Goal: Task Accomplishment & Management: Manage account settings

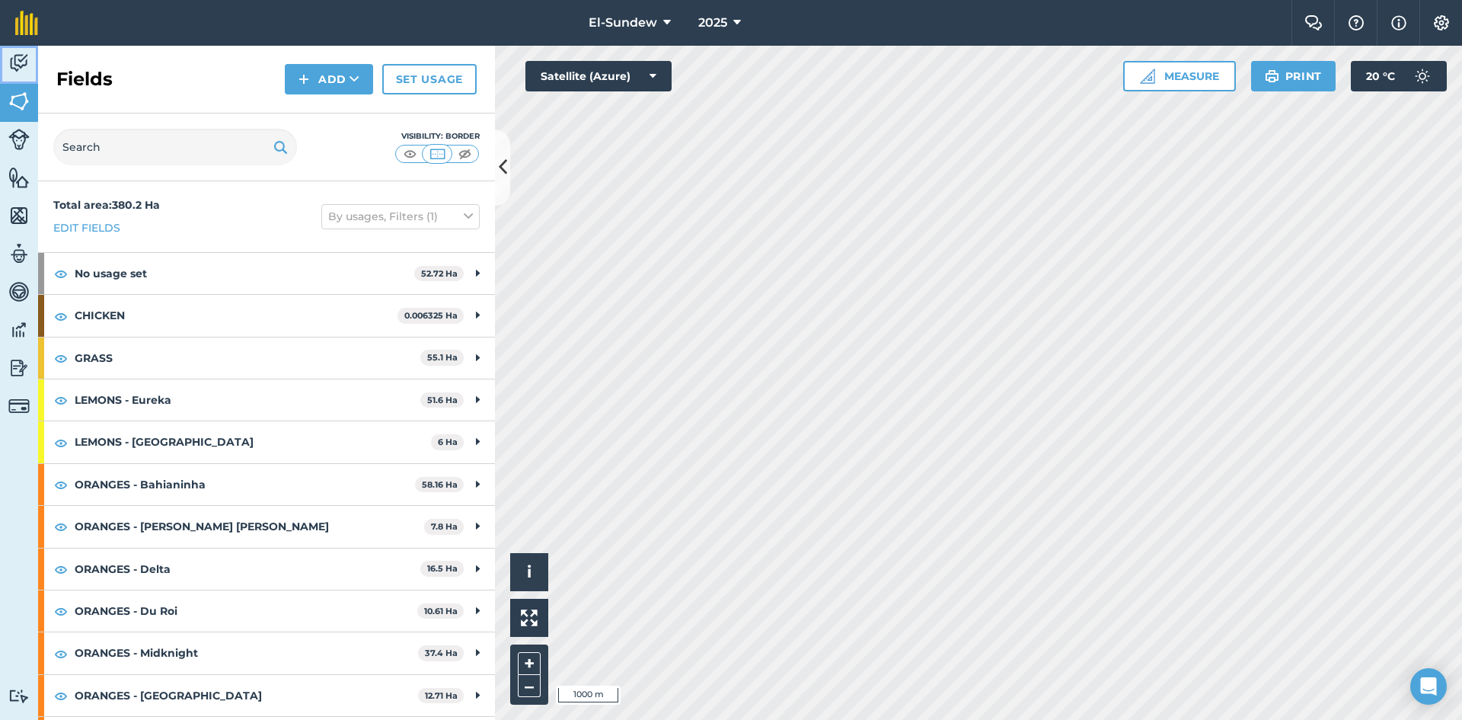
drag, startPoint x: 9, startPoint y: 46, endPoint x: 15, endPoint y: 74, distance: 28.8
click at [9, 46] on link "Activity" at bounding box center [19, 65] width 38 height 38
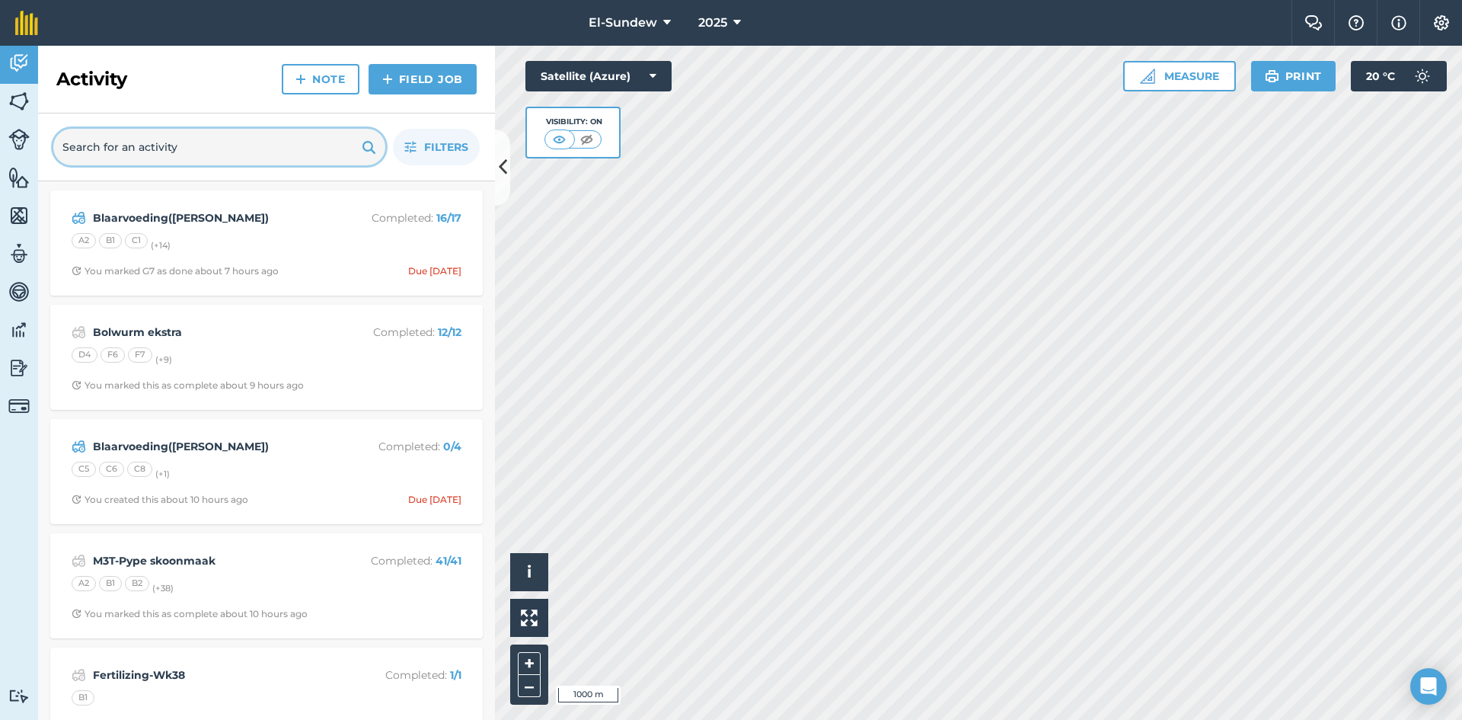
click at [130, 160] on input "text" at bounding box center [219, 147] width 332 height 37
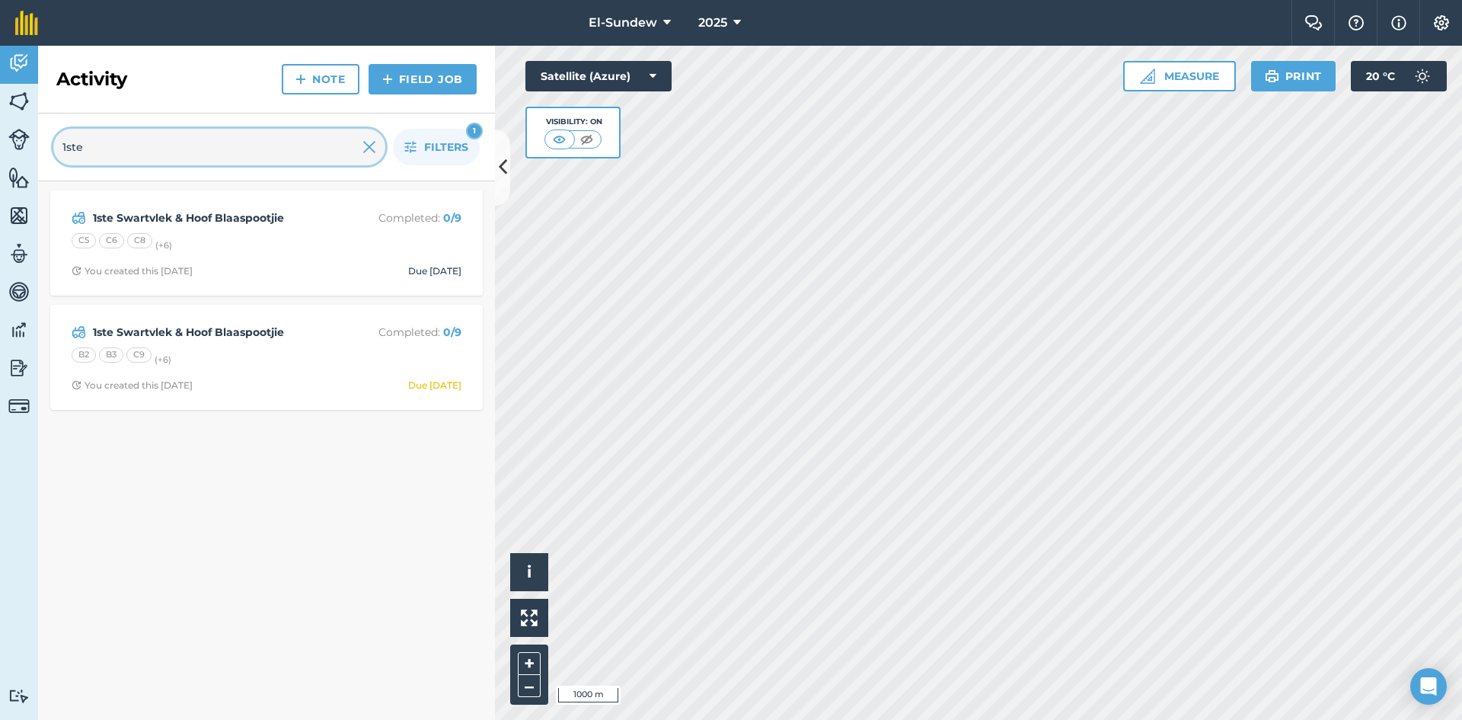
type input "1ste"
click at [24, 103] on img at bounding box center [18, 101] width 21 height 23
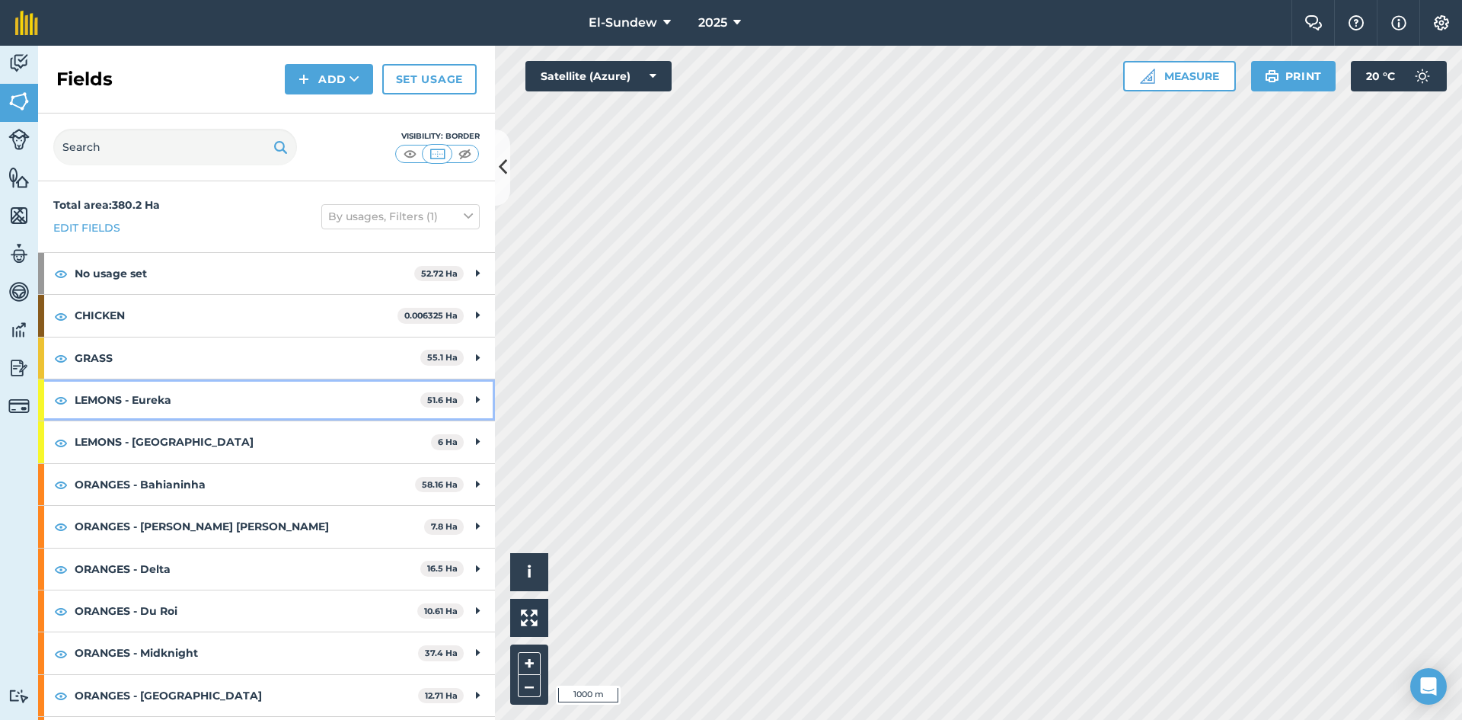
click at [223, 404] on strong "LEMONS - Eureka" at bounding box center [248, 399] width 346 height 41
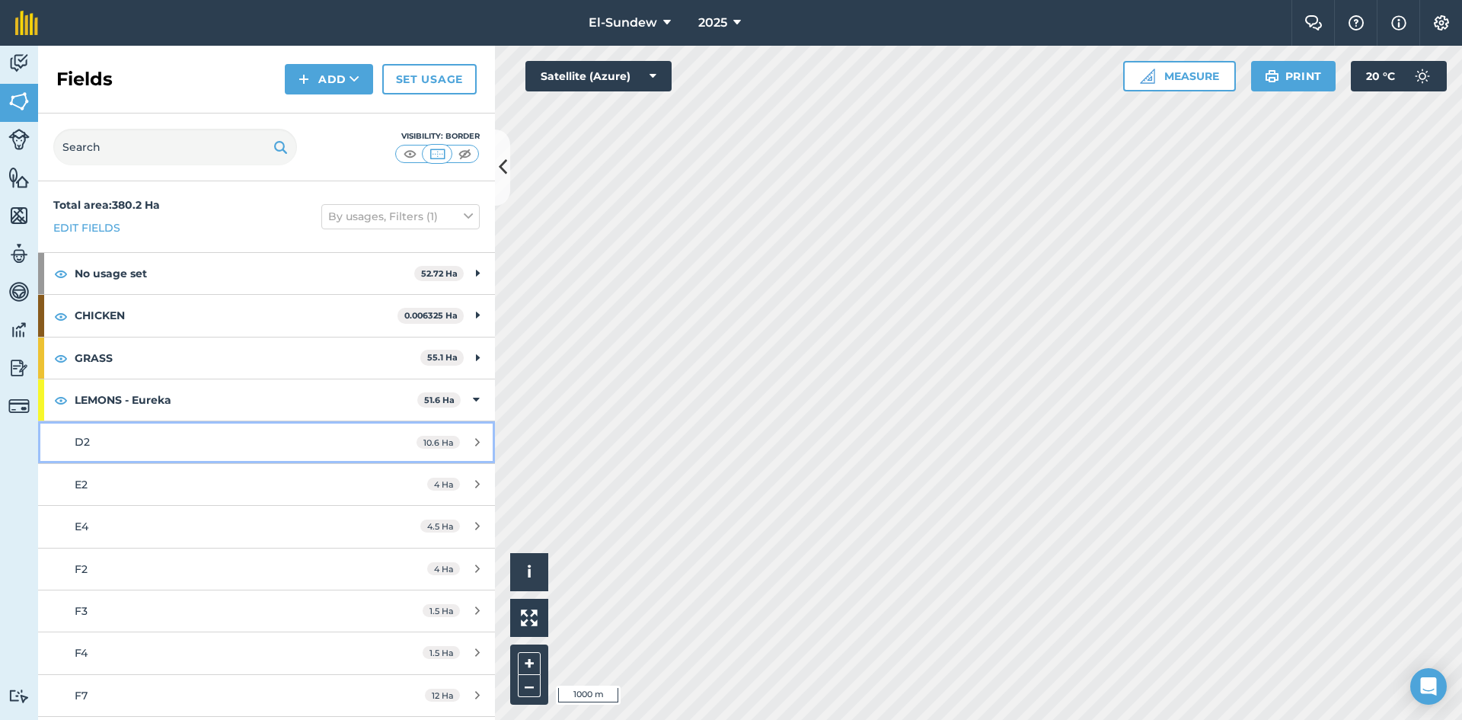
click at [223, 436] on div "D2" at bounding box center [218, 441] width 286 height 17
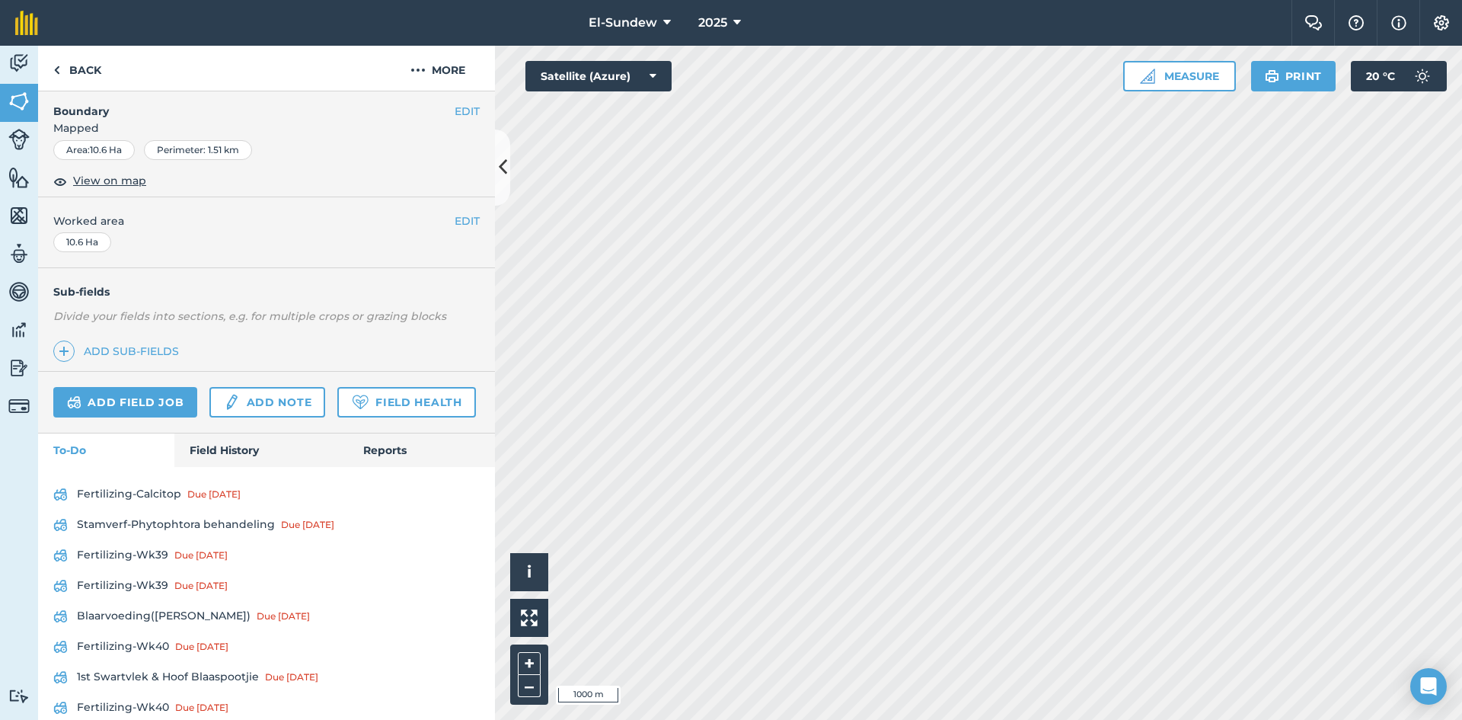
scroll to position [508, 0]
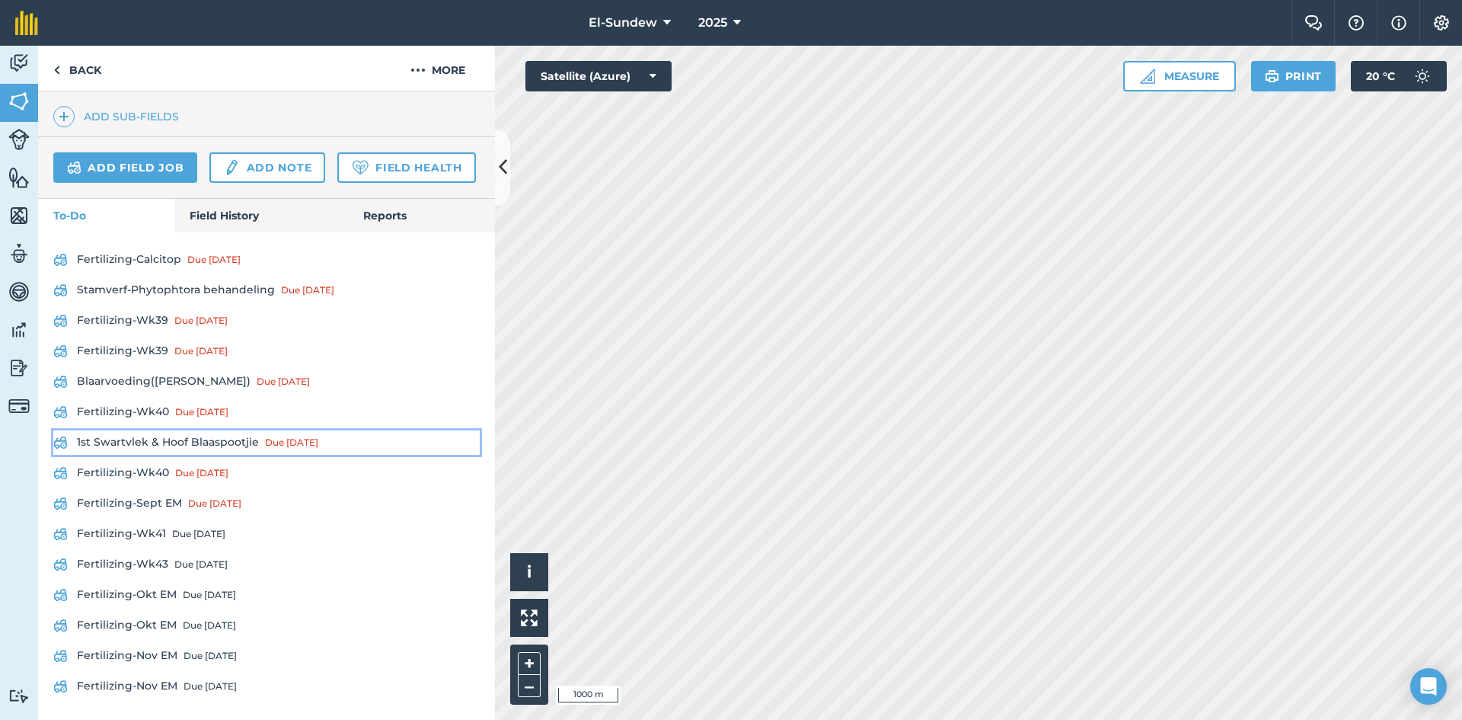
click at [202, 455] on link "1st Swartvlek & Hoof Blaaspootjie Due [DATE]" at bounding box center [266, 442] width 427 height 24
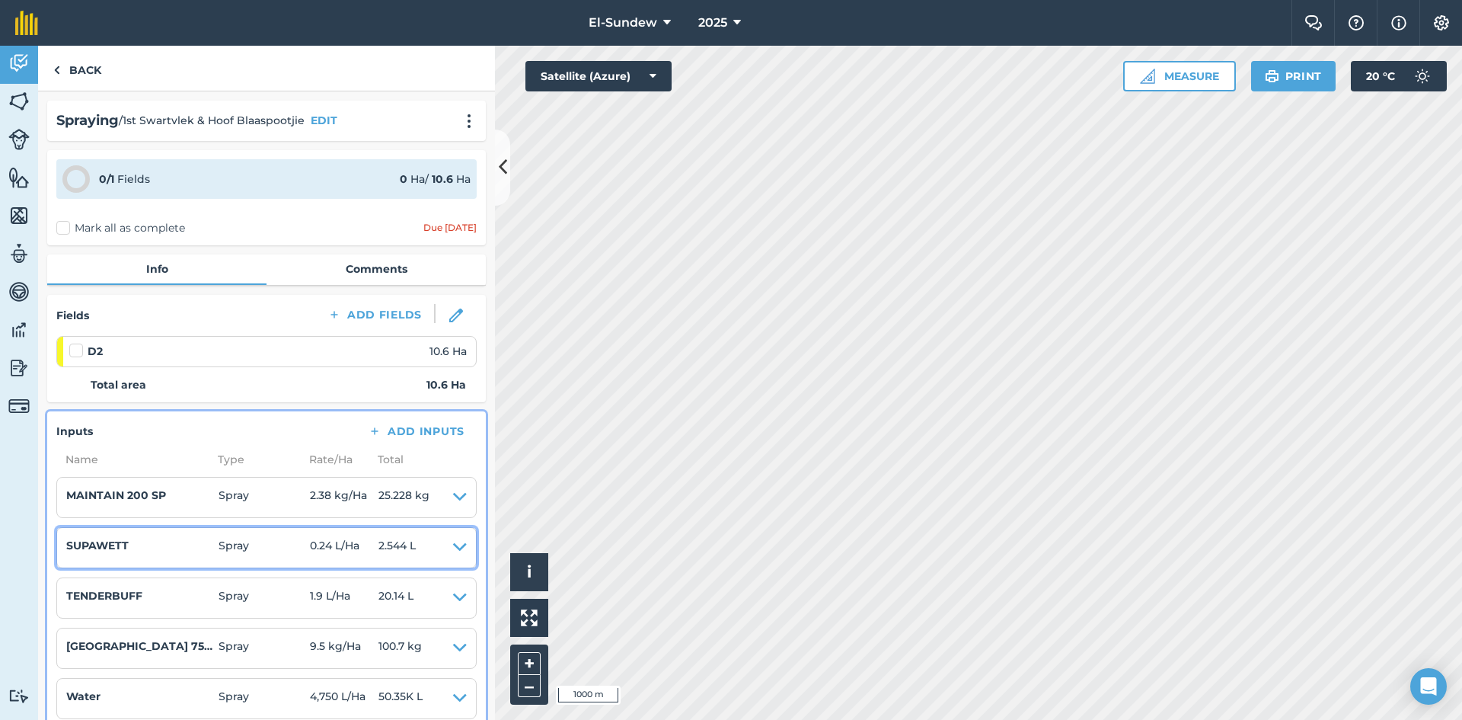
click at [440, 551] on summary "SUPAWETT Spray 0.24 L / Ha 2.544 L" at bounding box center [266, 547] width 401 height 21
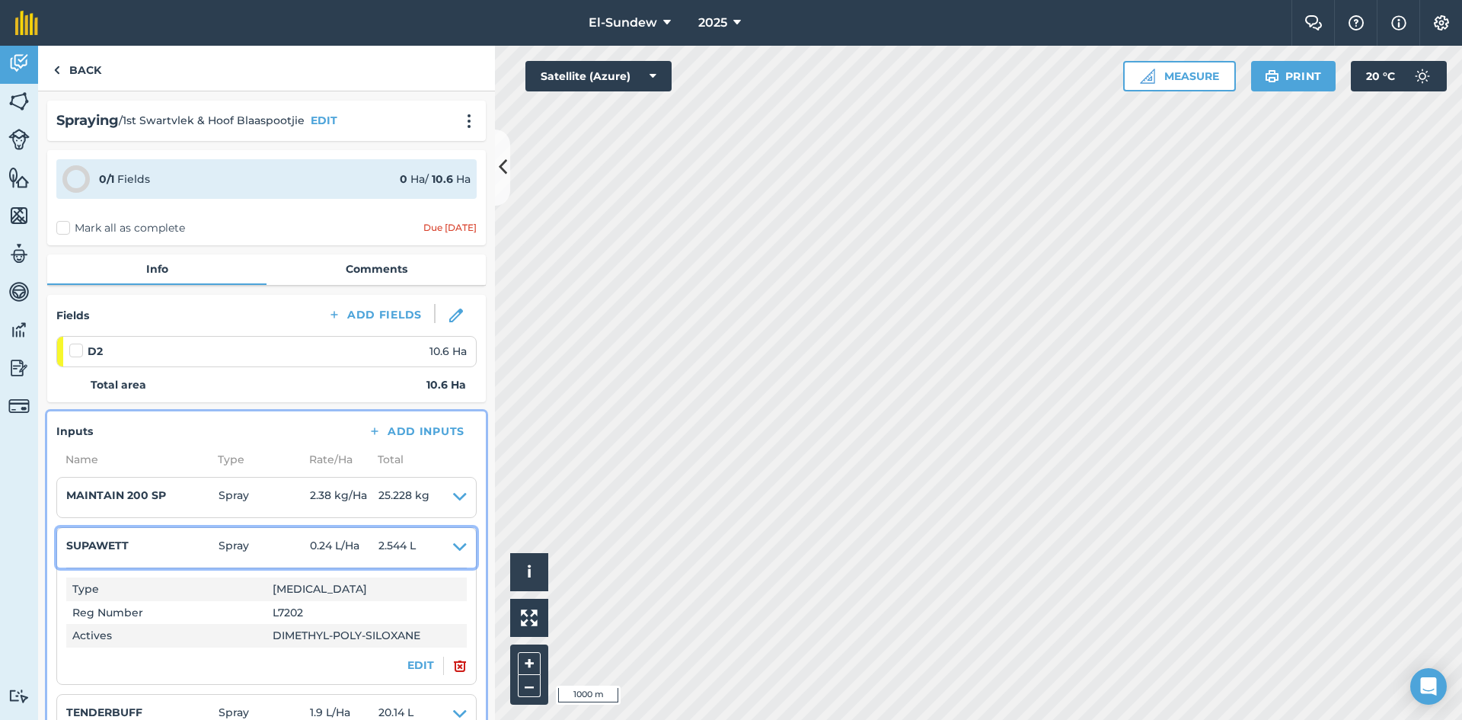
click at [454, 550] on icon at bounding box center [460, 547] width 14 height 21
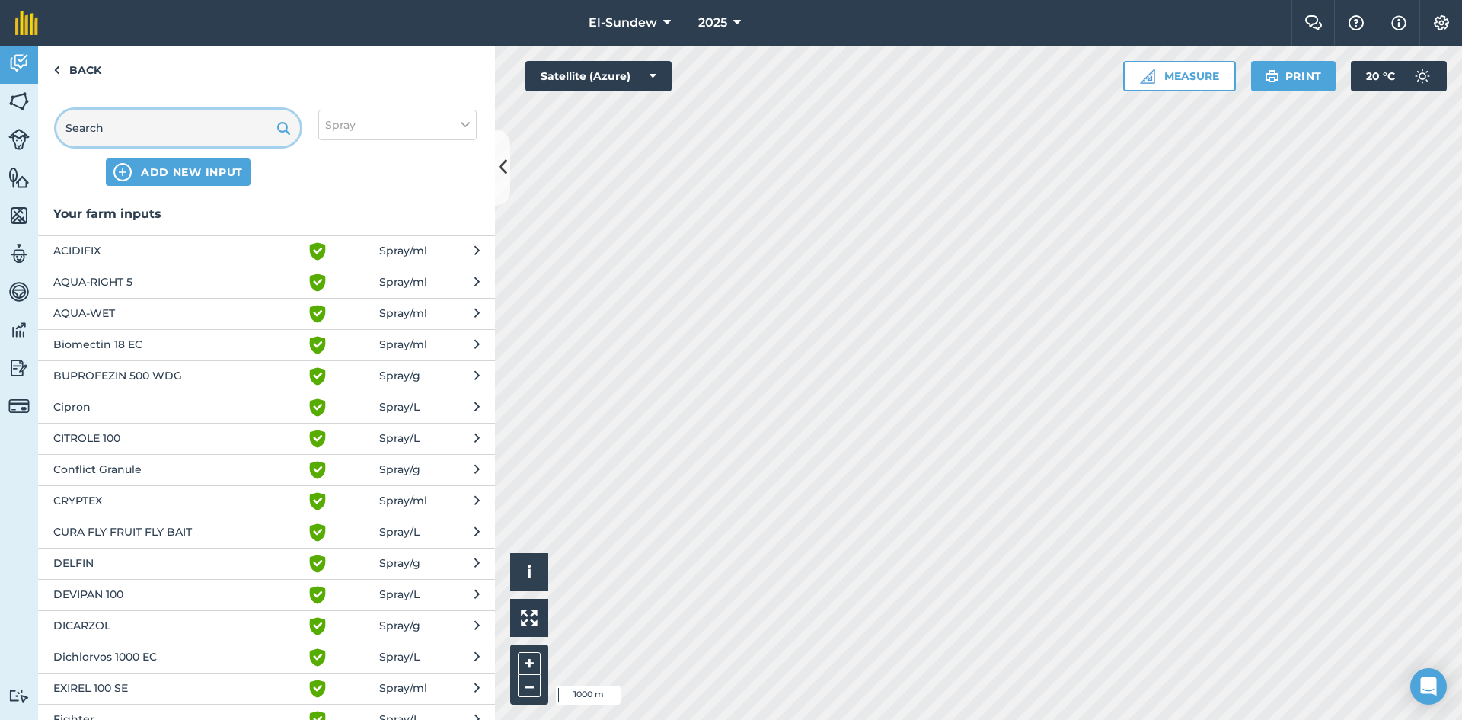
click at [219, 142] on input "text" at bounding box center [178, 128] width 244 height 37
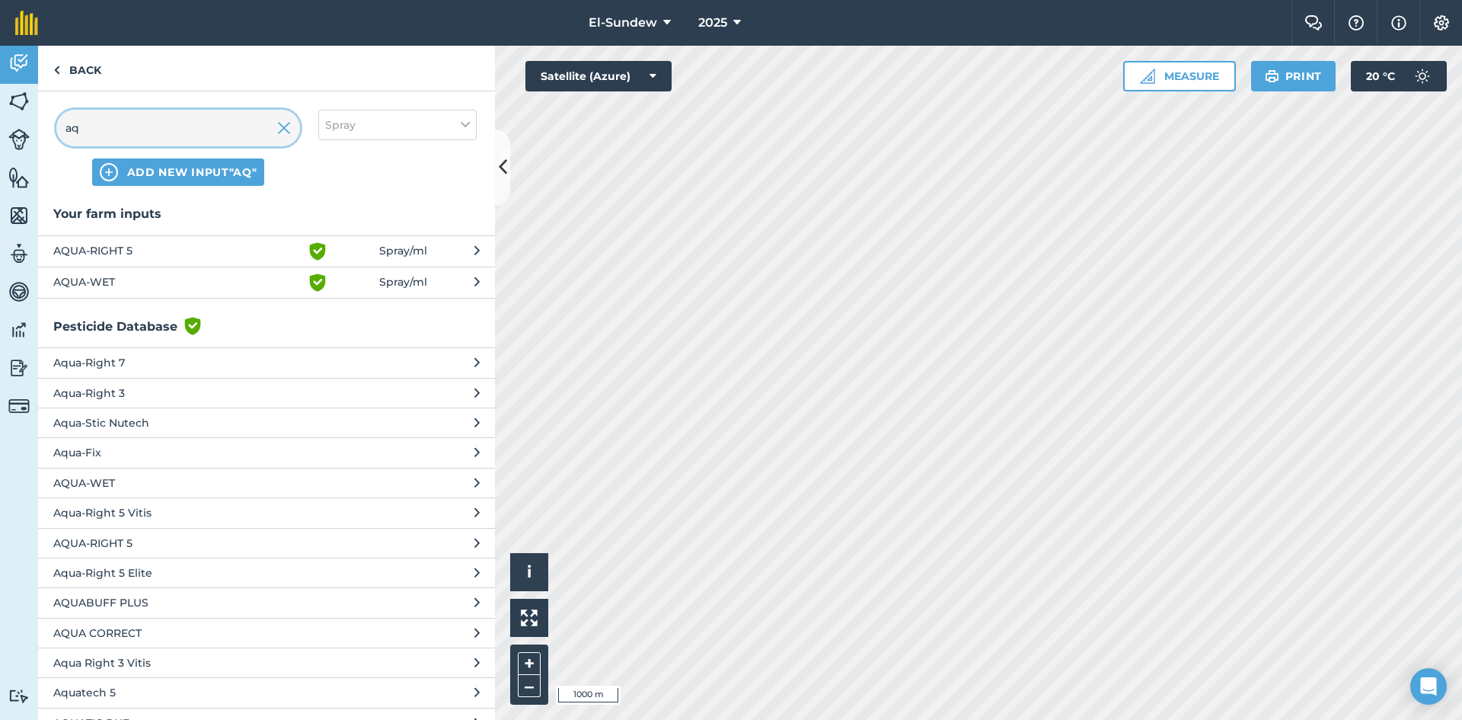
type input "aq"
click at [187, 275] on span "AQUA-WET" at bounding box center [177, 282] width 249 height 18
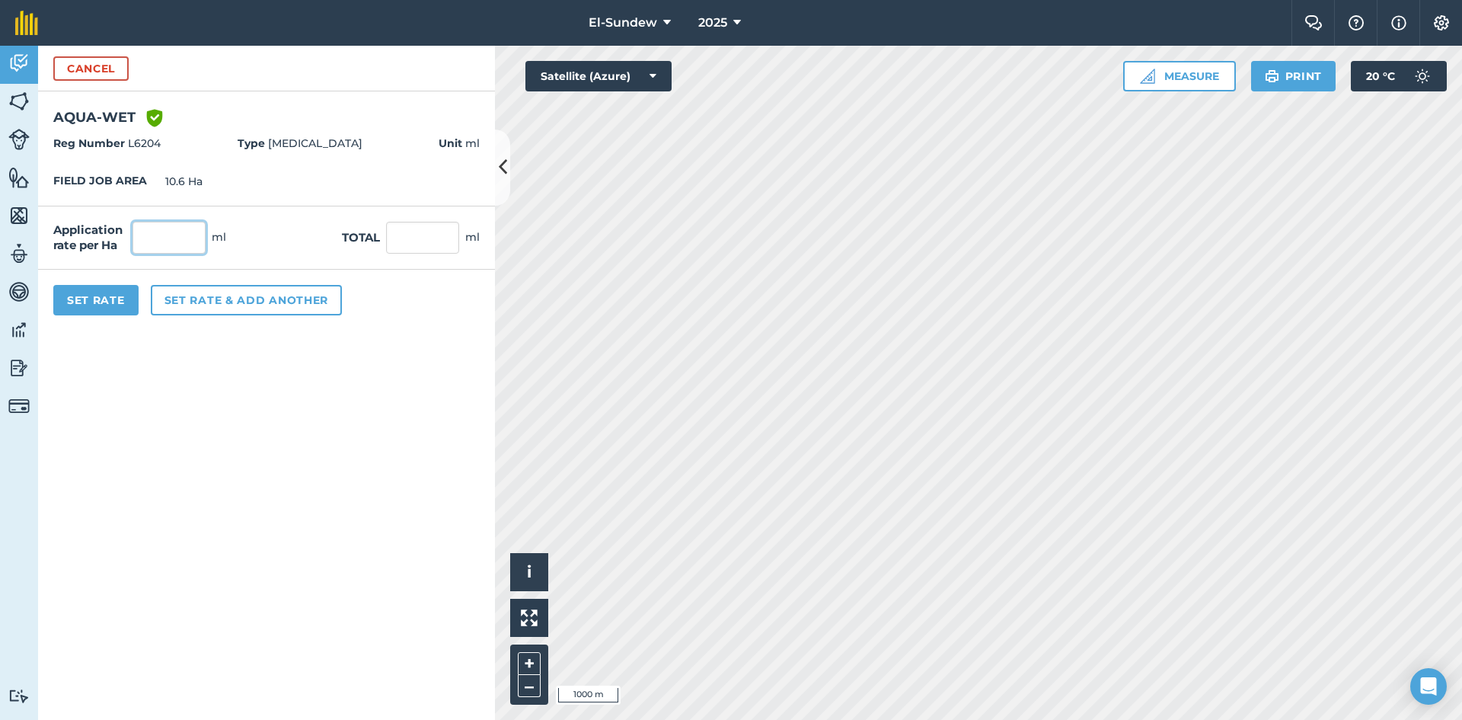
click at [184, 241] on input "text" at bounding box center [169, 238] width 73 height 32
type input "600"
type input "6,360"
click at [94, 302] on button "Set Rate" at bounding box center [95, 300] width 85 height 30
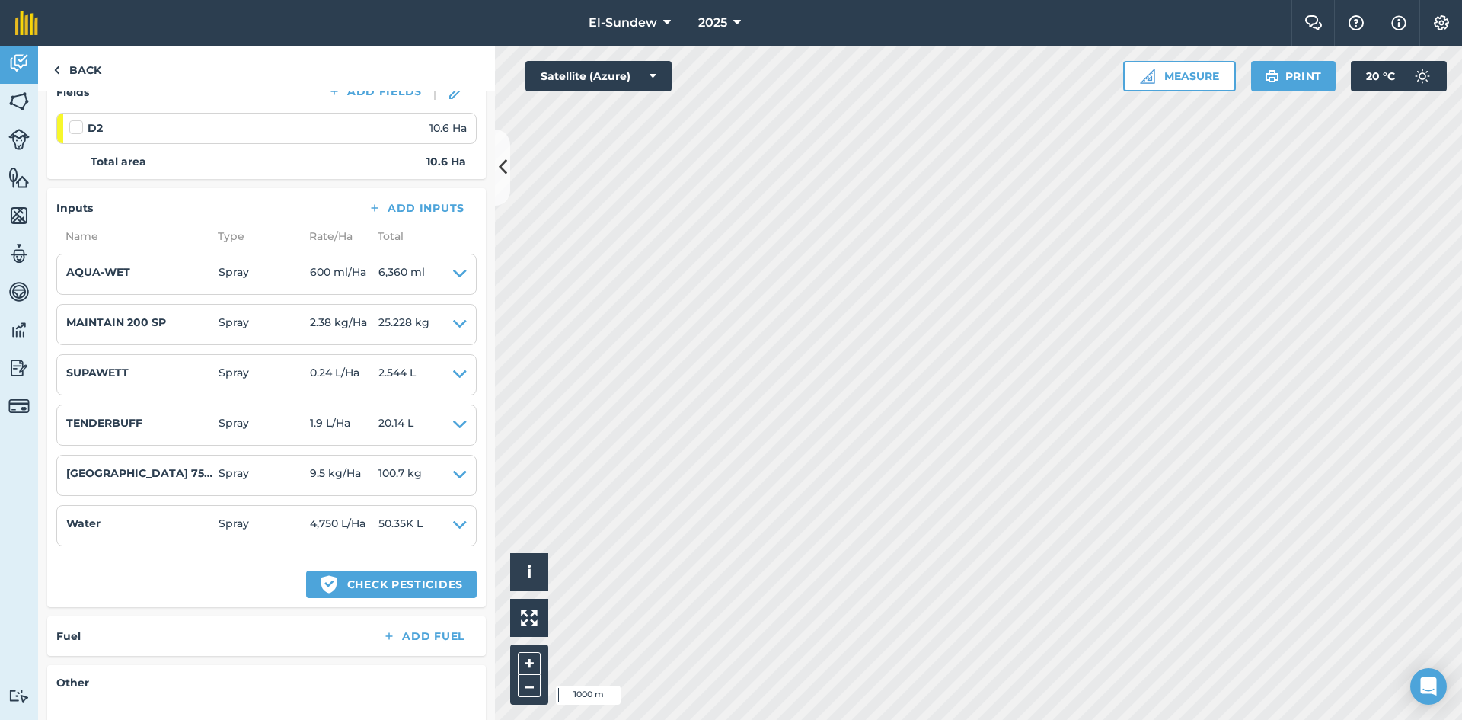
scroll to position [254, 0]
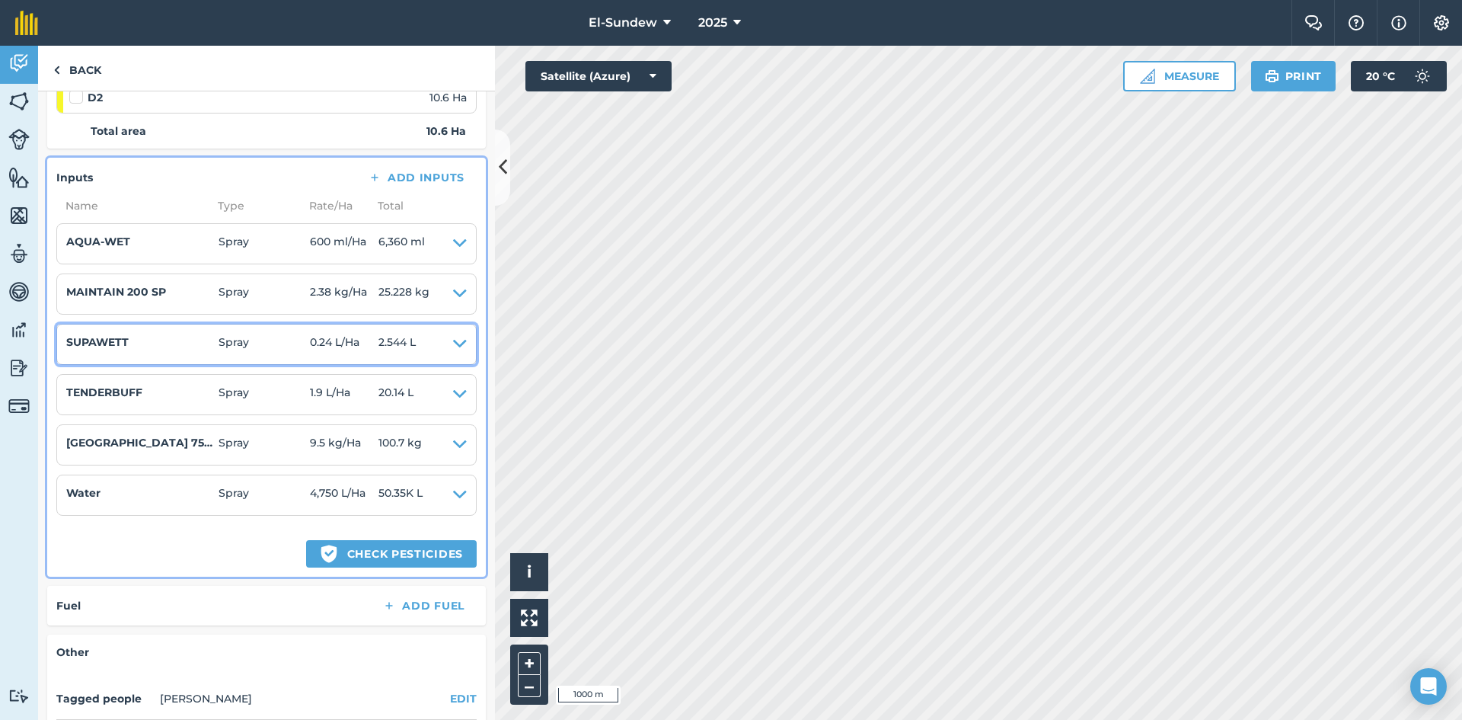
click at [453, 342] on icon at bounding box center [460, 344] width 14 height 21
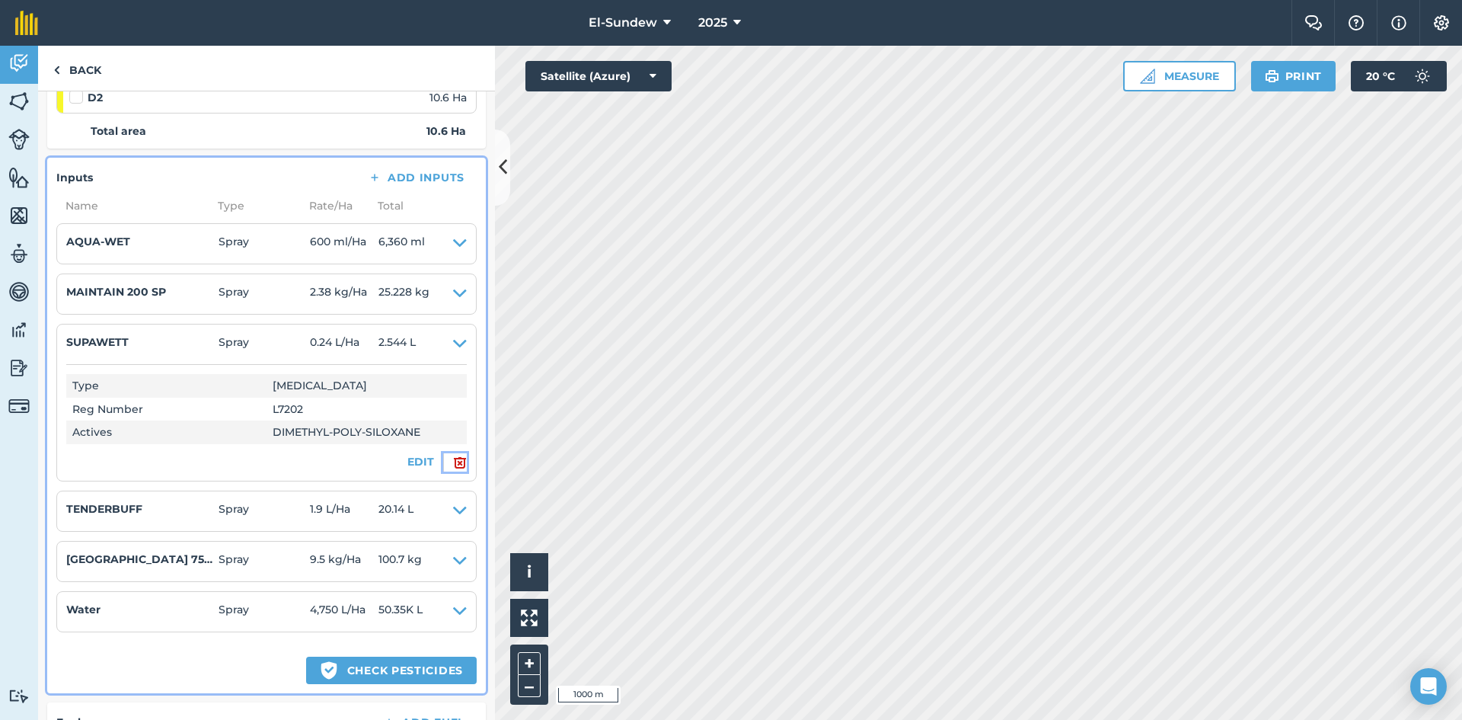
click at [453, 463] on img at bounding box center [460, 462] width 14 height 18
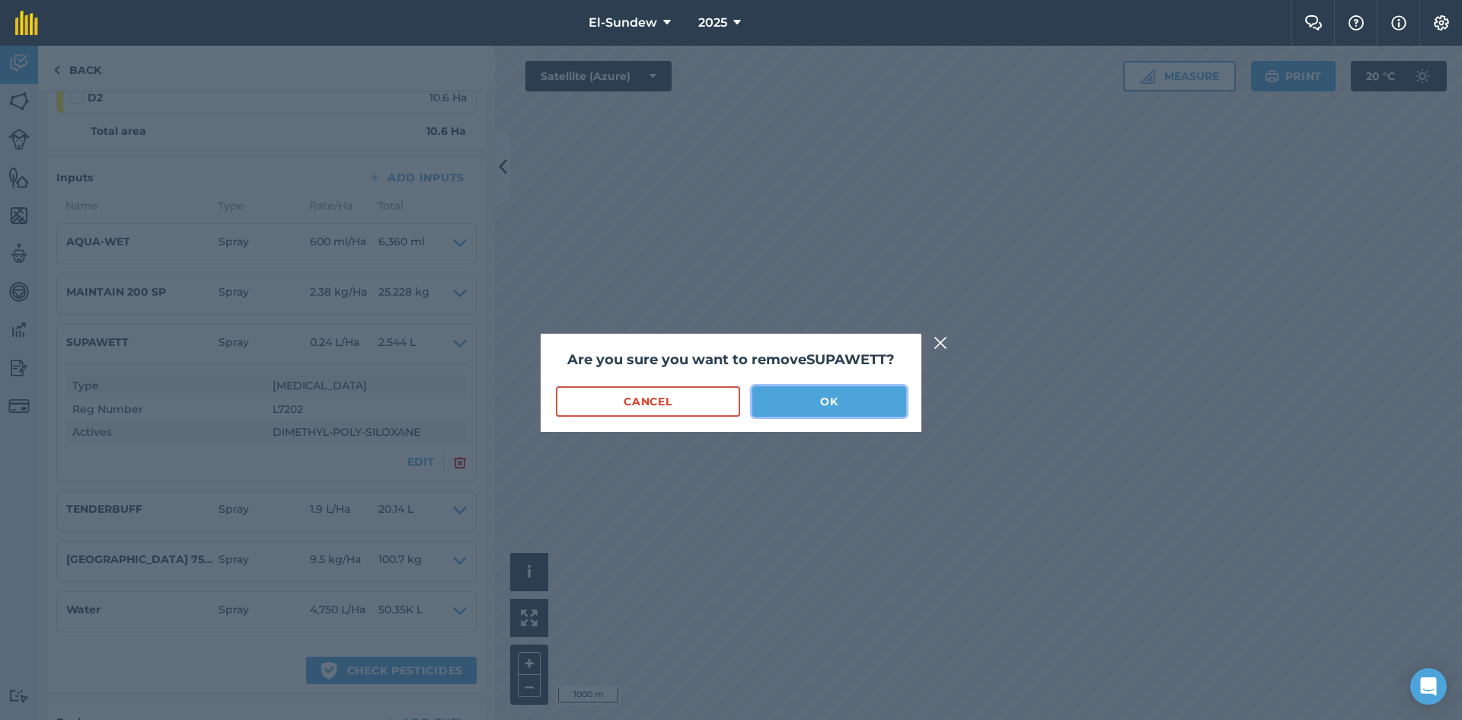
click at [797, 389] on button "OK" at bounding box center [830, 401] width 154 height 30
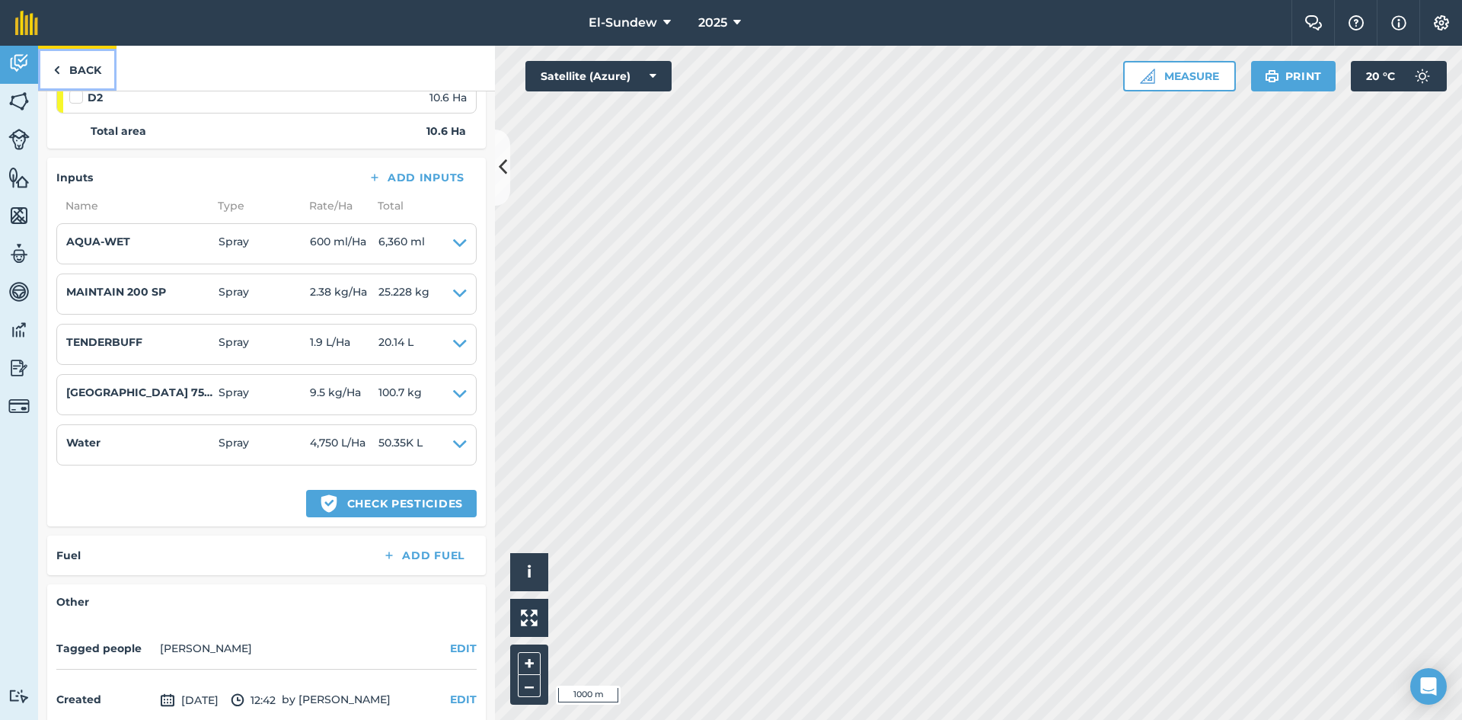
click at [100, 69] on link "Back" at bounding box center [77, 68] width 78 height 45
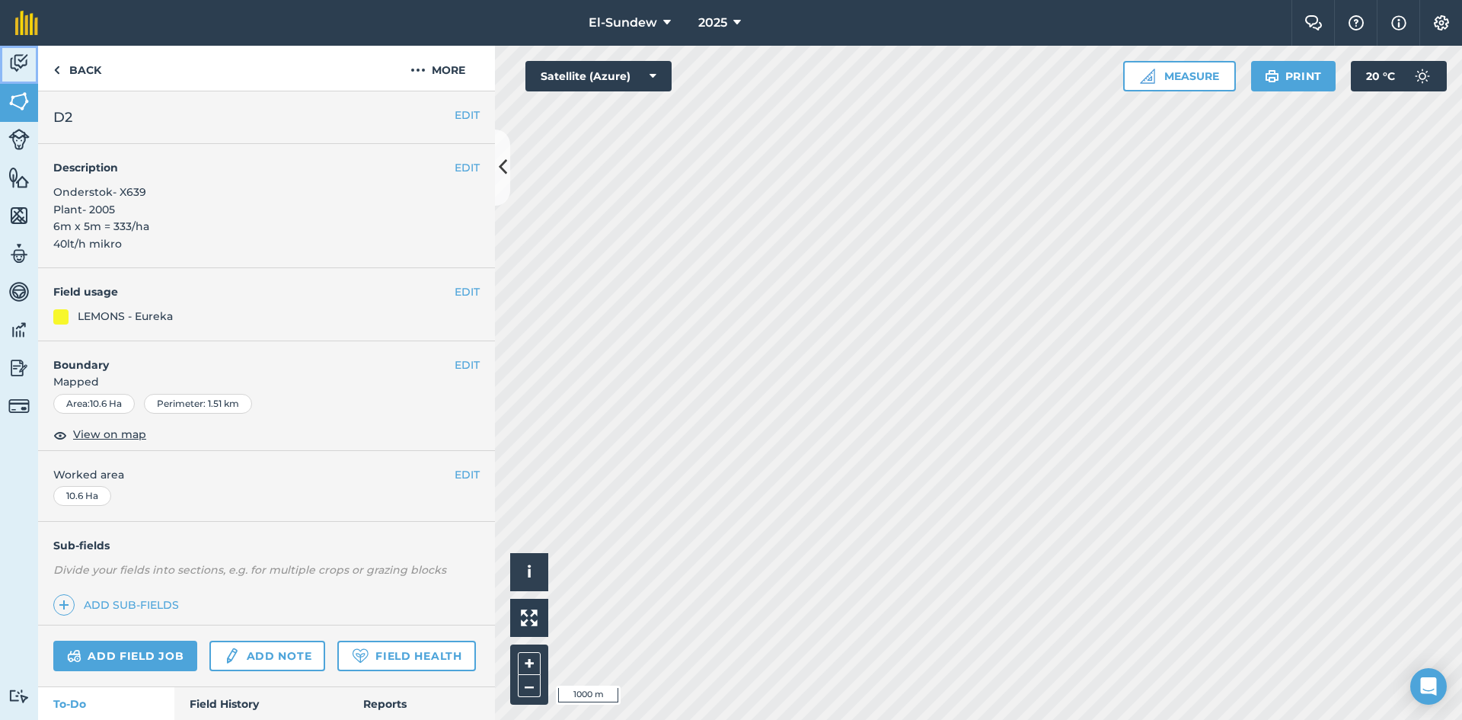
click at [29, 72] on img at bounding box center [18, 63] width 21 height 23
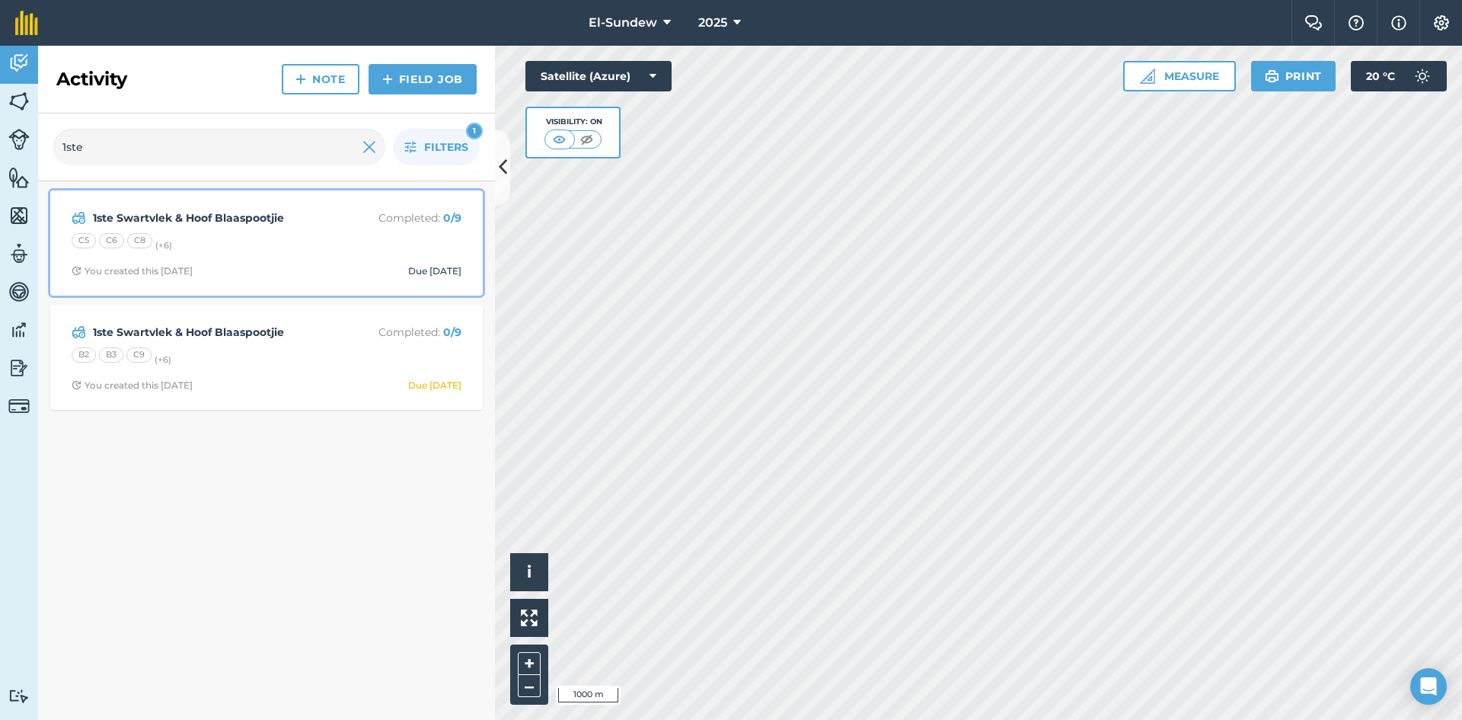
click at [245, 254] on div "1ste Swartvlek & Hoof Blaaspootjie Completed : 0 / 9 C5 C6 C8 (+ 6 ) You create…" at bounding box center [266, 243] width 414 height 87
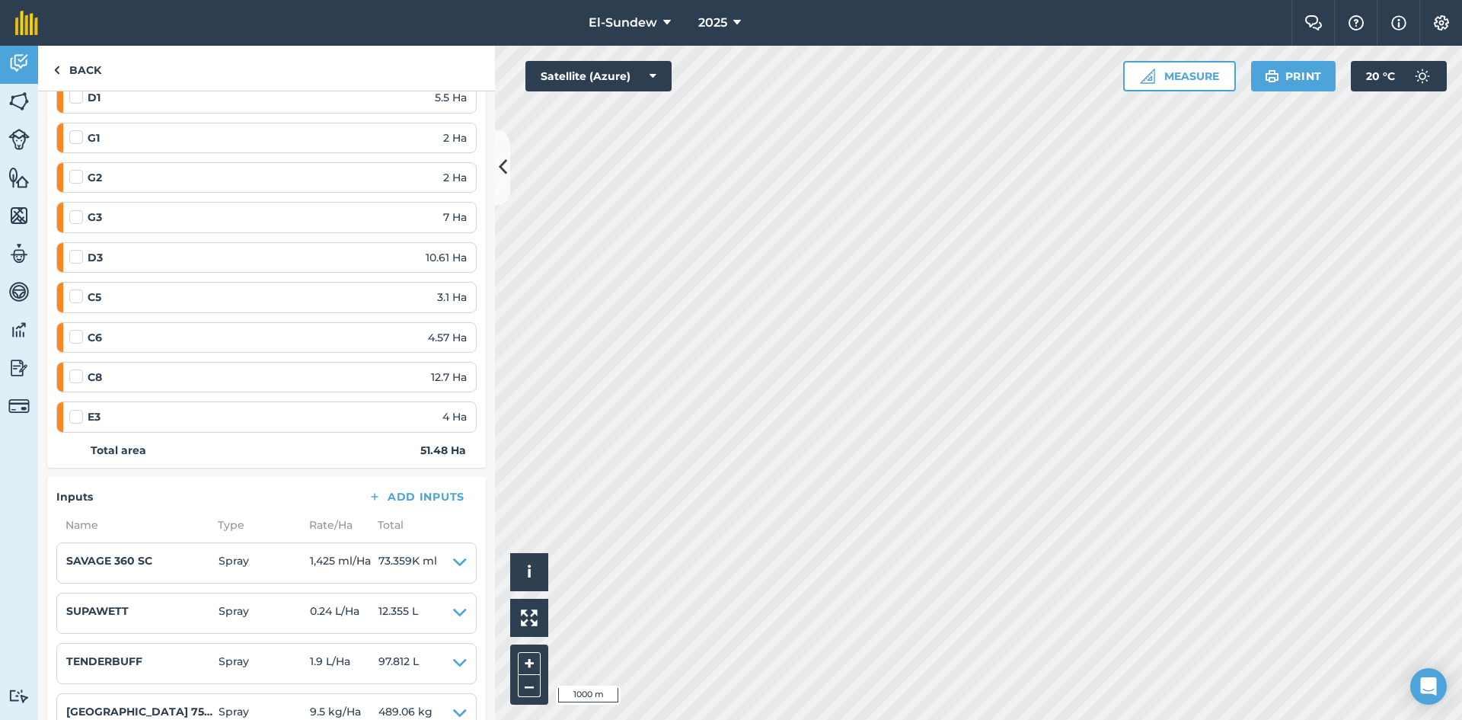
scroll to position [508, 0]
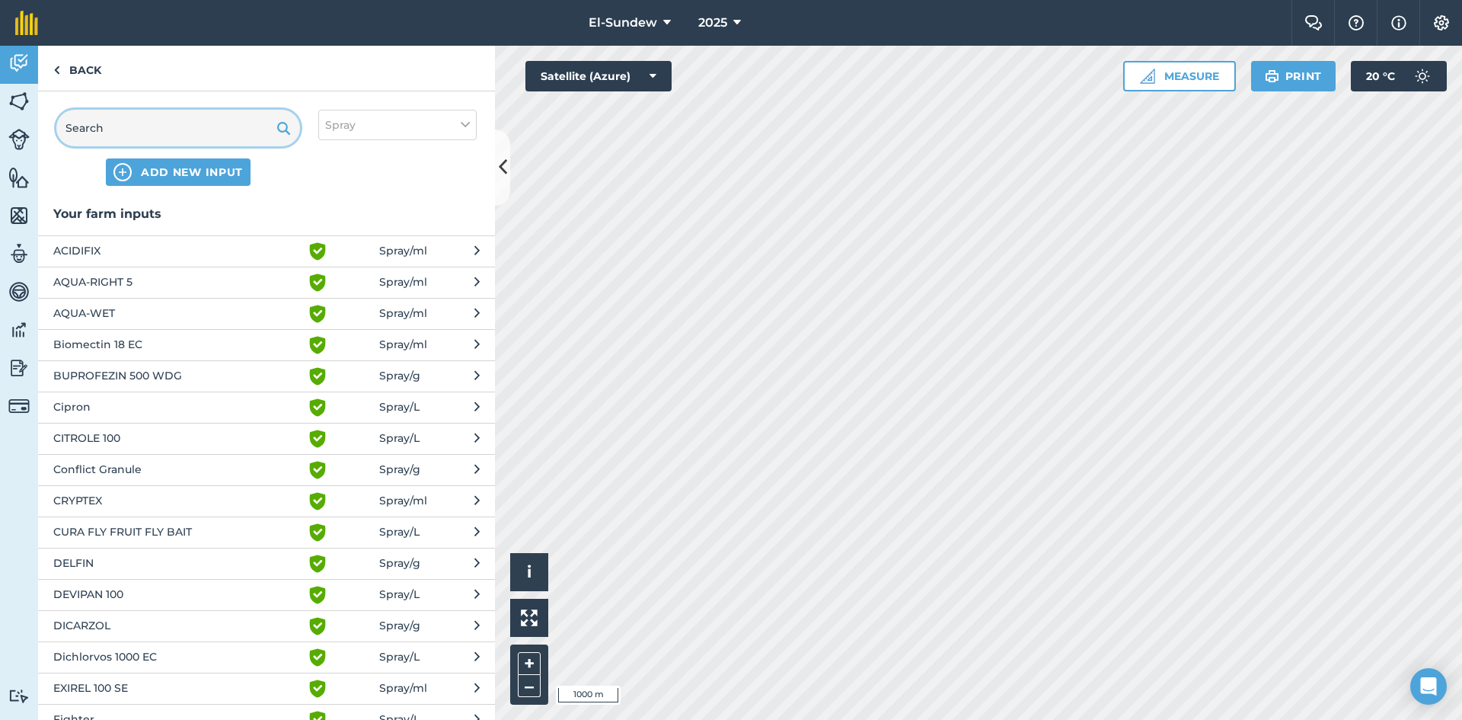
click at [204, 123] on input "text" at bounding box center [178, 128] width 244 height 37
click at [203, 305] on span "AQUA-WET" at bounding box center [177, 314] width 249 height 18
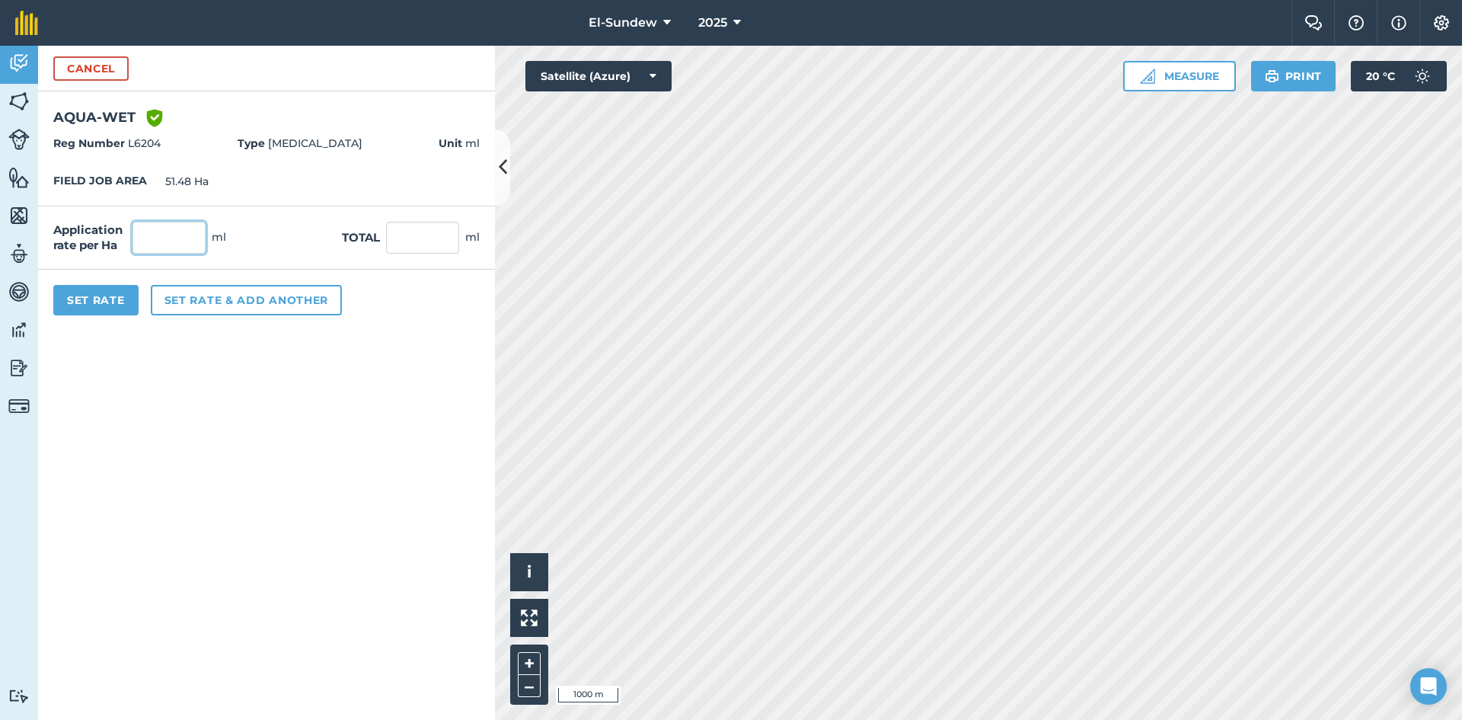
click at [198, 233] on input "text" at bounding box center [169, 238] width 73 height 32
type input "950"
type input "48,906"
click at [98, 291] on button "Set Rate" at bounding box center [95, 300] width 85 height 30
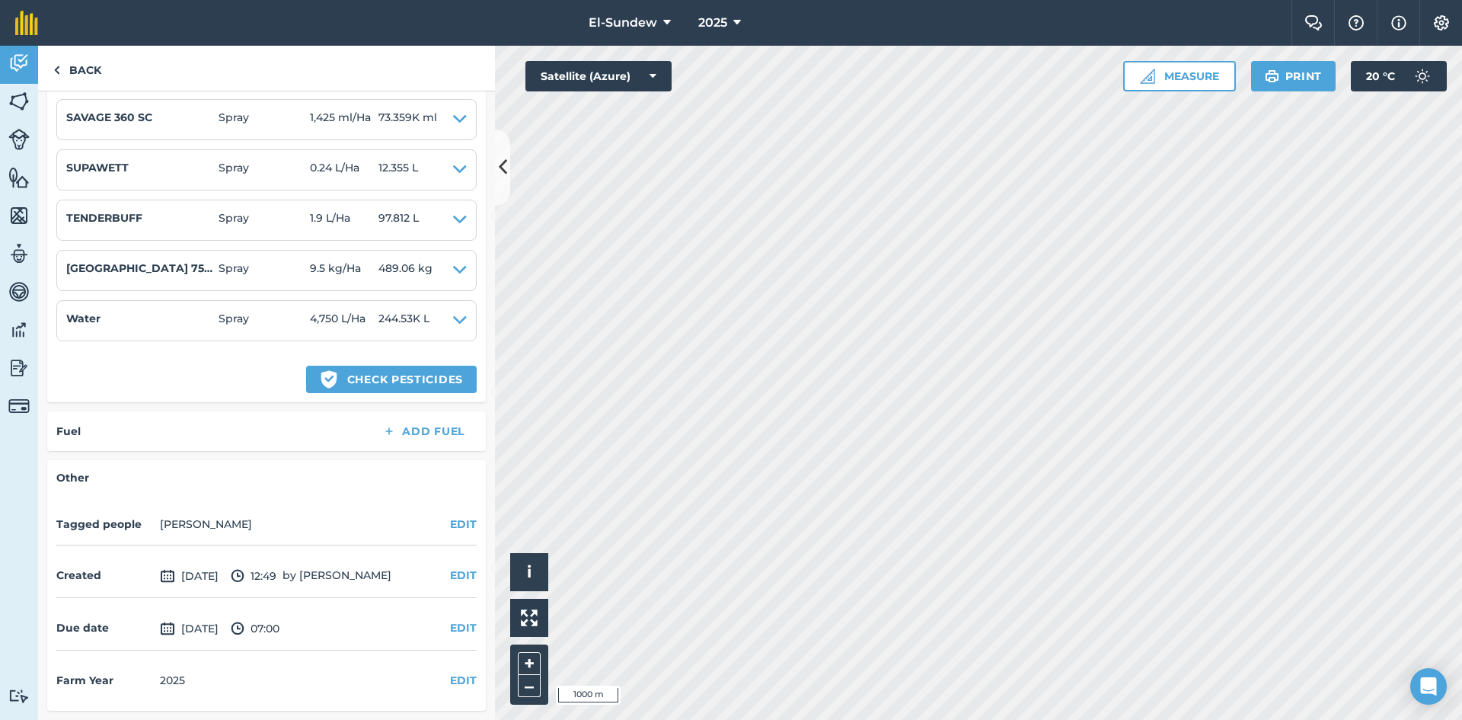
scroll to position [494, 0]
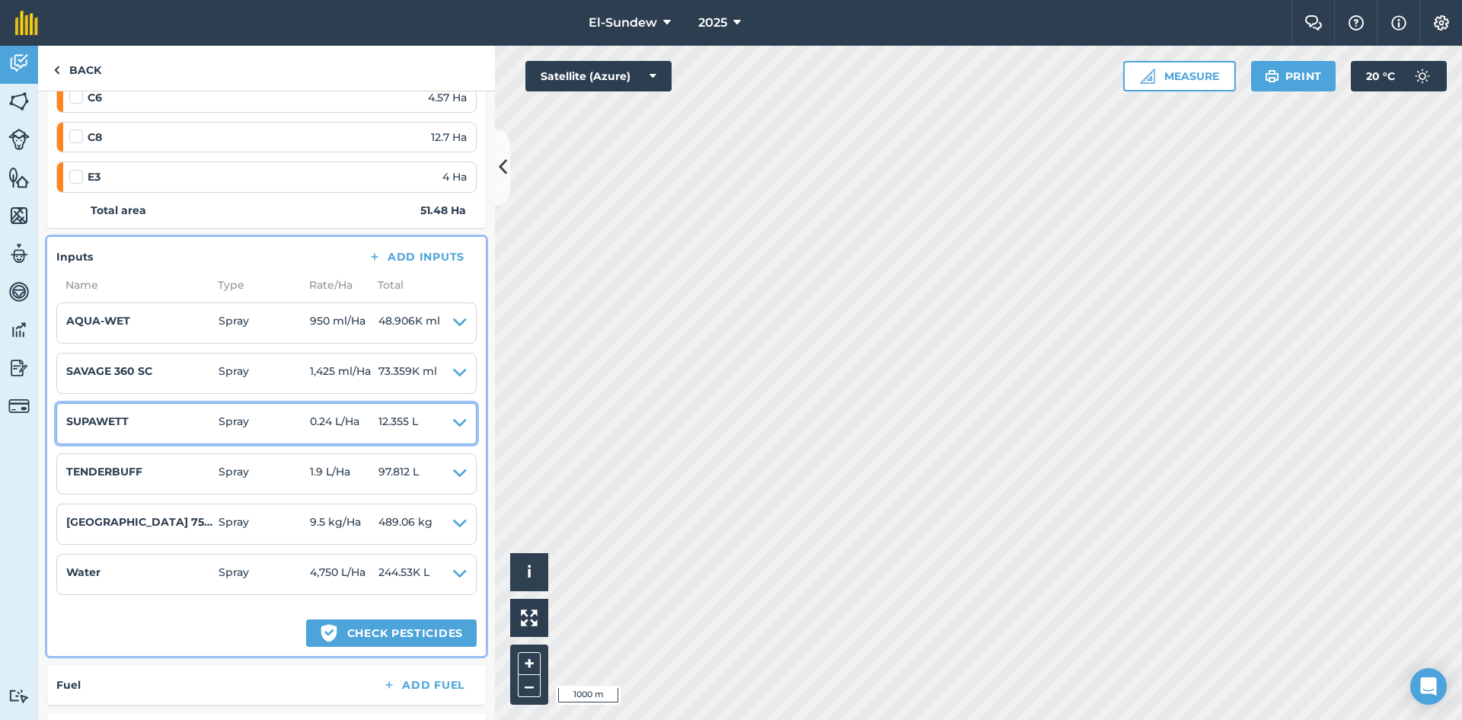
click at [453, 424] on icon at bounding box center [460, 423] width 14 height 21
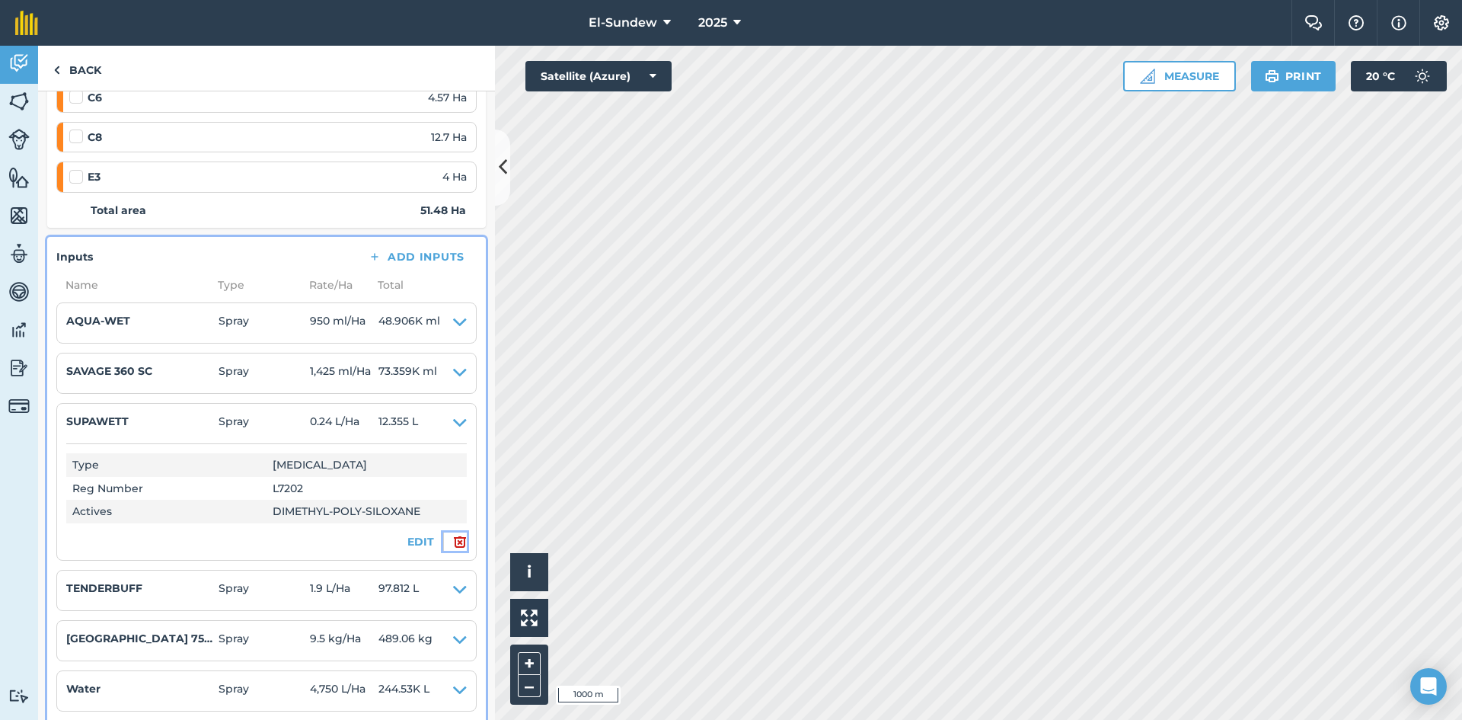
click at [453, 534] on img at bounding box center [460, 541] width 14 height 18
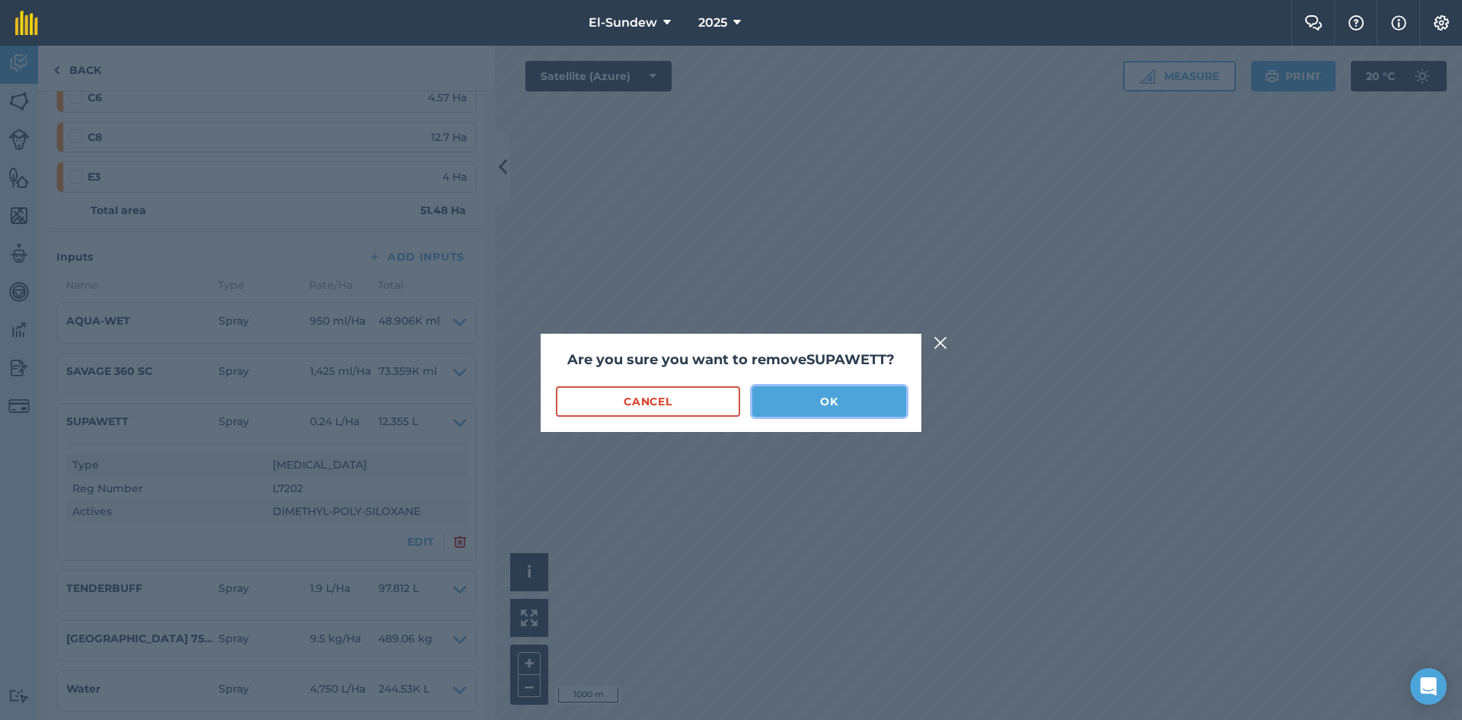
click at [762, 399] on button "OK" at bounding box center [830, 401] width 154 height 30
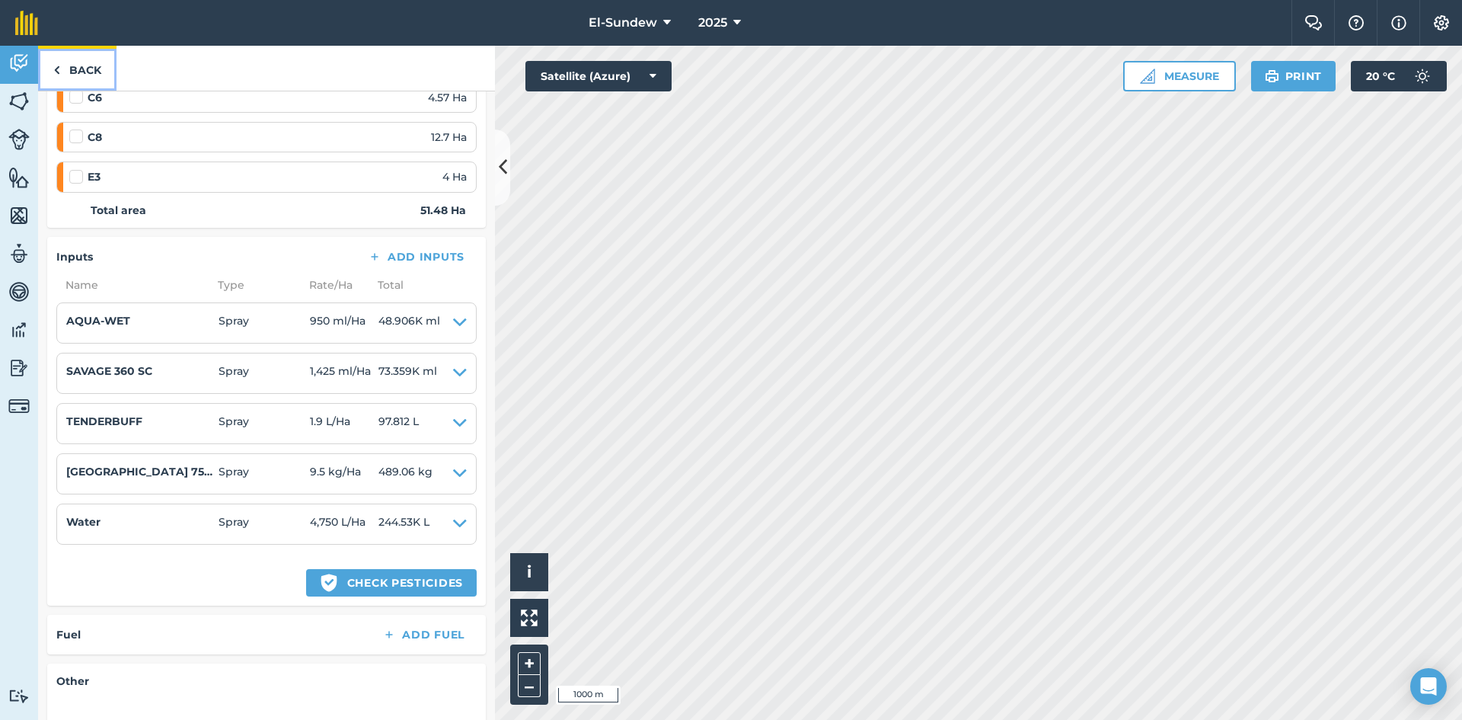
click at [92, 81] on link "Back" at bounding box center [77, 68] width 78 height 45
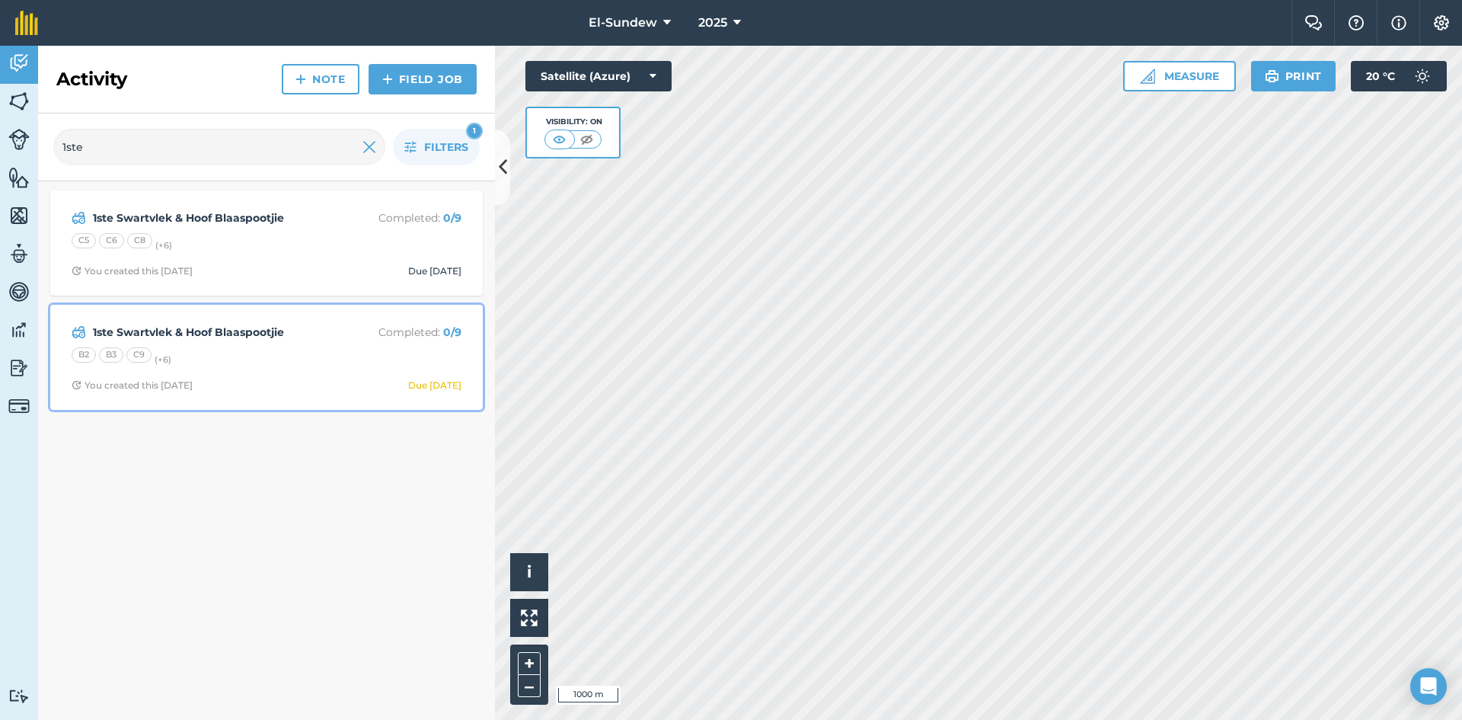
click at [249, 367] on div "1ste Swartvlek & [PERSON_NAME] Completed : 0 / 9 B2 B3 C9 (+ 6 ) You created th…" at bounding box center [266, 357] width 414 height 87
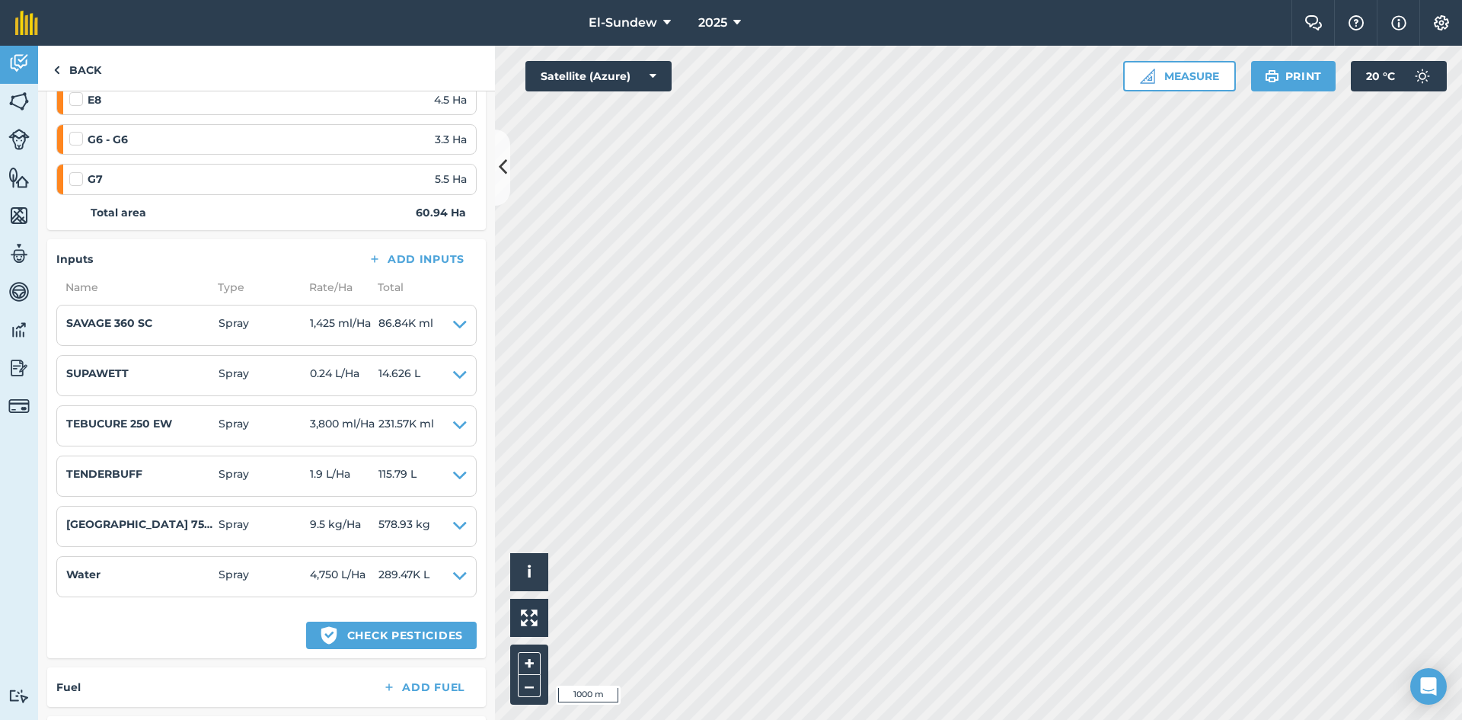
scroll to position [508, 0]
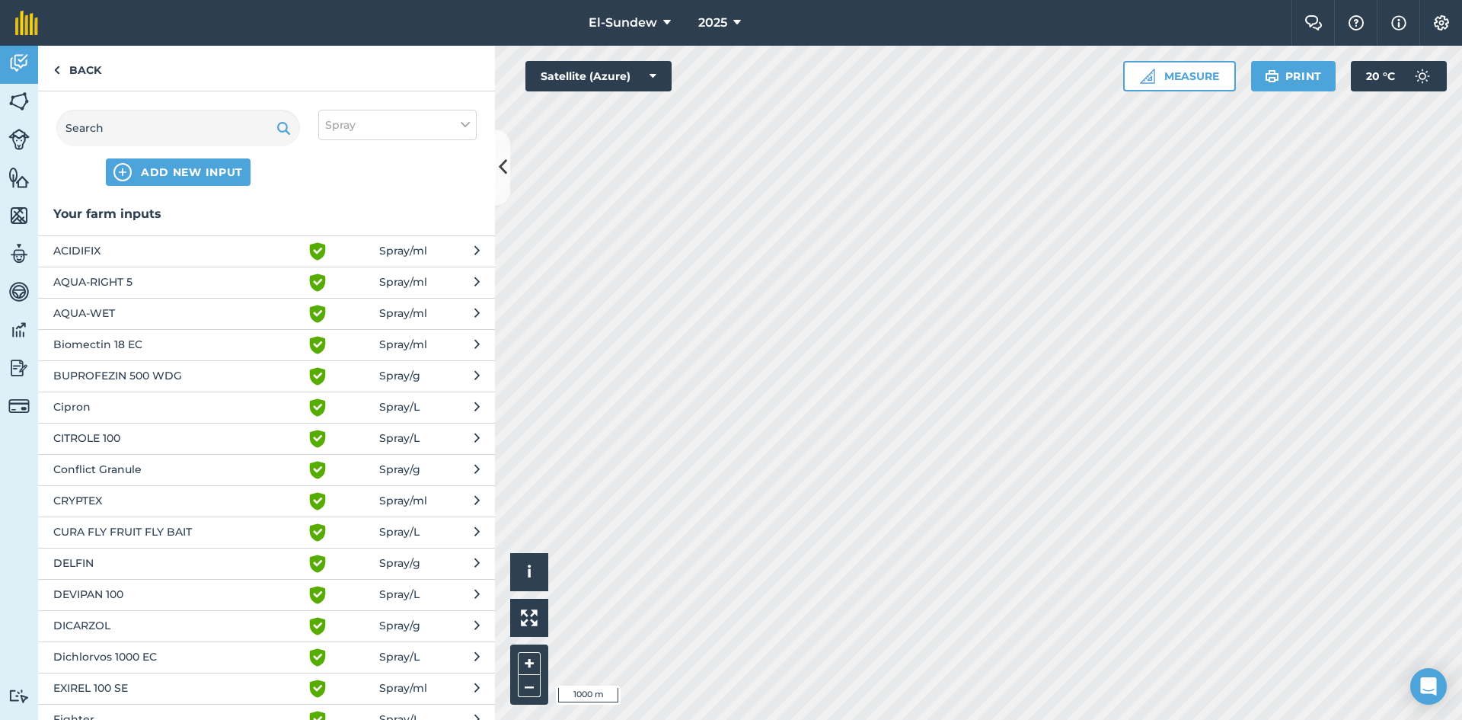
click at [155, 310] on span "AQUA-WET" at bounding box center [177, 314] width 249 height 18
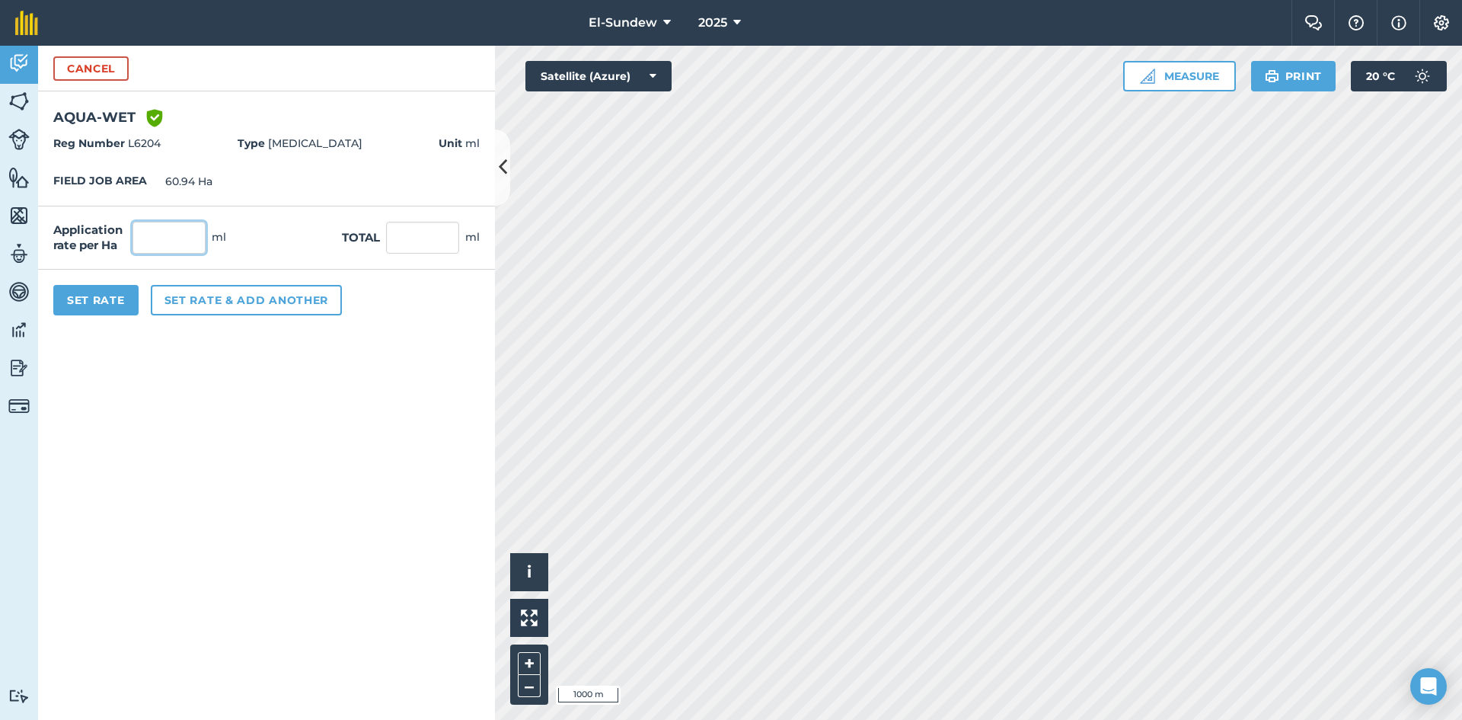
click at [181, 240] on input "text" at bounding box center [169, 238] width 73 height 32
type input "950"
type input "57,893"
click at [107, 298] on button "Set Rate" at bounding box center [95, 300] width 85 height 30
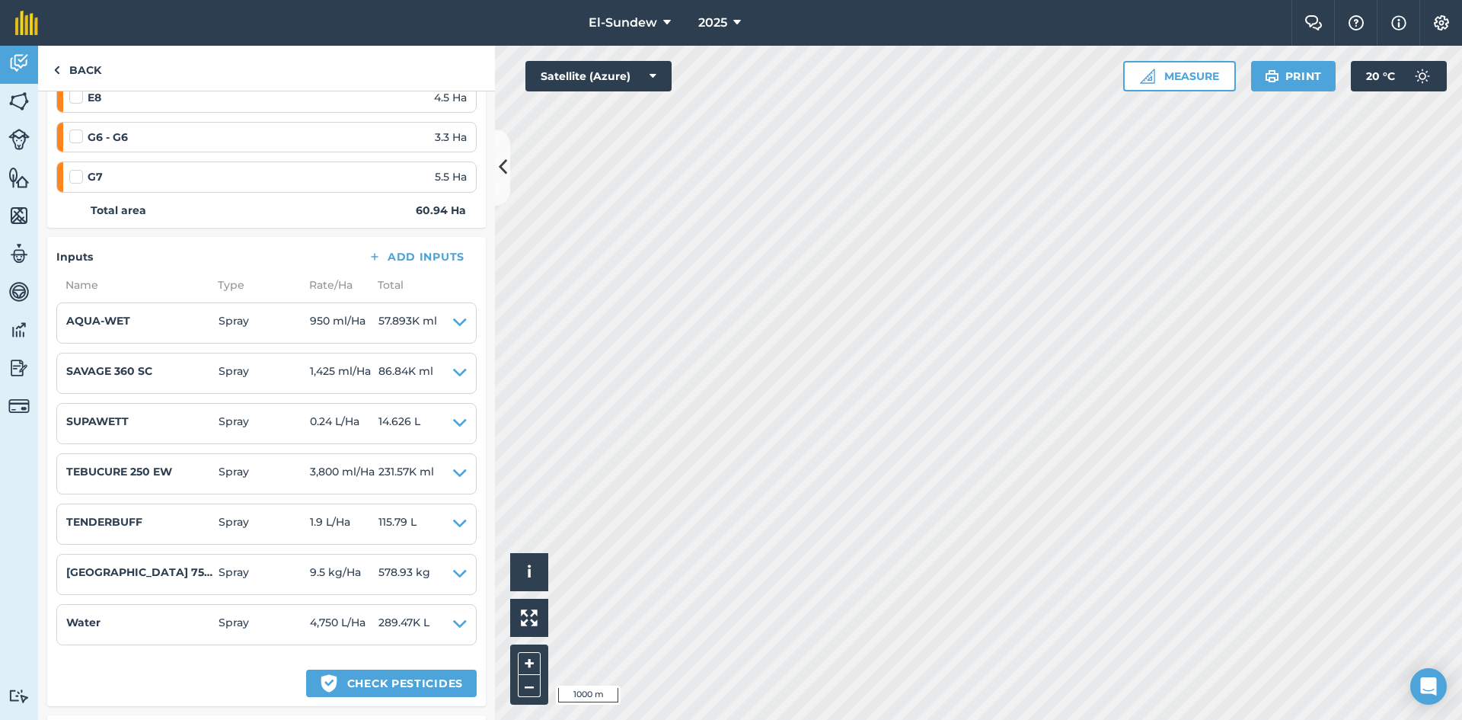
scroll to position [508, 0]
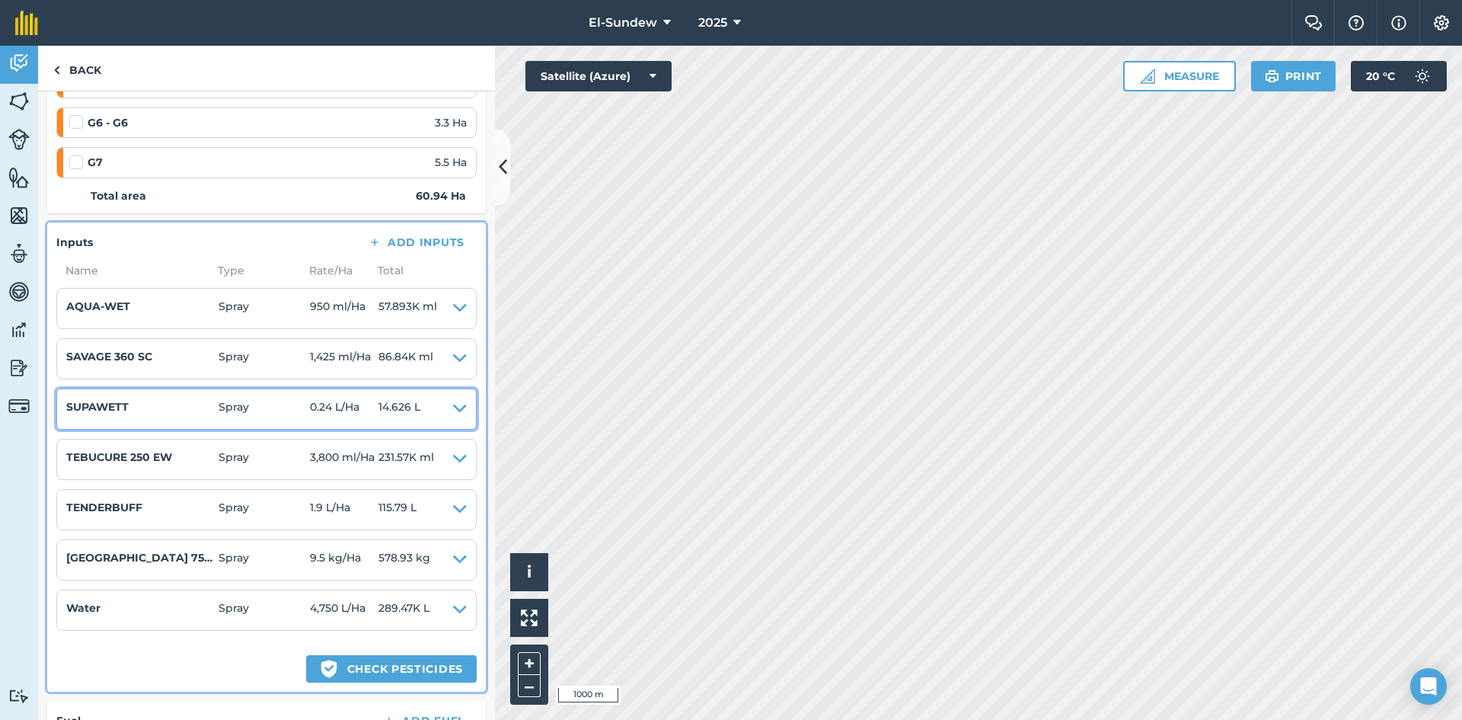
click at [453, 408] on icon at bounding box center [460, 408] width 14 height 21
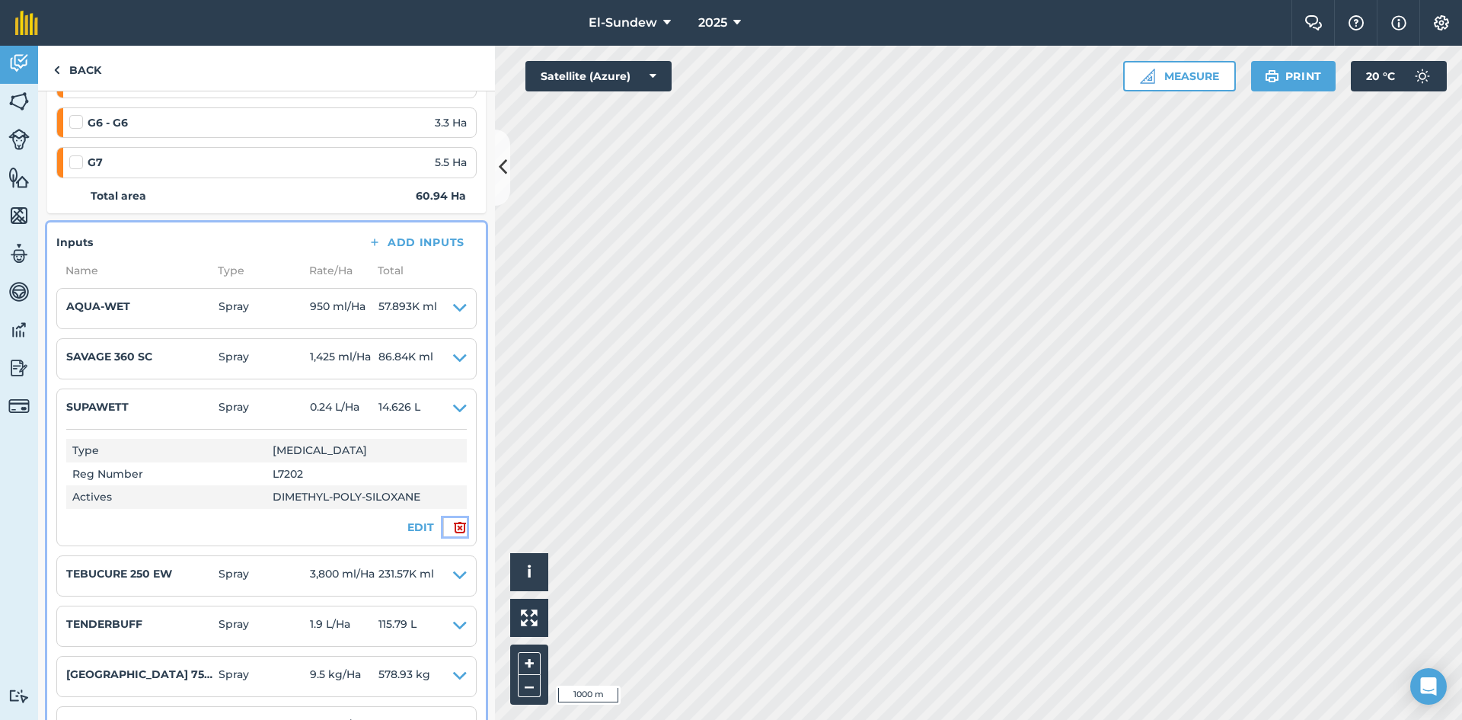
click at [453, 522] on img at bounding box center [460, 527] width 14 height 18
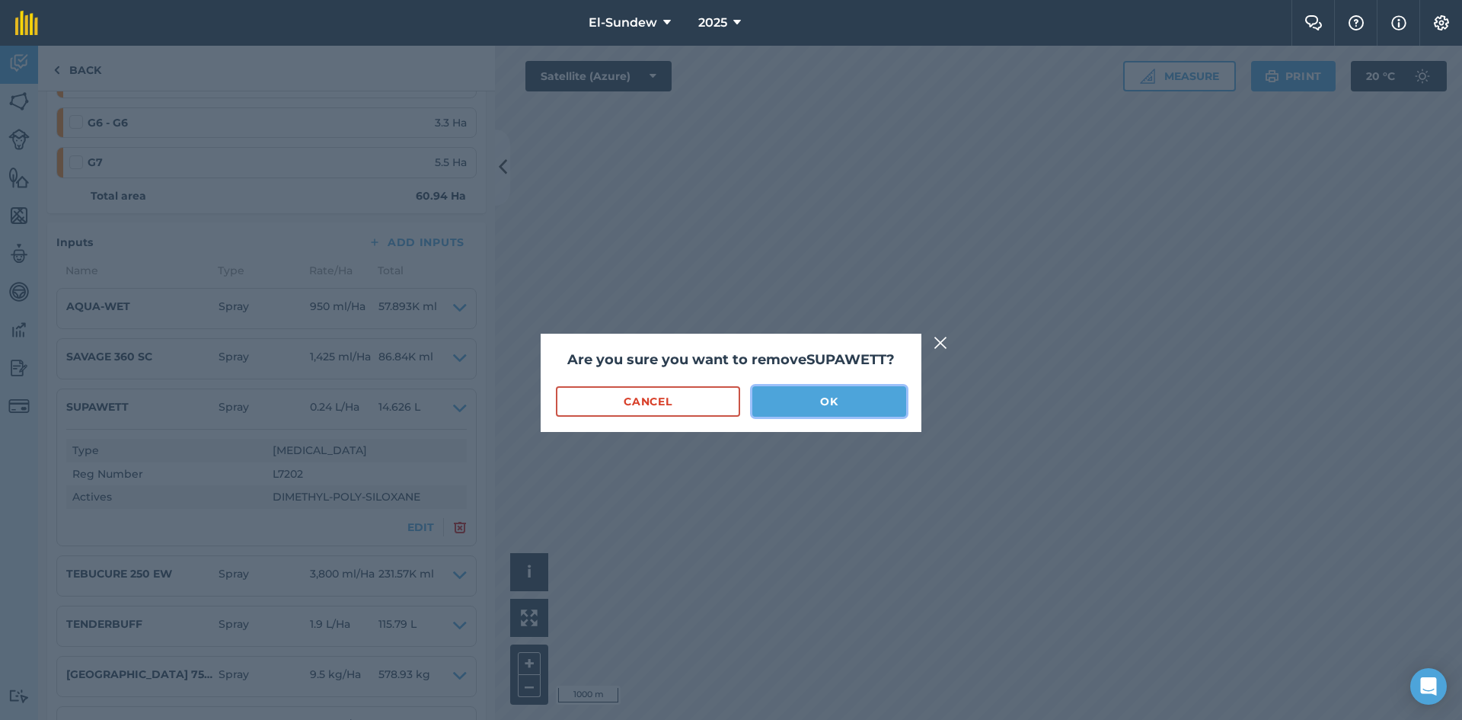
click at [828, 404] on button "OK" at bounding box center [830, 401] width 154 height 30
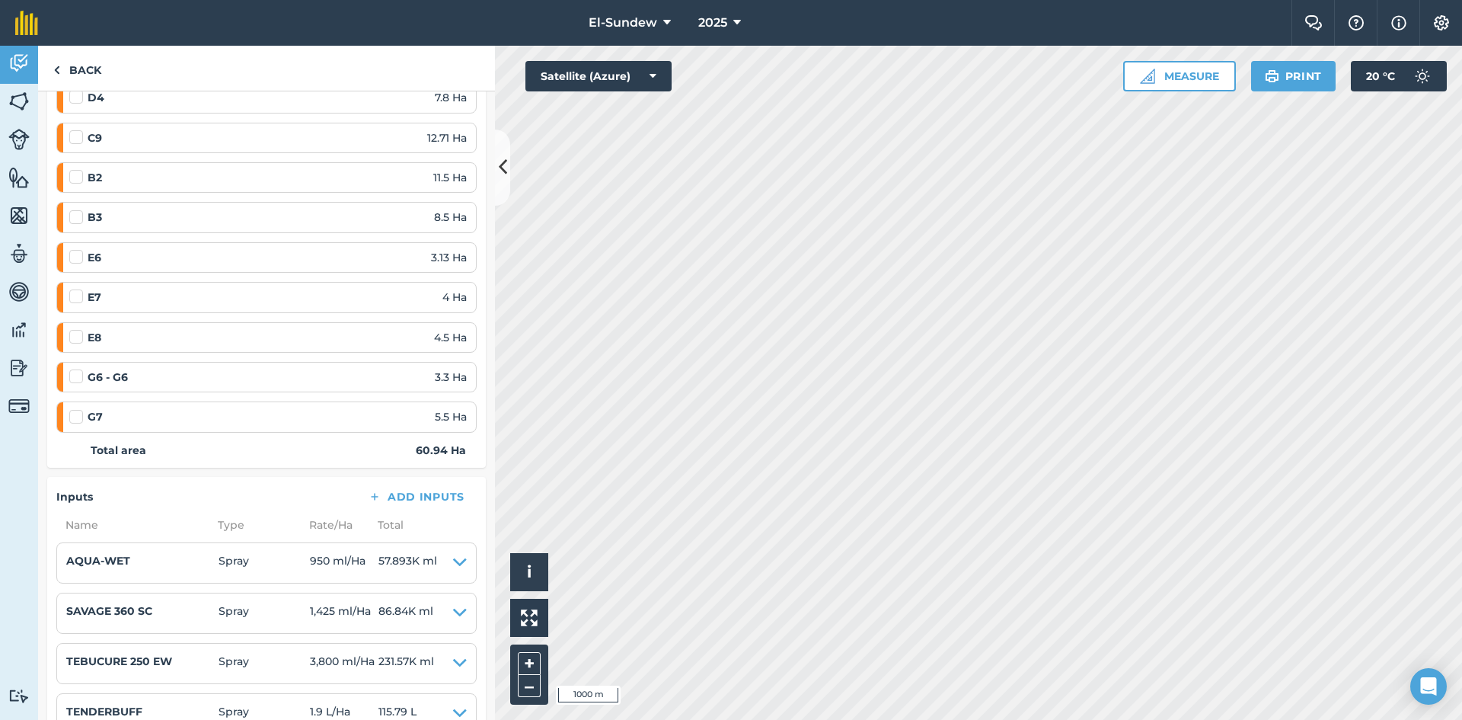
scroll to position [0, 0]
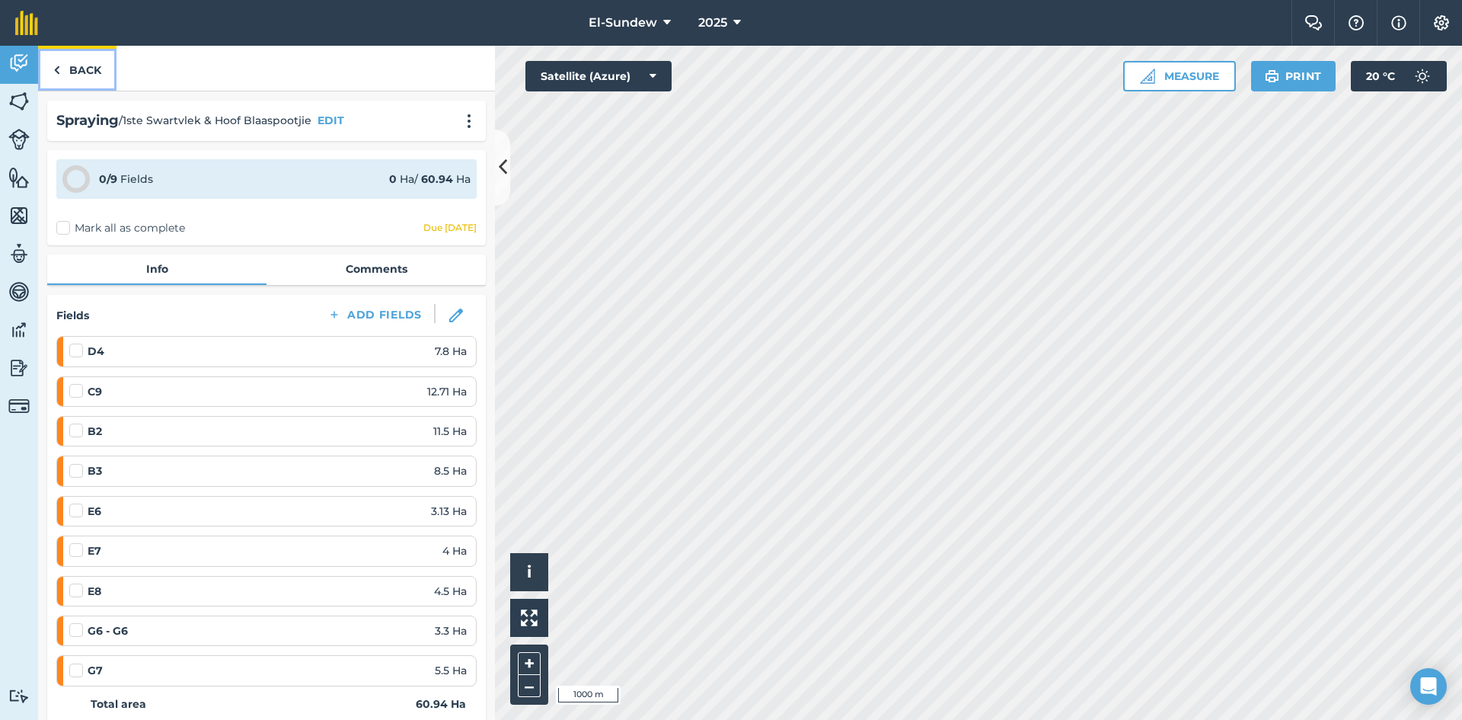
click at [75, 70] on link "Back" at bounding box center [77, 68] width 78 height 45
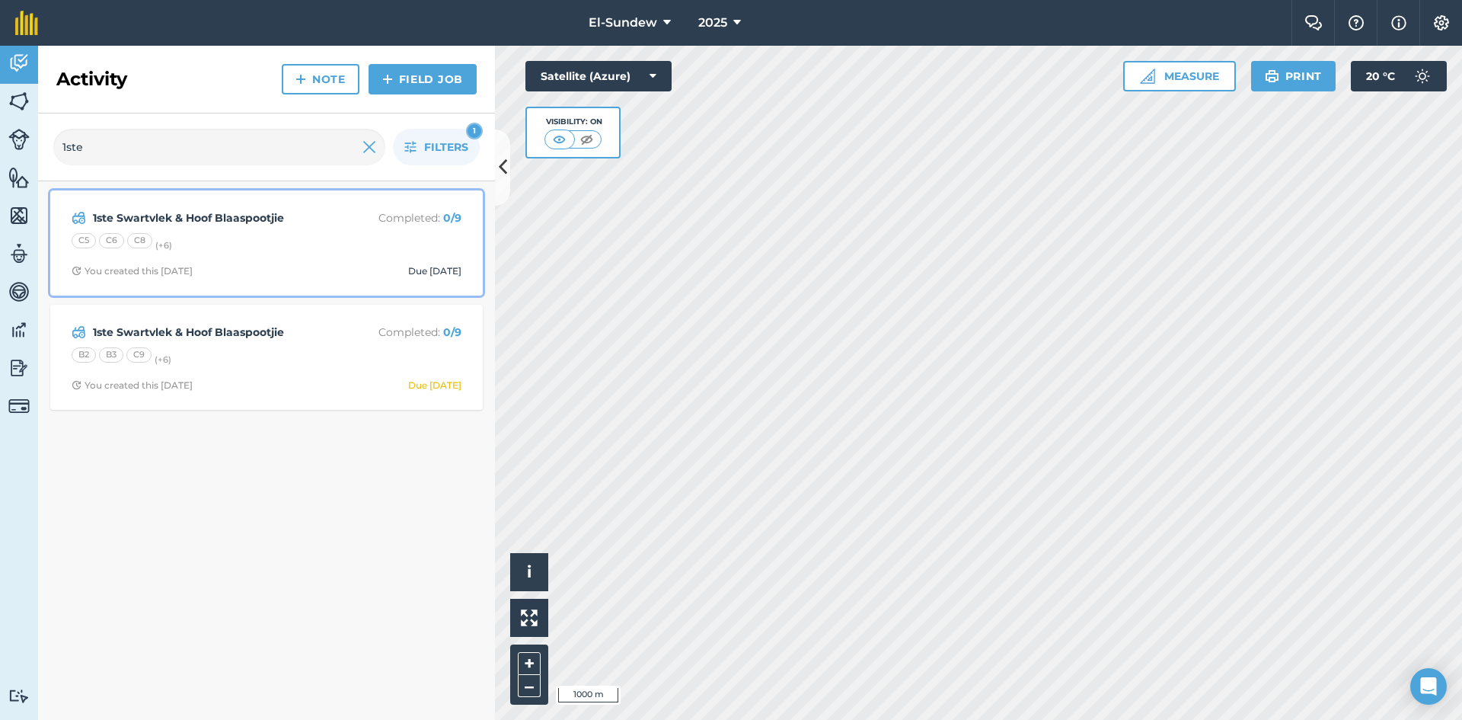
click at [278, 248] on div "C5 C6 C8 (+ 6 )" at bounding box center [267, 243] width 390 height 20
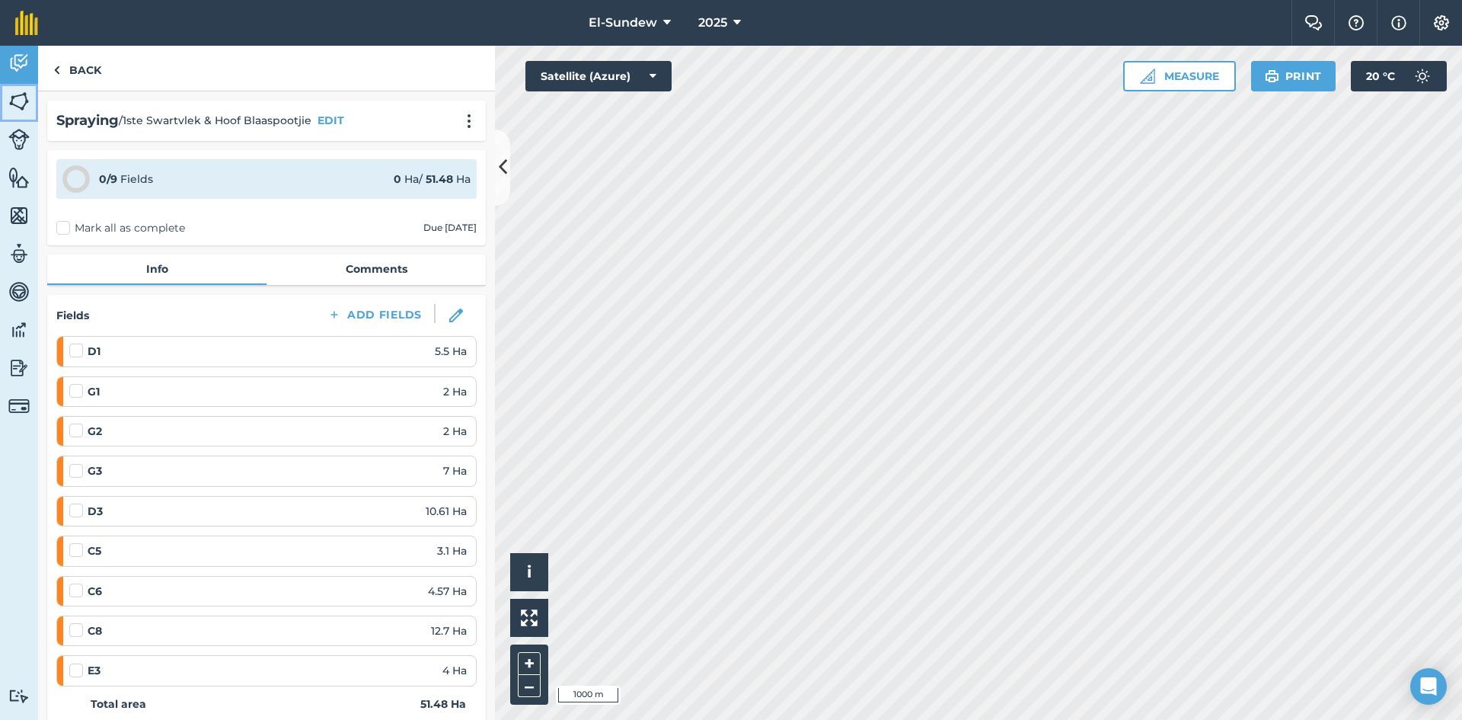
click at [17, 96] on img at bounding box center [18, 101] width 21 height 23
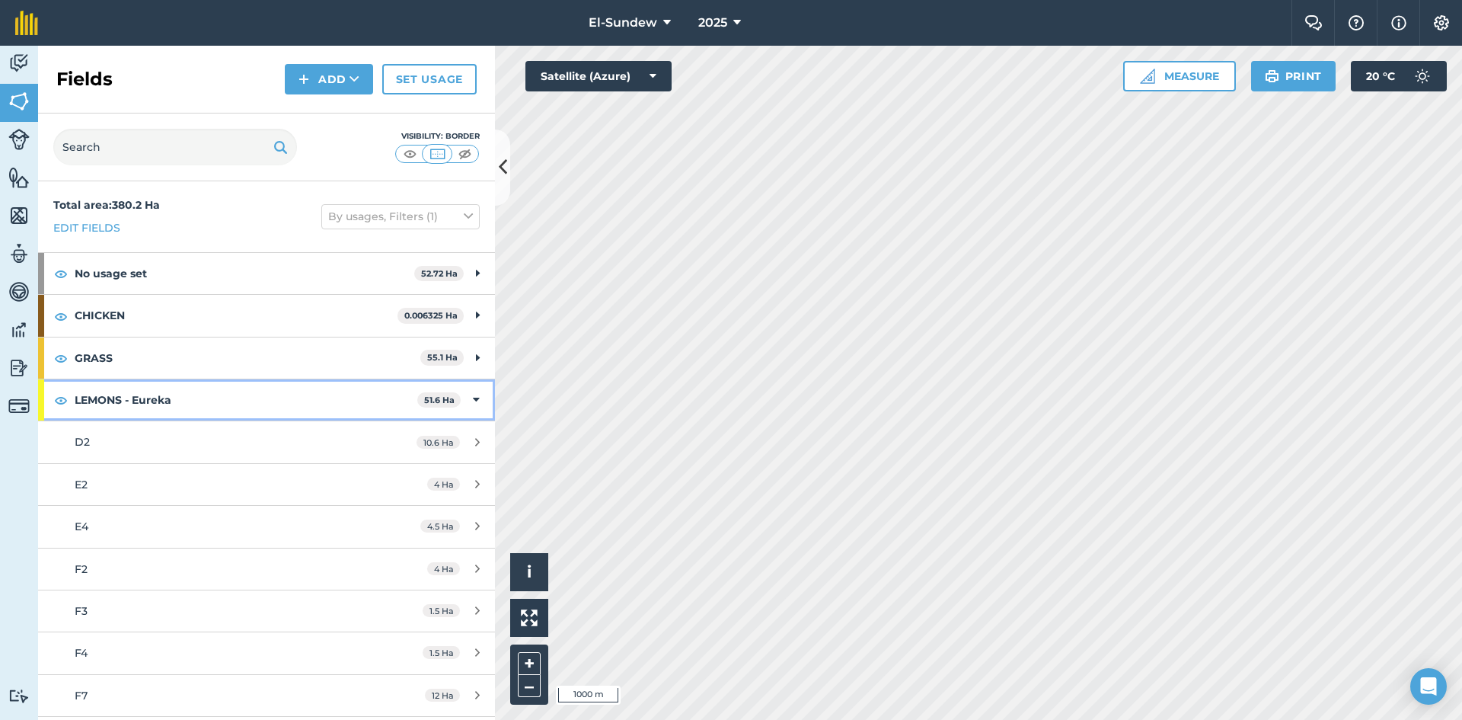
click at [216, 401] on strong "LEMONS - Eureka" at bounding box center [246, 399] width 343 height 41
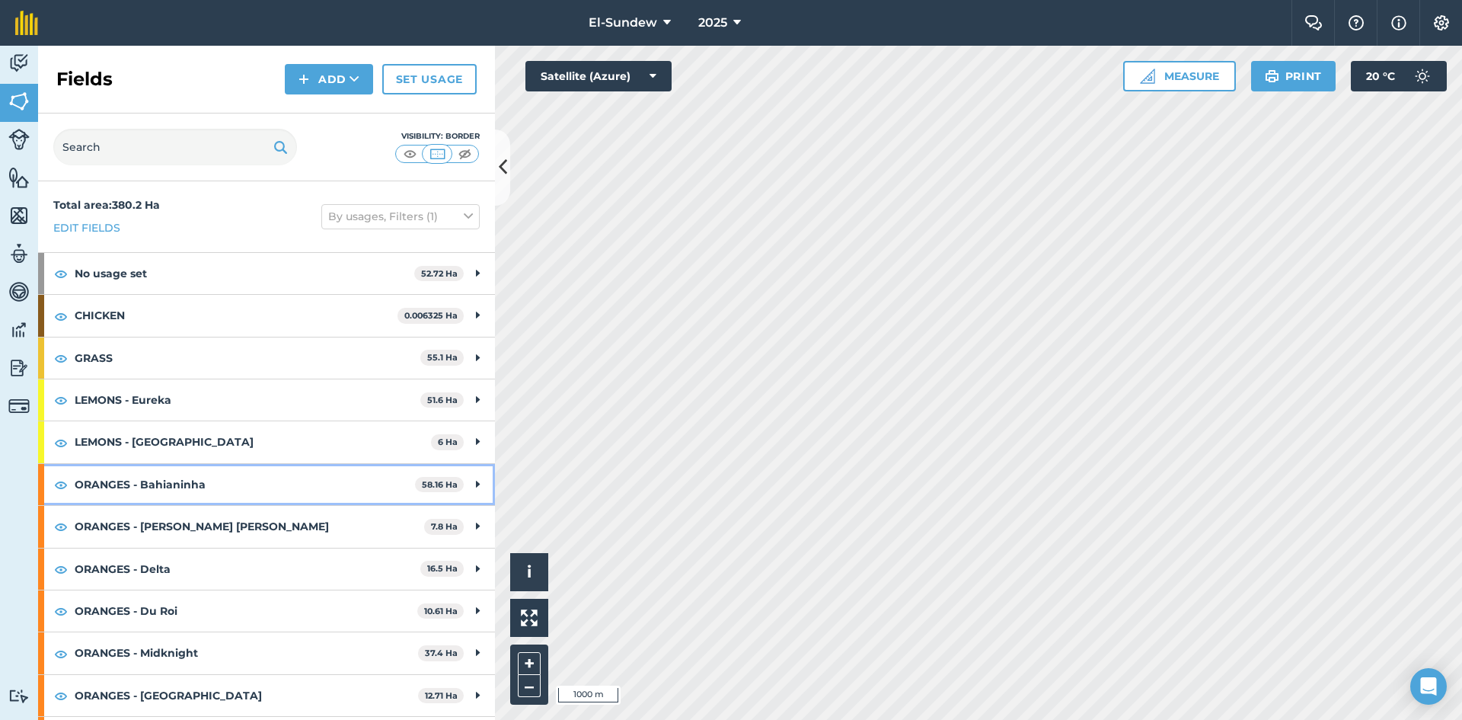
click at [228, 497] on strong "ORANGES - Bahianinha" at bounding box center [245, 484] width 340 height 41
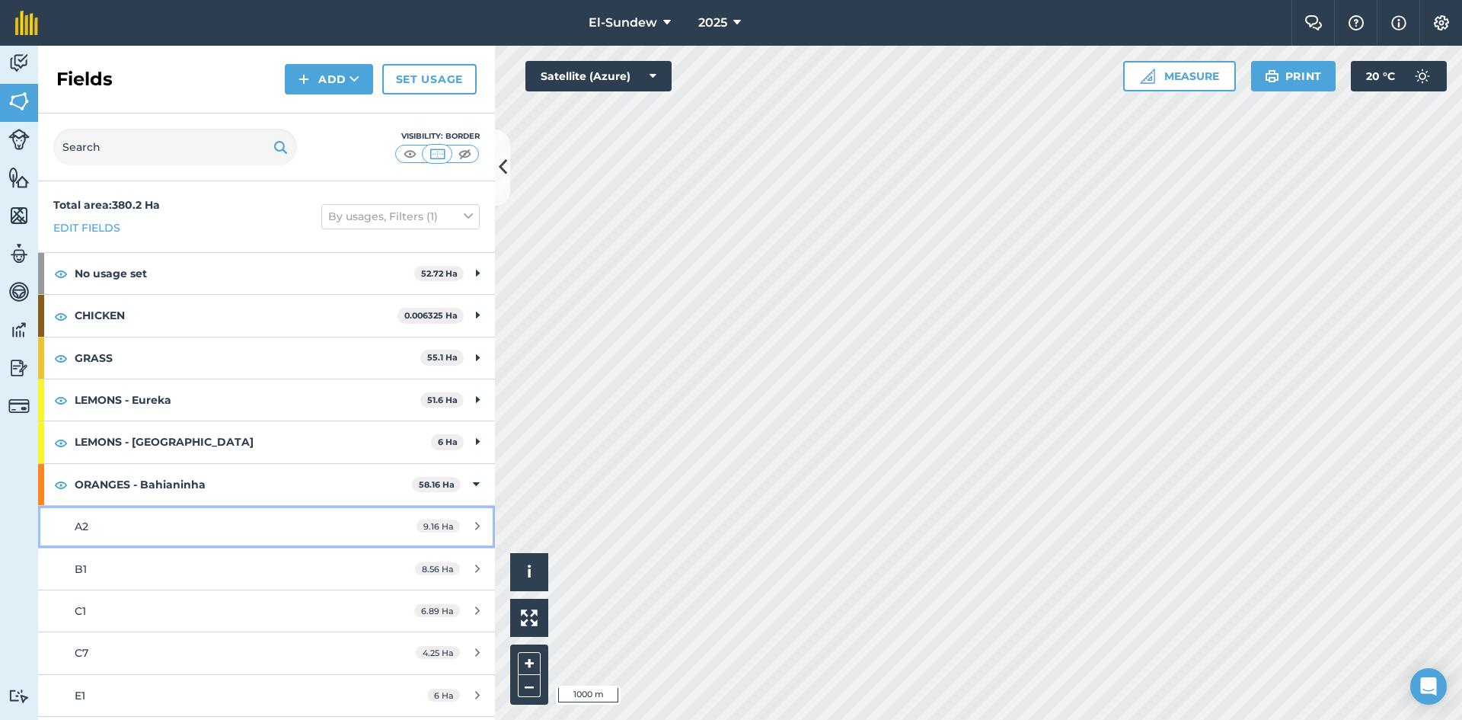
click at [226, 507] on link "A2 9.16 Ha" at bounding box center [266, 526] width 457 height 41
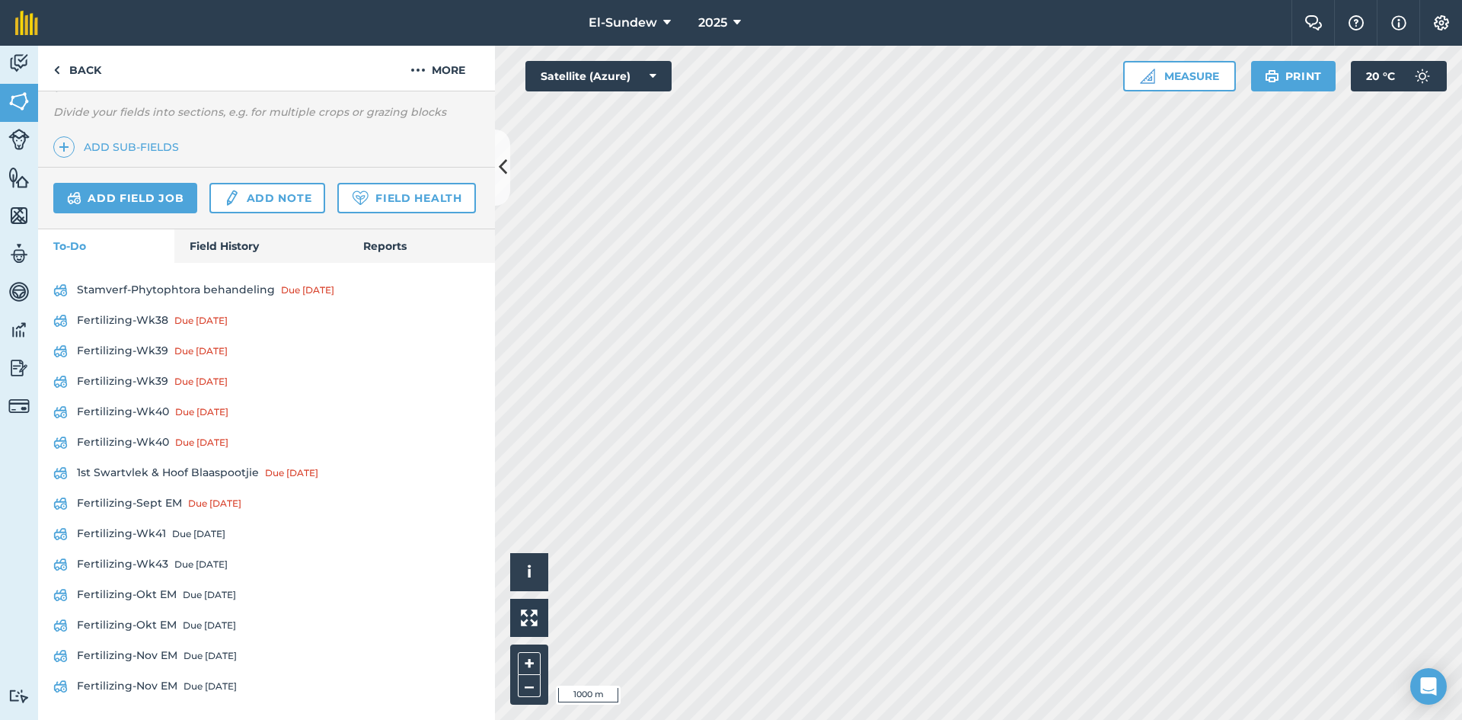
scroll to position [500, 0]
click at [210, 473] on link "1st Swartvlek & [PERSON_NAME] Due [DATE]" at bounding box center [266, 473] width 427 height 24
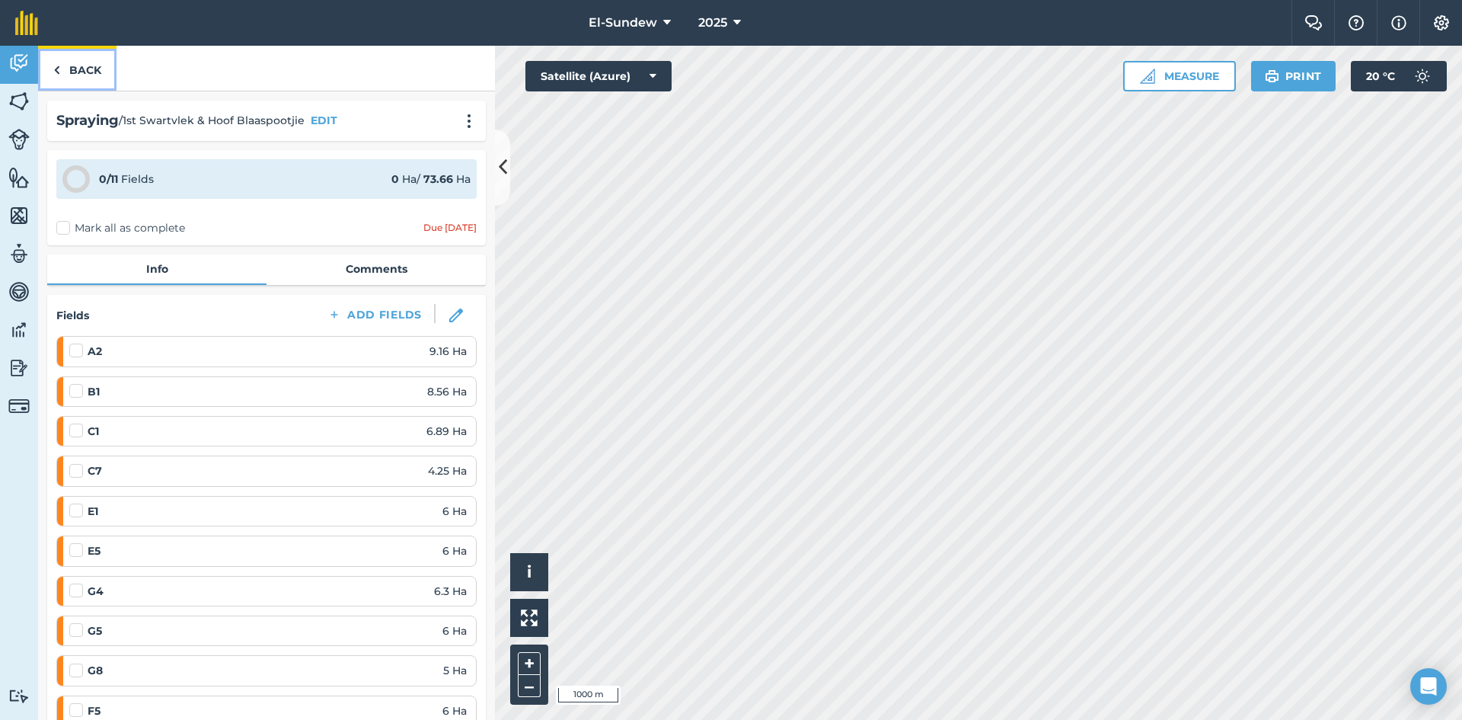
click at [80, 72] on link "Back" at bounding box center [77, 68] width 78 height 45
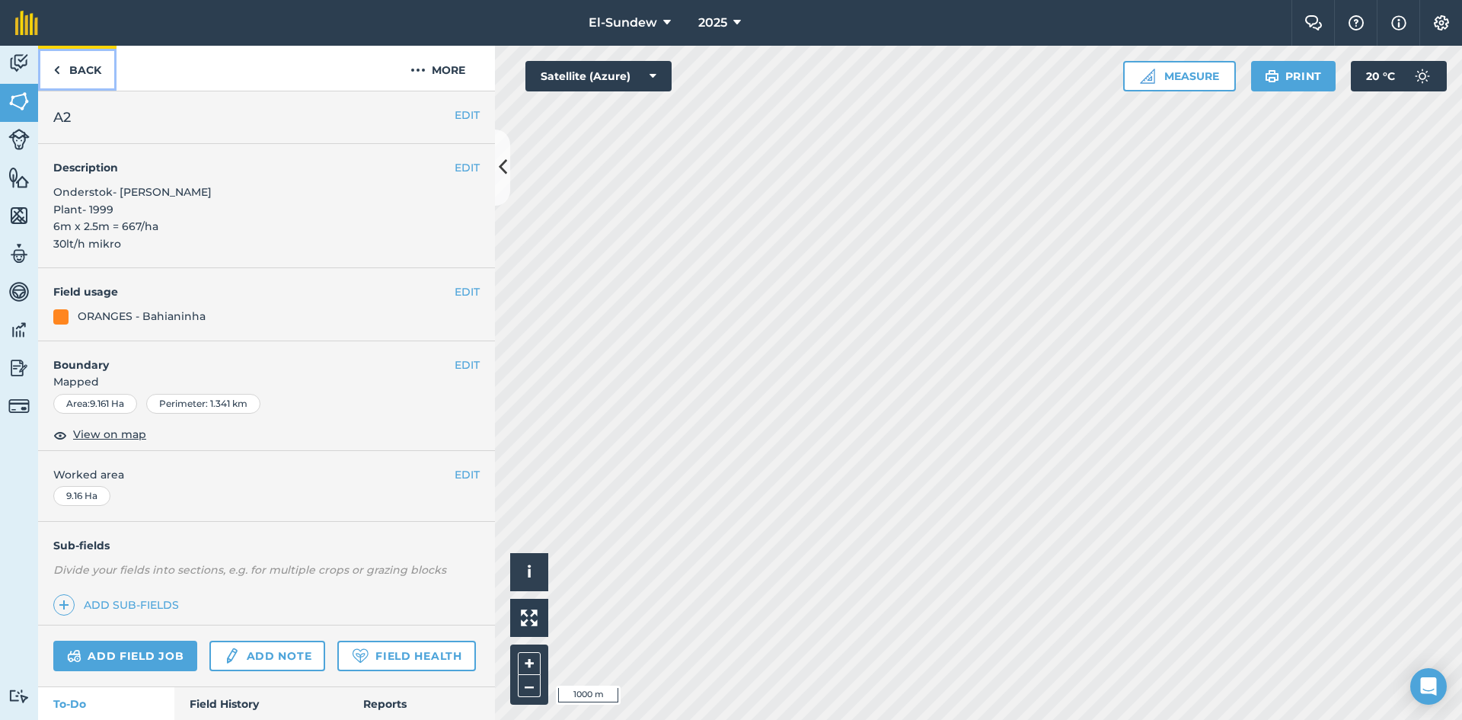
click at [80, 72] on link "Back" at bounding box center [77, 68] width 78 height 45
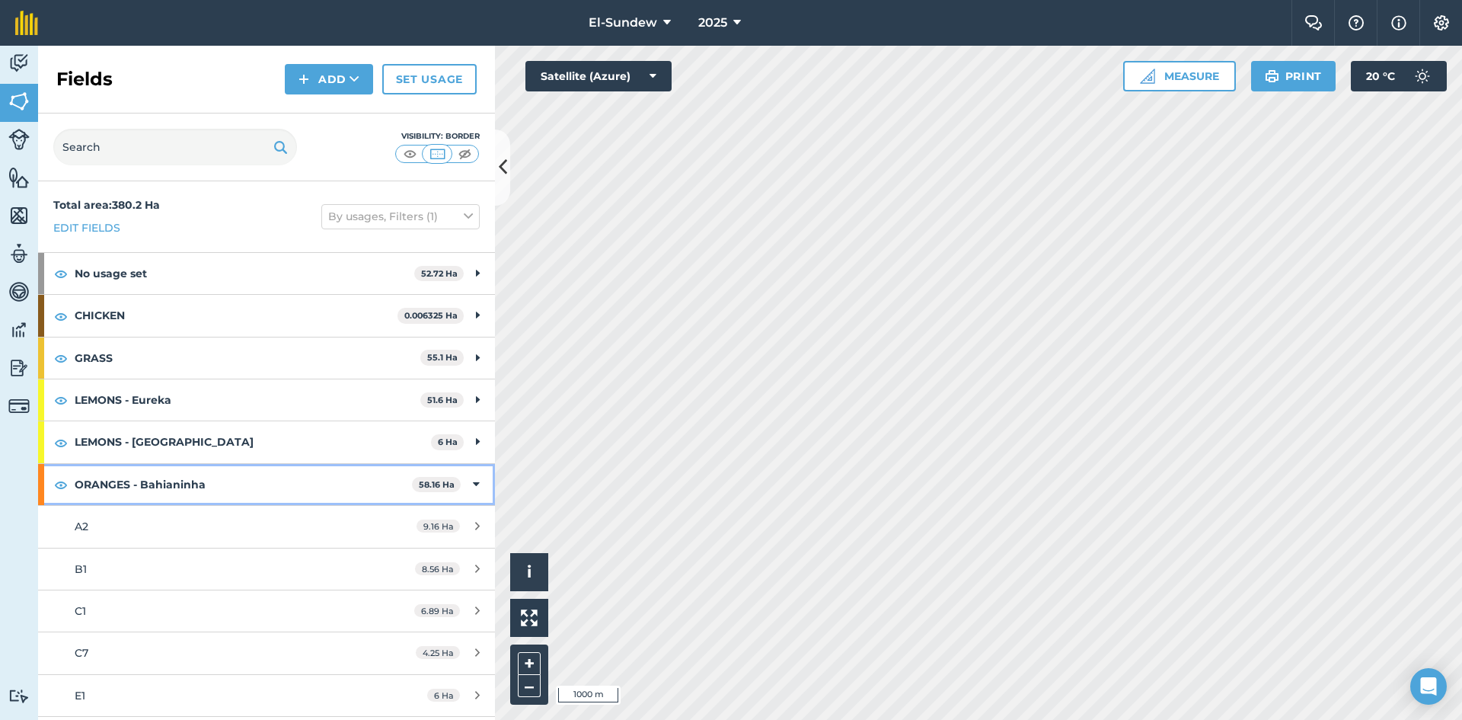
click at [199, 481] on strong "ORANGES - Bahianinha" at bounding box center [243, 484] width 337 height 41
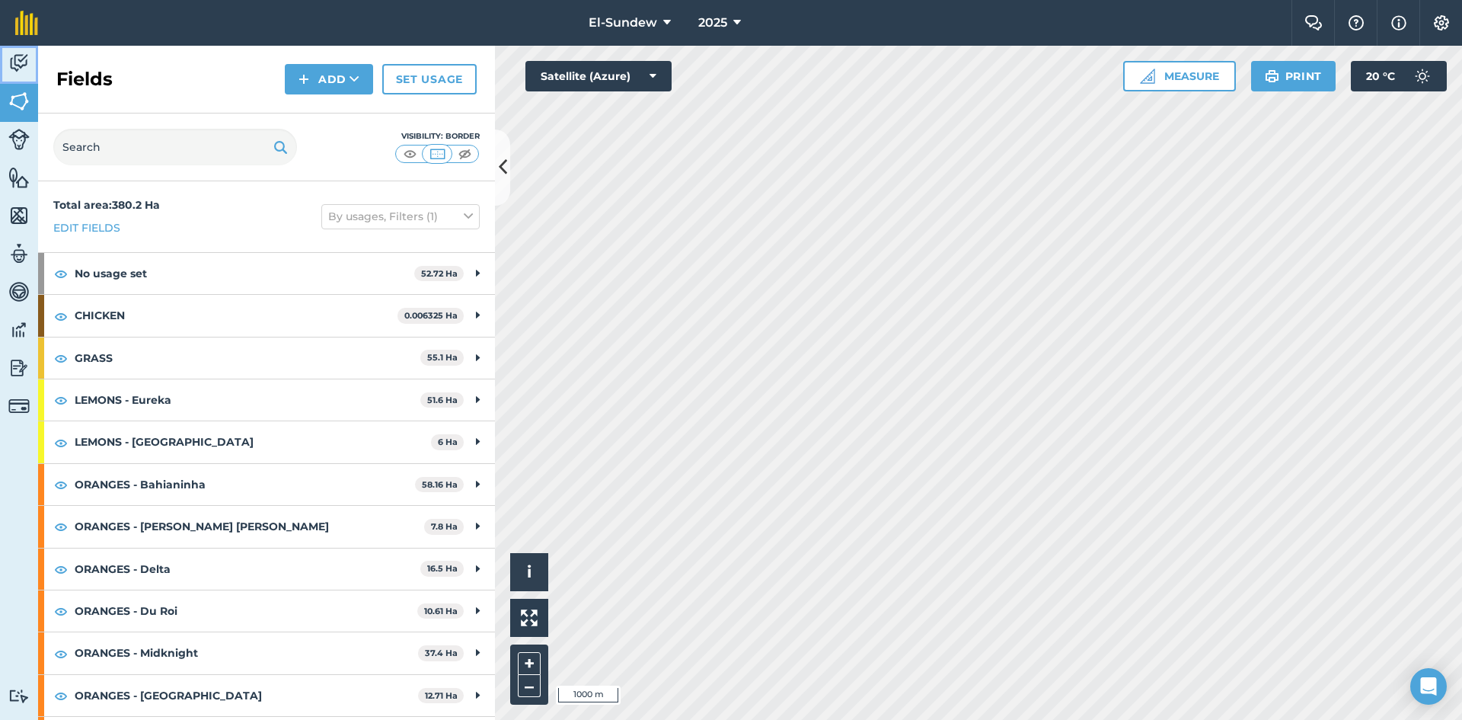
click at [20, 78] on link "Activity" at bounding box center [19, 65] width 38 height 38
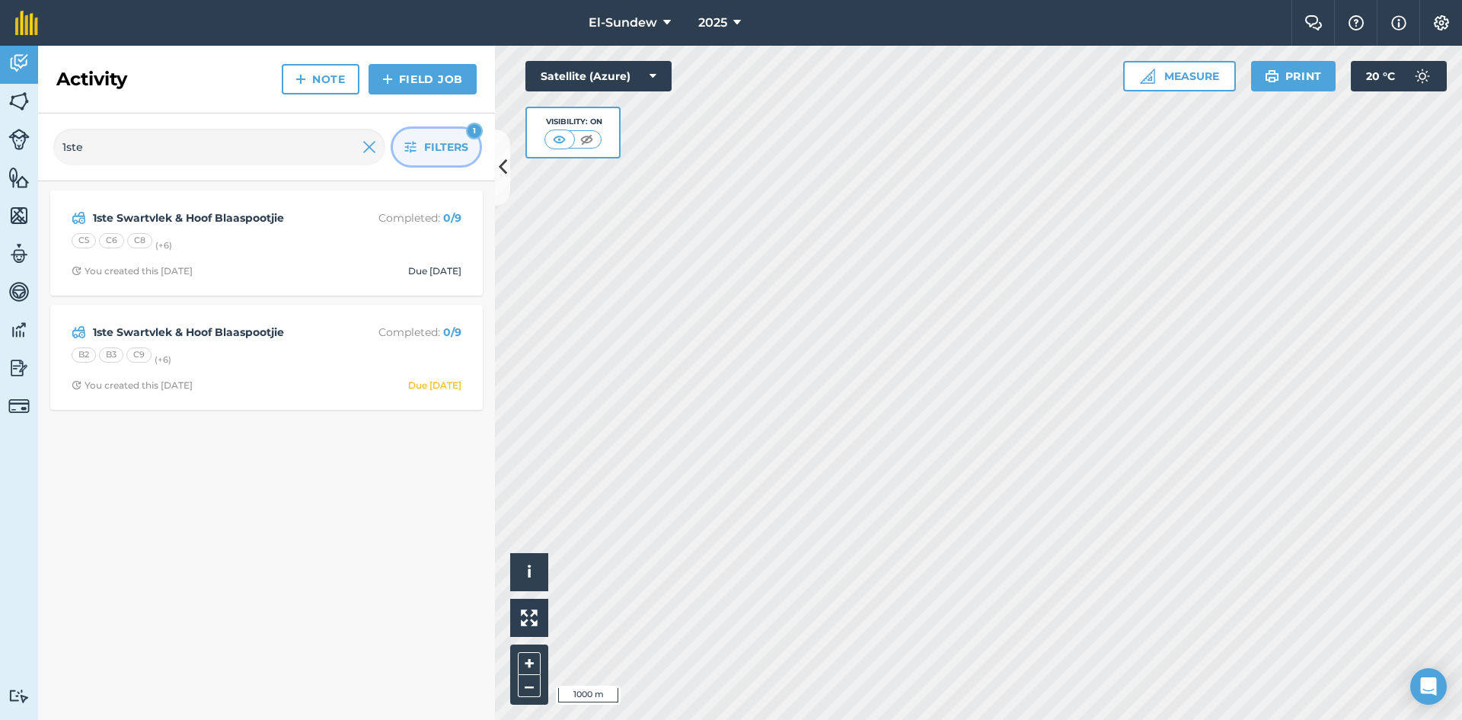
click at [401, 139] on button "Filters 1" at bounding box center [436, 147] width 87 height 37
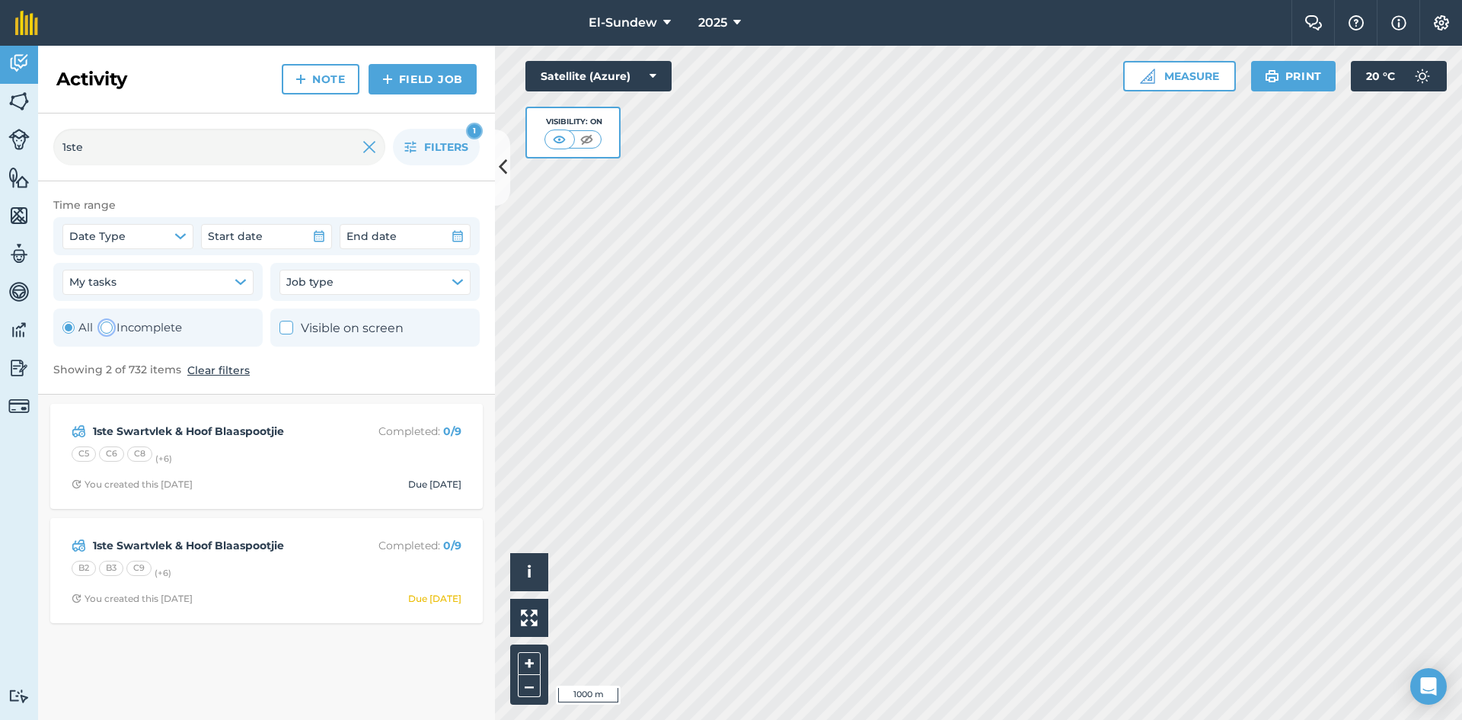
click at [107, 330] on div "Toggle Activity" at bounding box center [107, 327] width 12 height 12
radio input "false"
radio input "true"
click at [413, 145] on icon "button" at bounding box center [410, 147] width 12 height 12
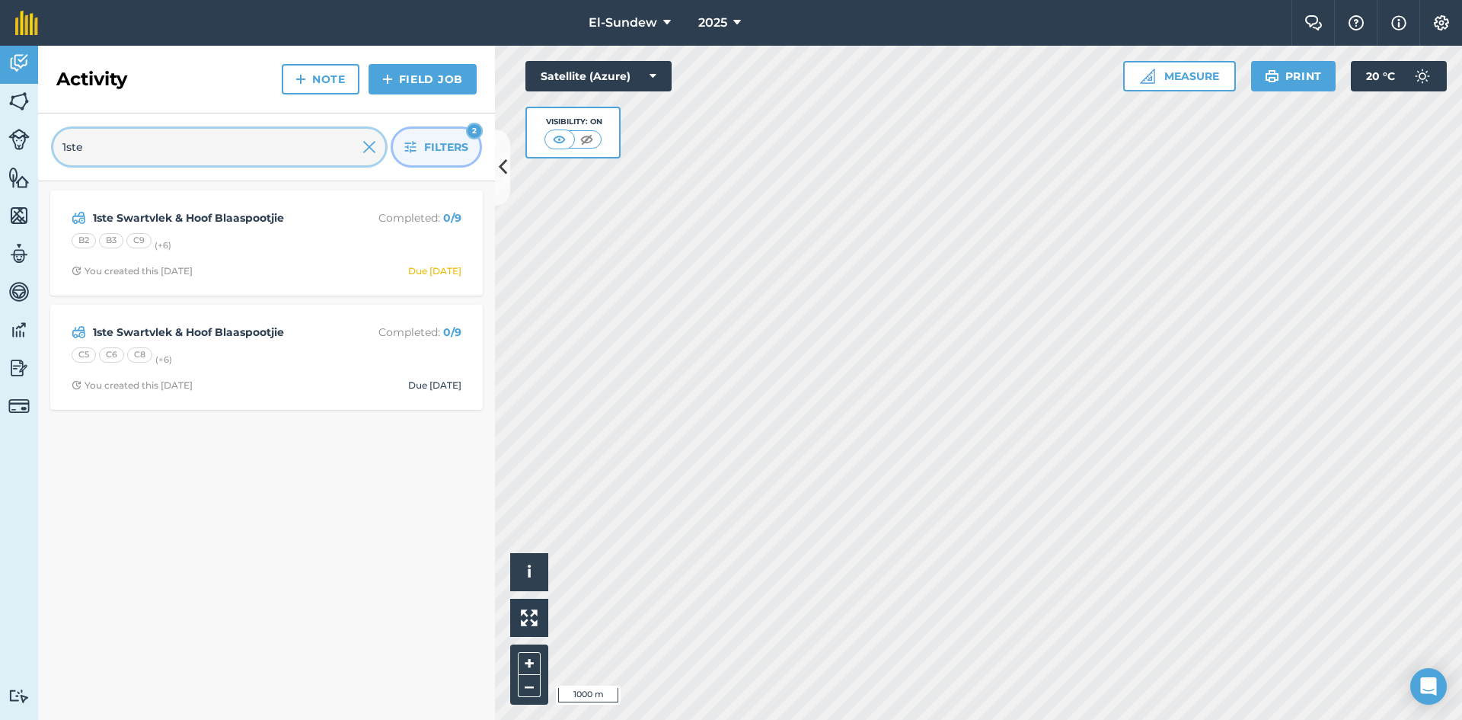
click at [276, 156] on input "1ste" at bounding box center [219, 147] width 332 height 37
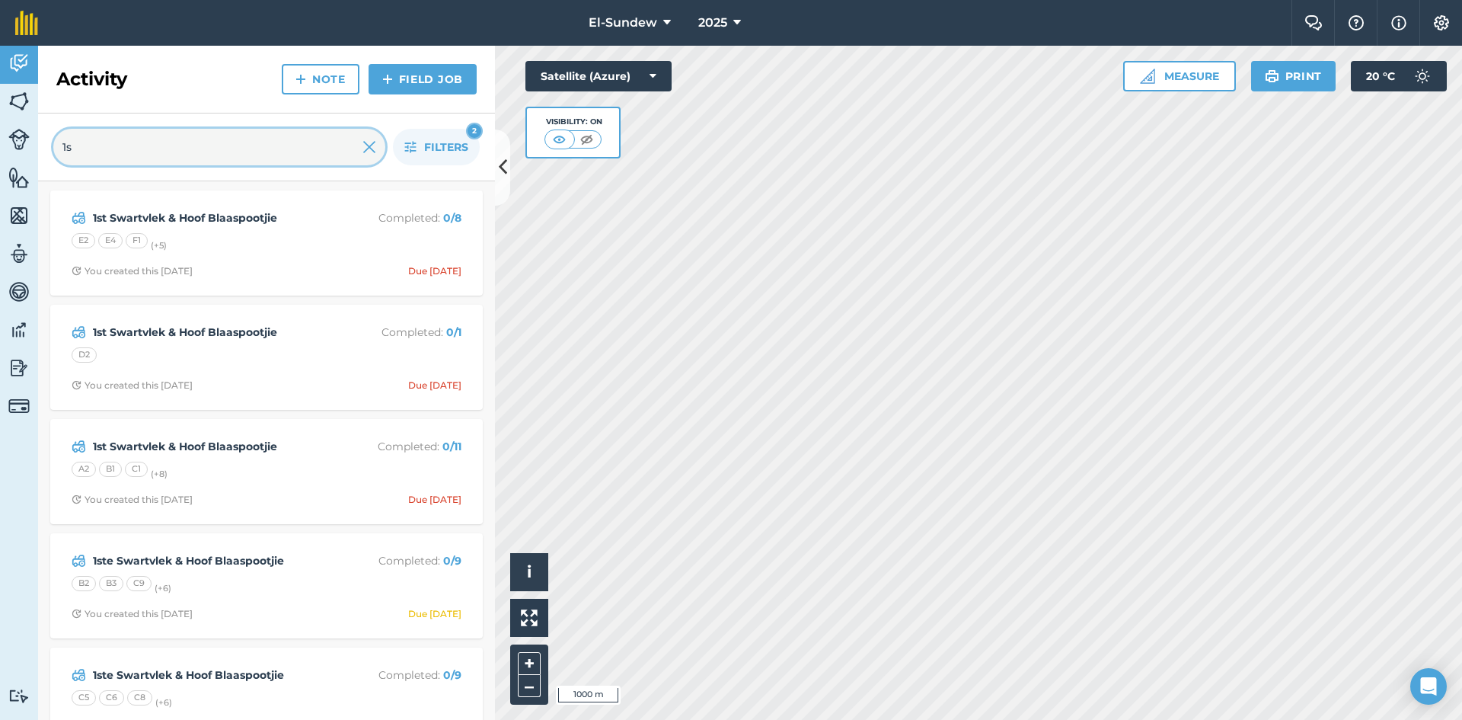
type input "1"
type input "hoof"
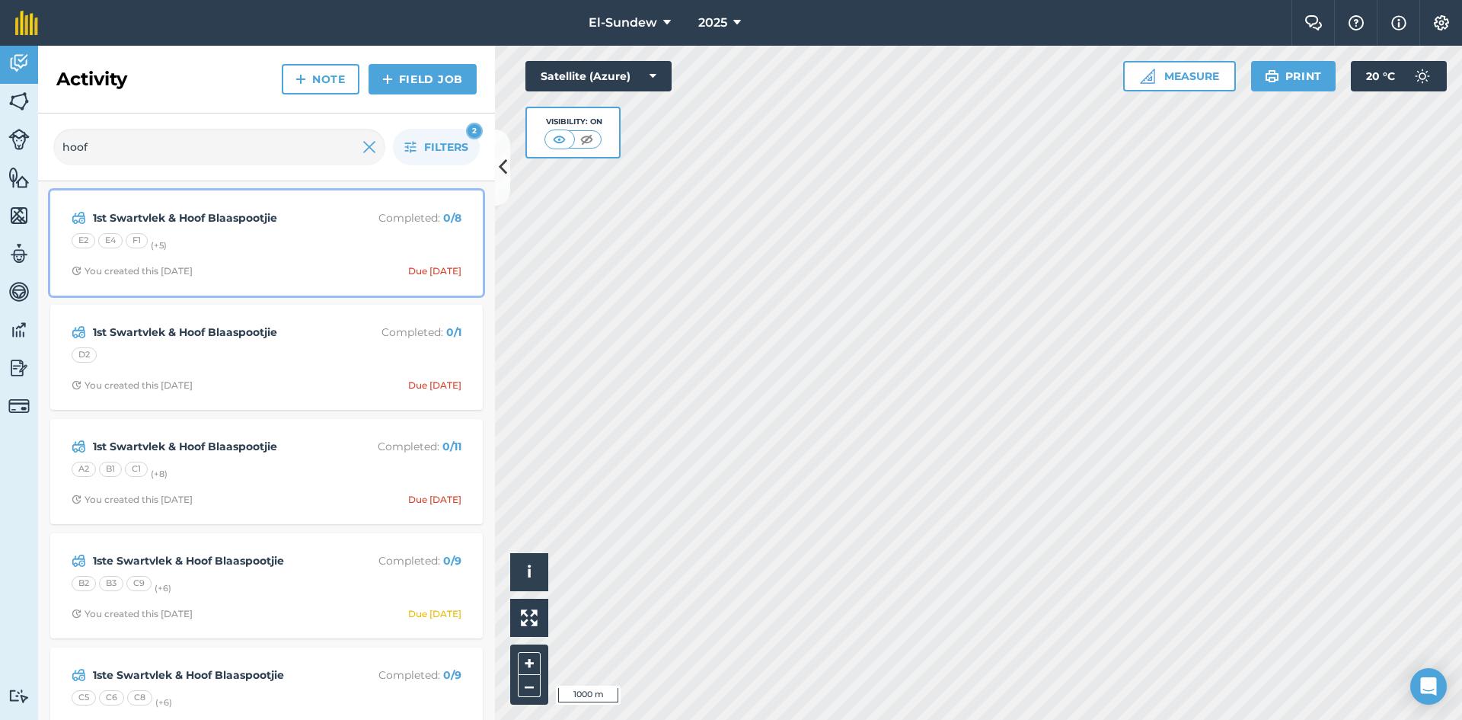
click at [298, 244] on div "E2 E4 F1 (+ 5 )" at bounding box center [267, 243] width 390 height 20
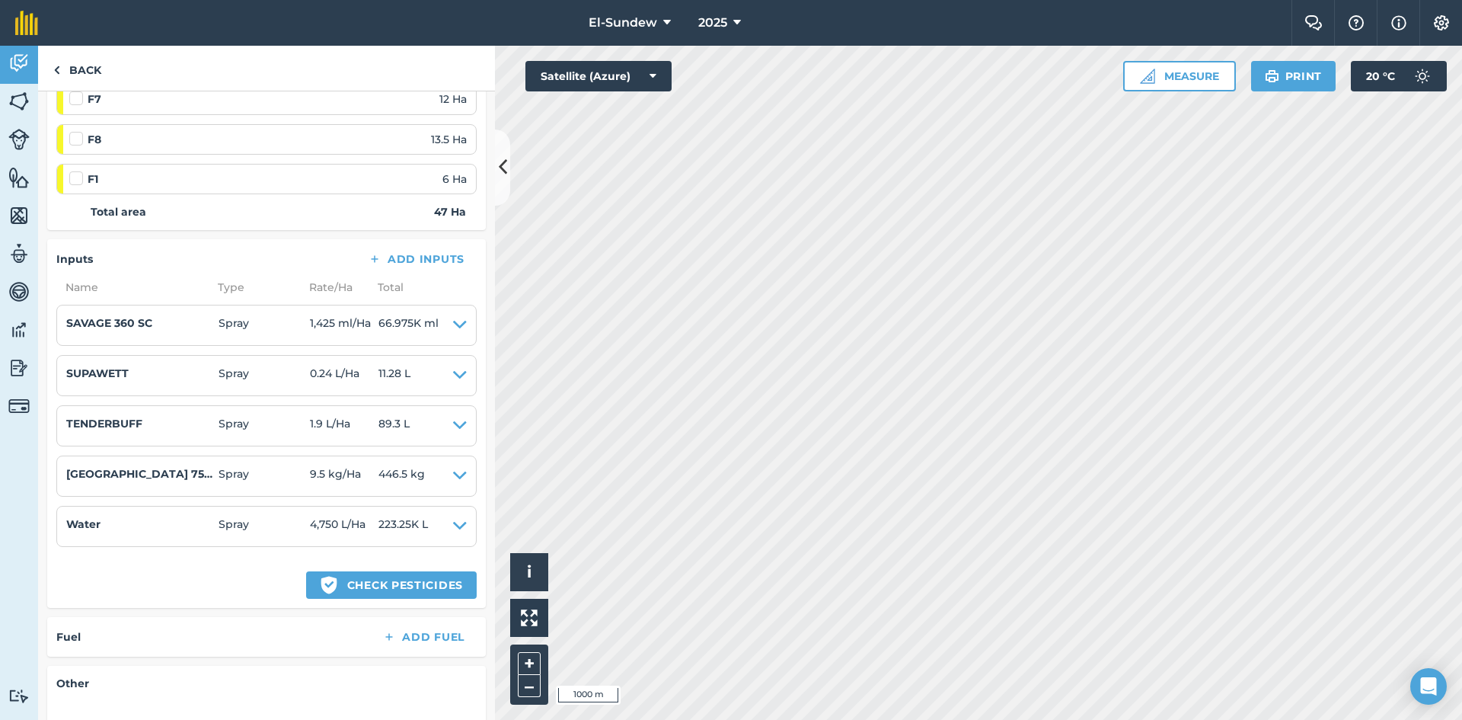
scroll to position [508, 0]
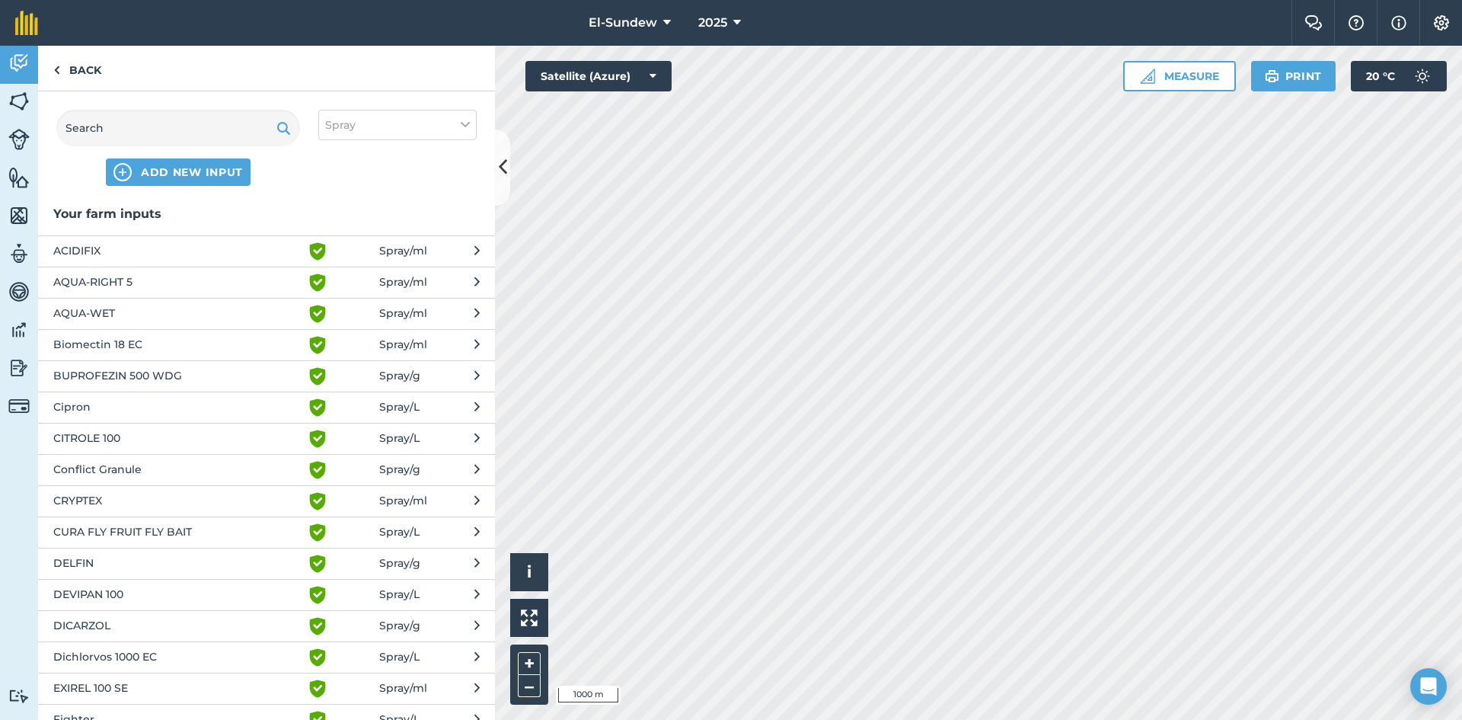
click at [140, 308] on span "AQUA-WET" at bounding box center [177, 314] width 249 height 18
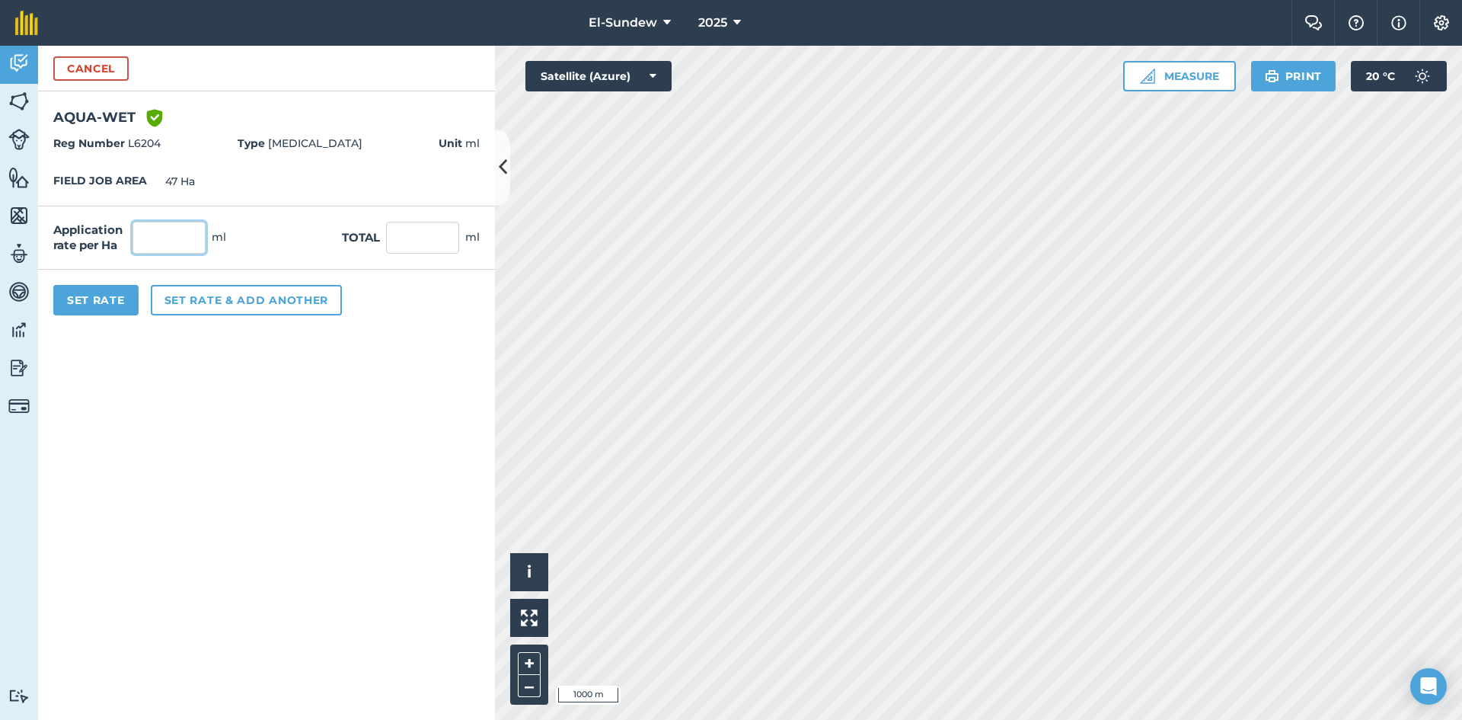
click at [161, 237] on input "text" at bounding box center [169, 238] width 73 height 32
type input "950"
type input "44,650"
click at [117, 291] on button "Set Rate" at bounding box center [95, 300] width 85 height 30
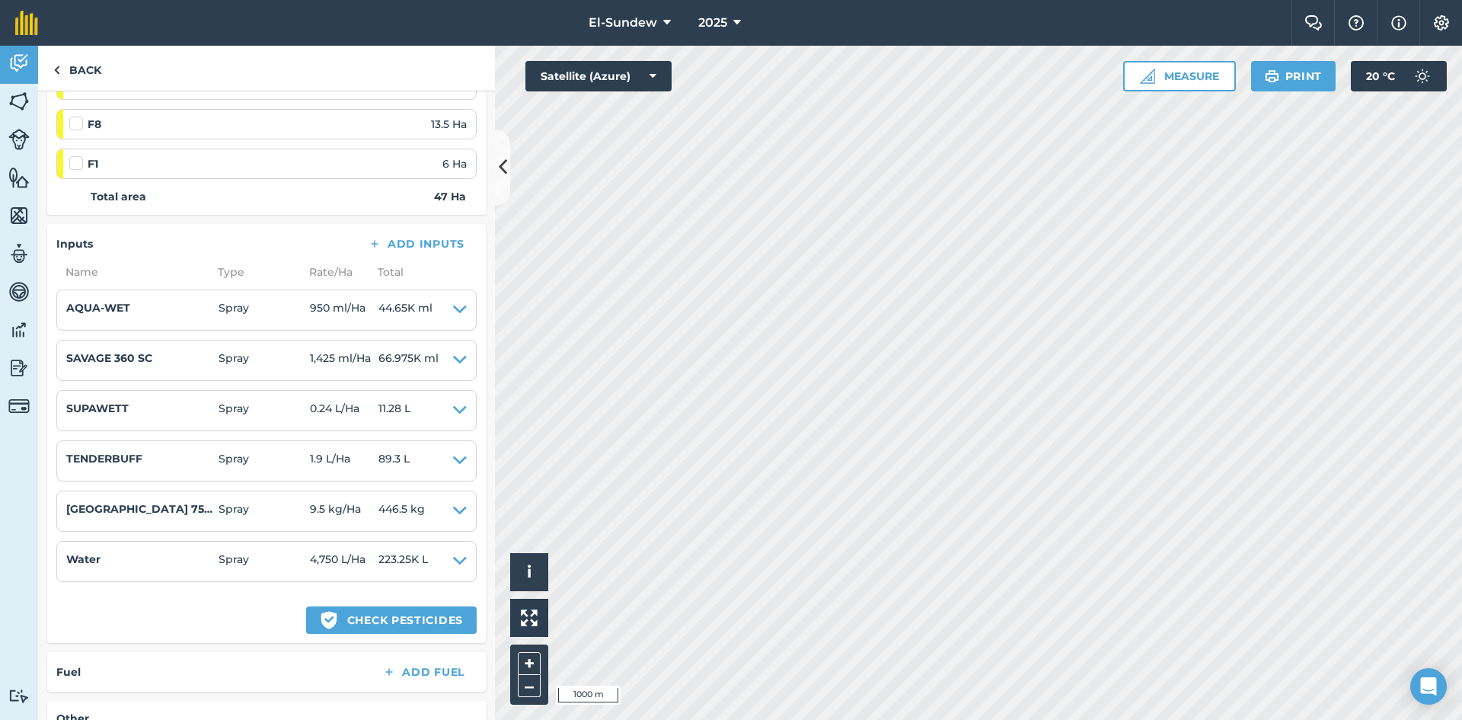
scroll to position [453, 0]
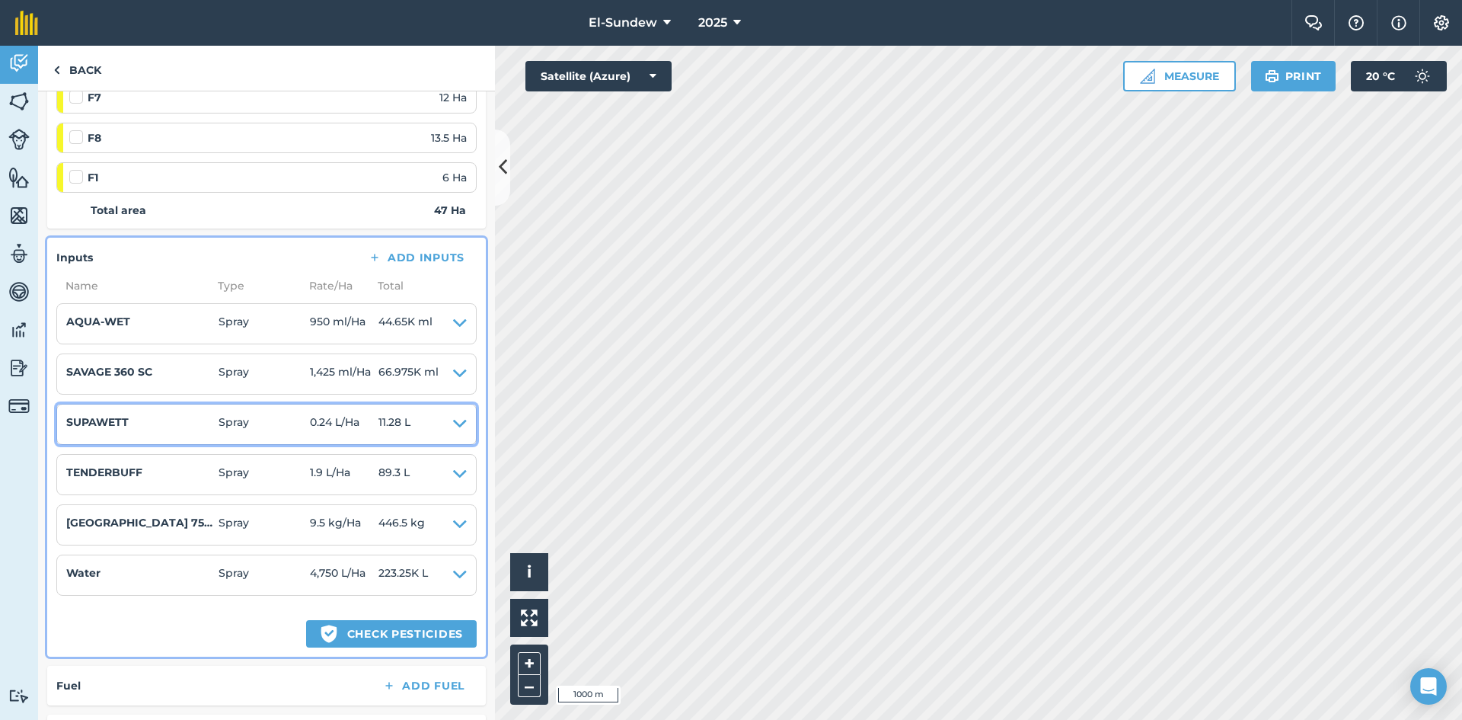
click at [453, 421] on icon at bounding box center [460, 424] width 14 height 21
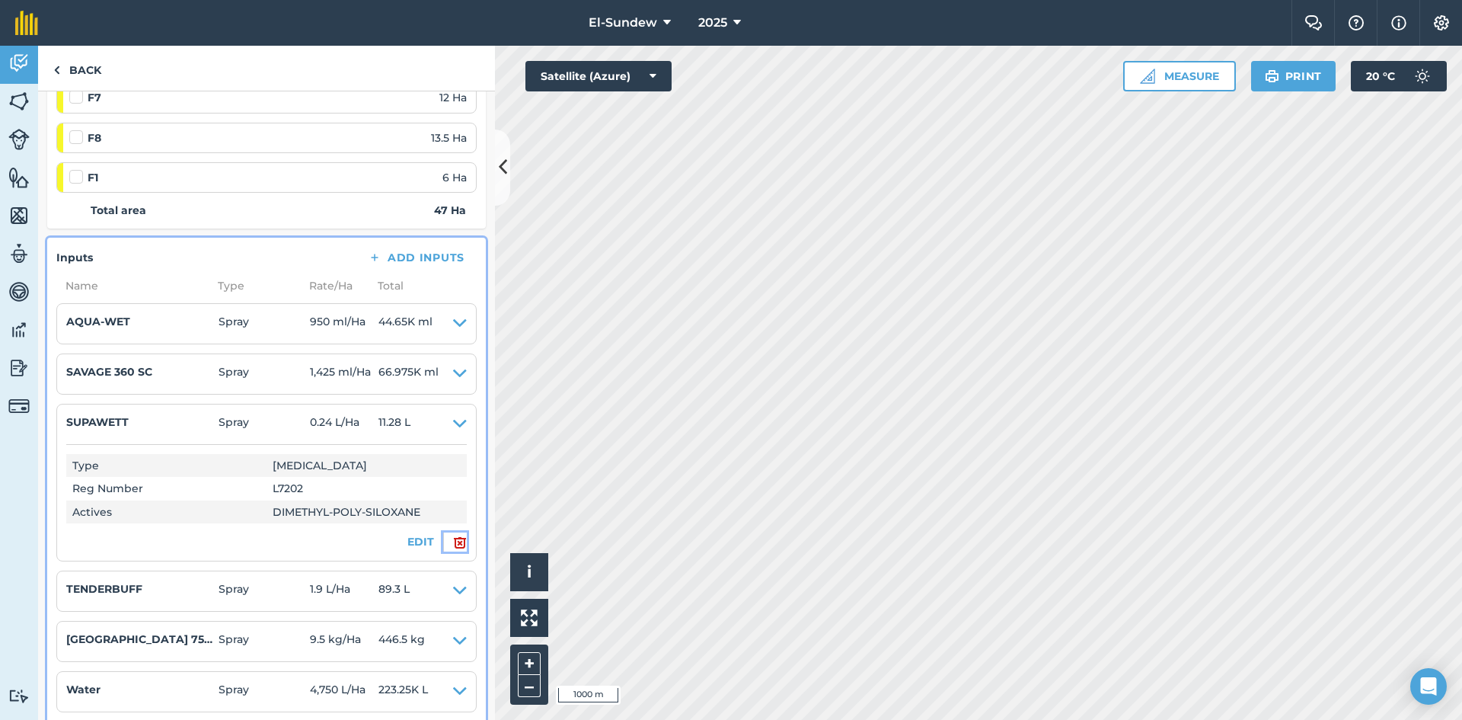
click at [453, 541] on img at bounding box center [460, 542] width 14 height 18
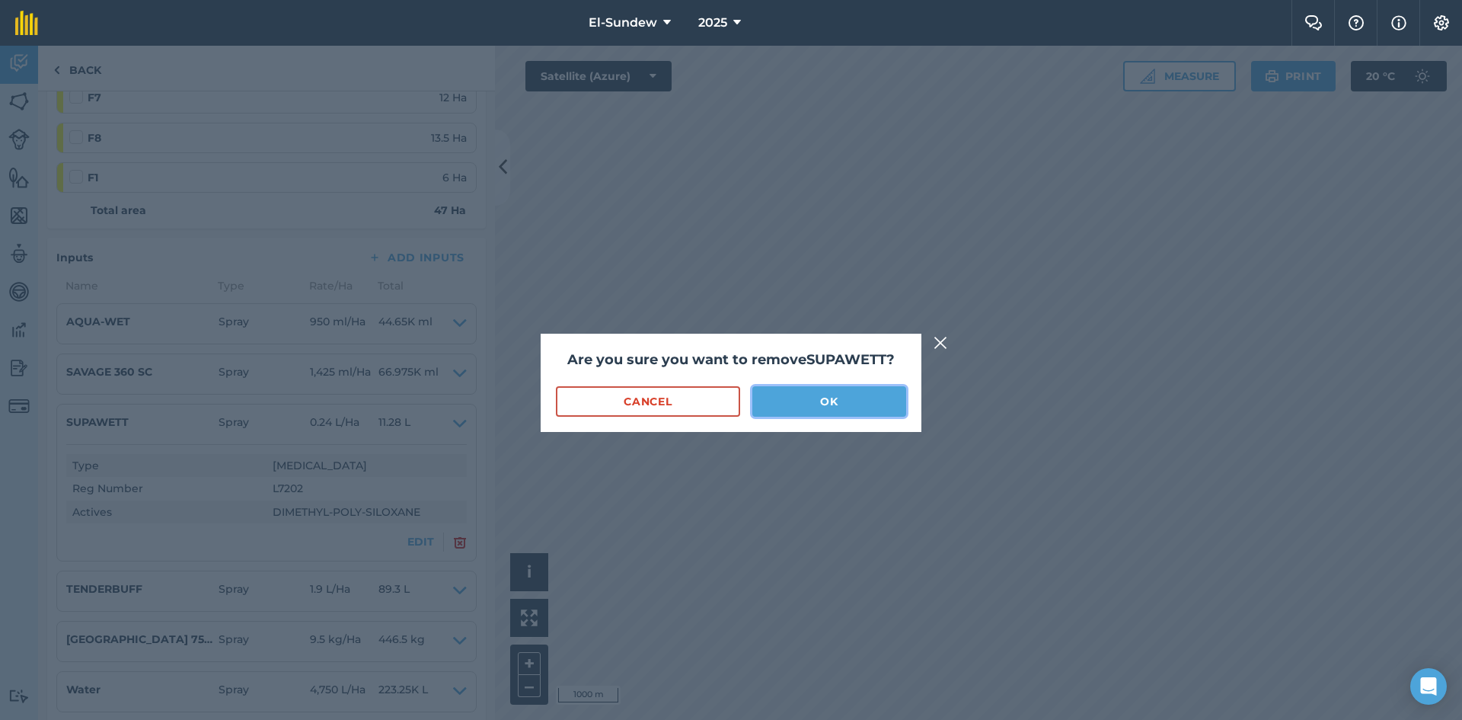
click at [791, 411] on button "OK" at bounding box center [830, 401] width 154 height 30
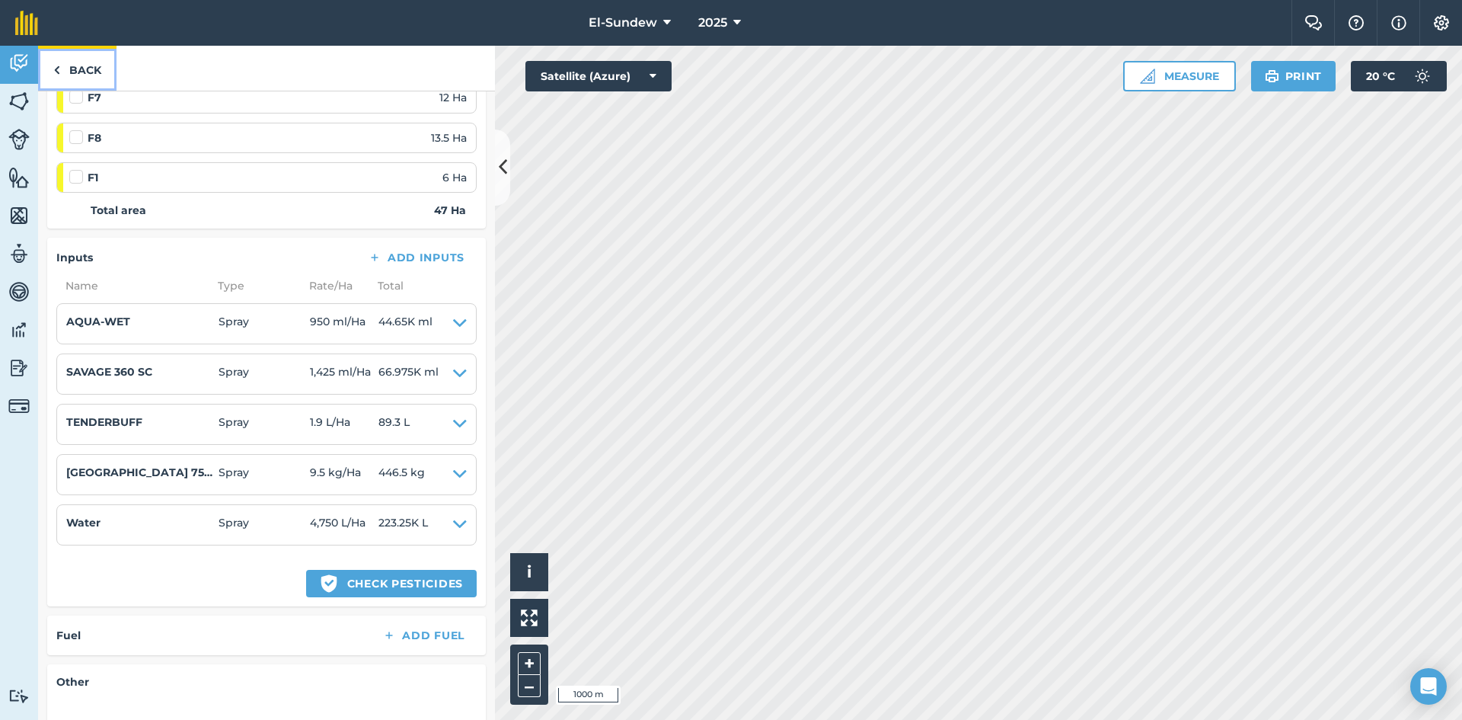
click at [75, 75] on link "Back" at bounding box center [77, 68] width 78 height 45
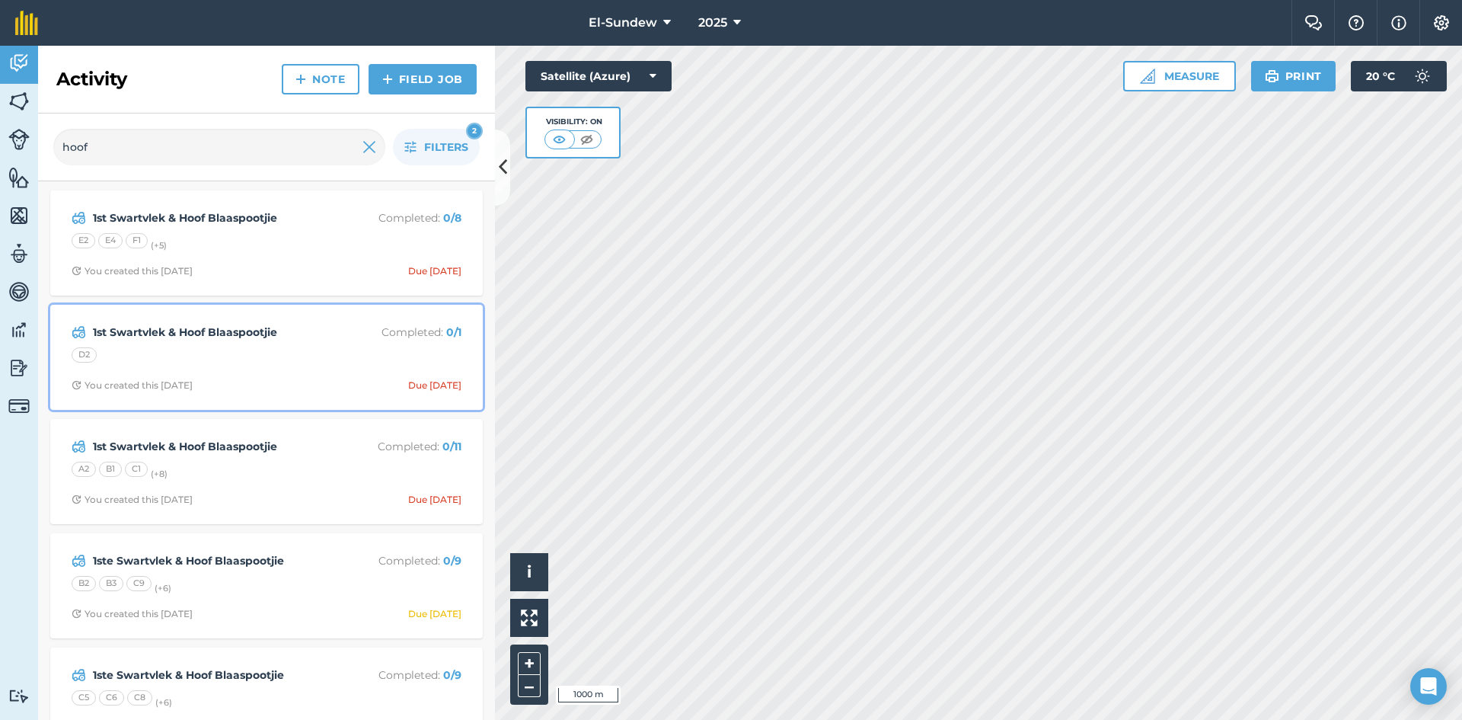
click at [286, 350] on div "D2" at bounding box center [267, 357] width 390 height 20
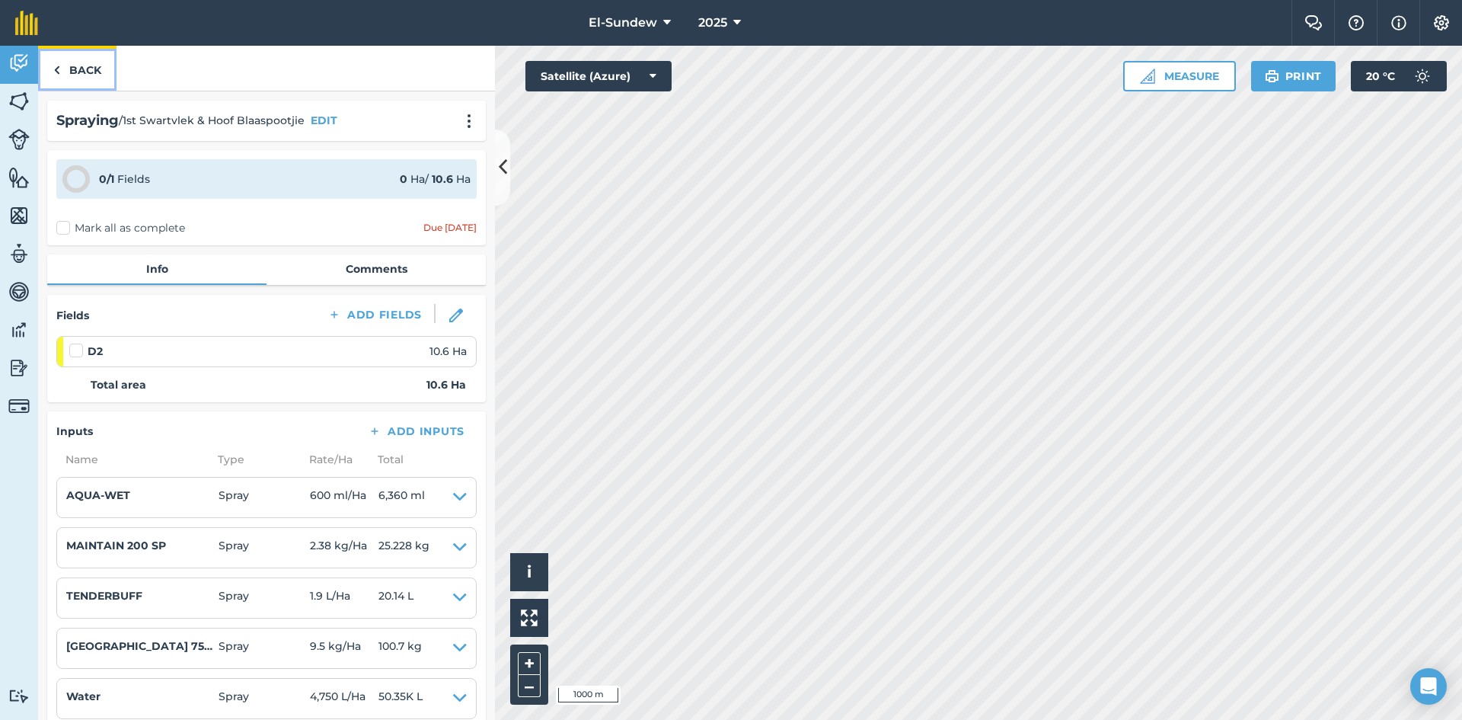
click at [85, 85] on link "Back" at bounding box center [77, 68] width 78 height 45
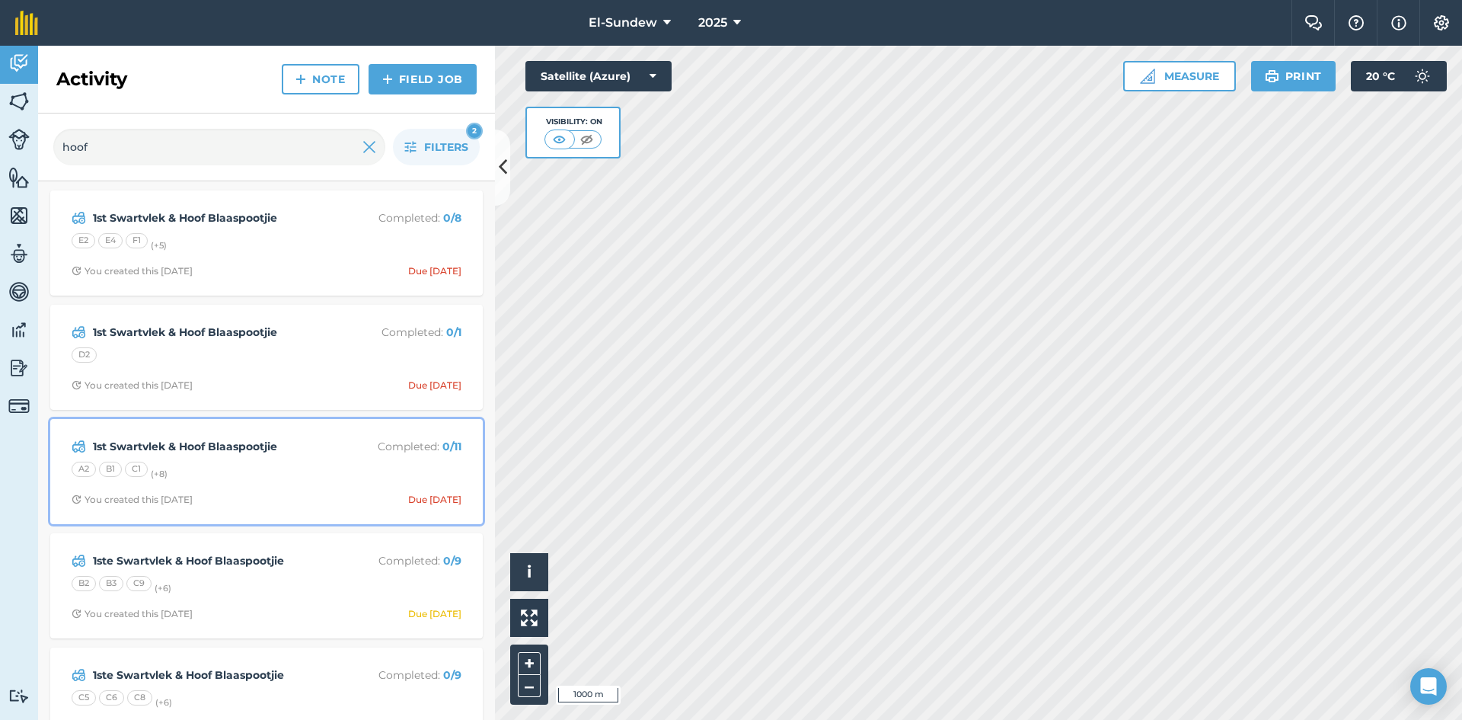
click at [363, 478] on div "A2 B1 C1 (+ 8 )" at bounding box center [267, 472] width 390 height 20
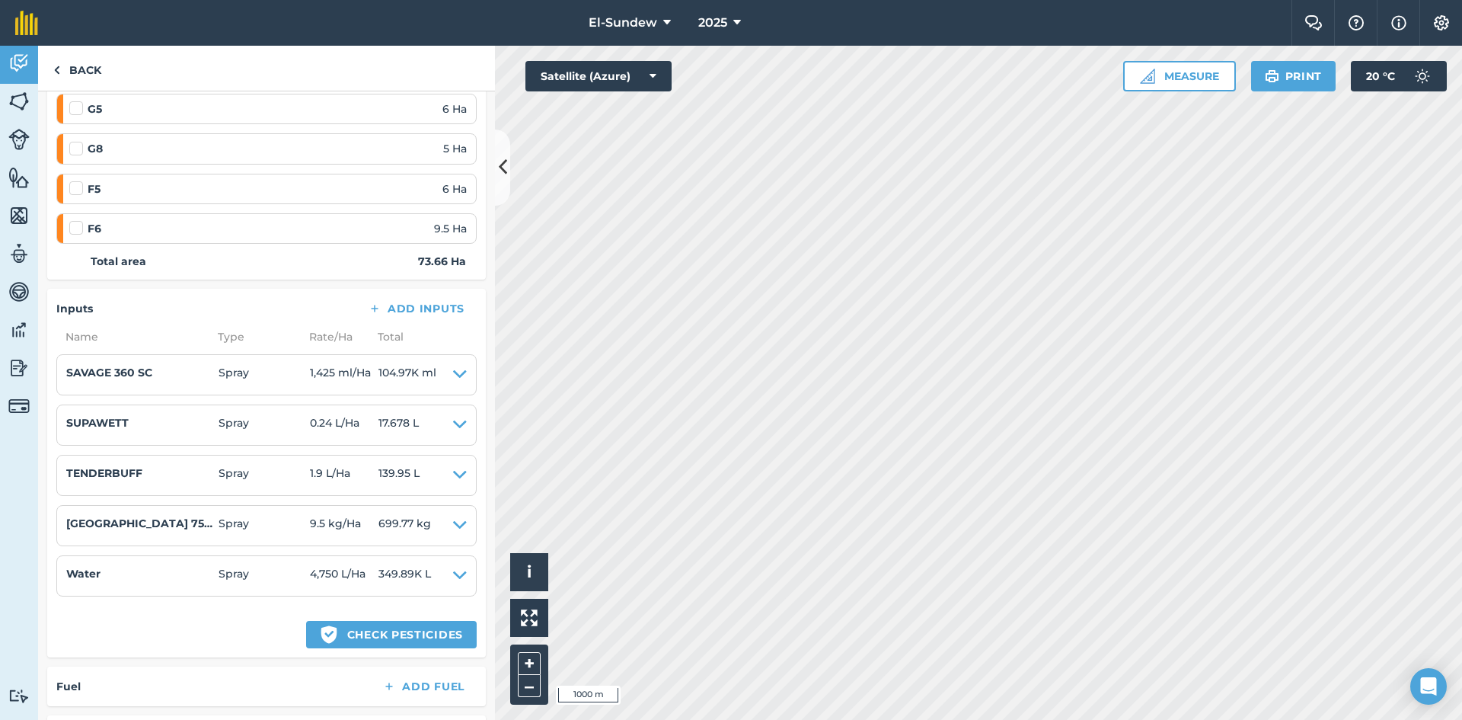
scroll to position [508, 0]
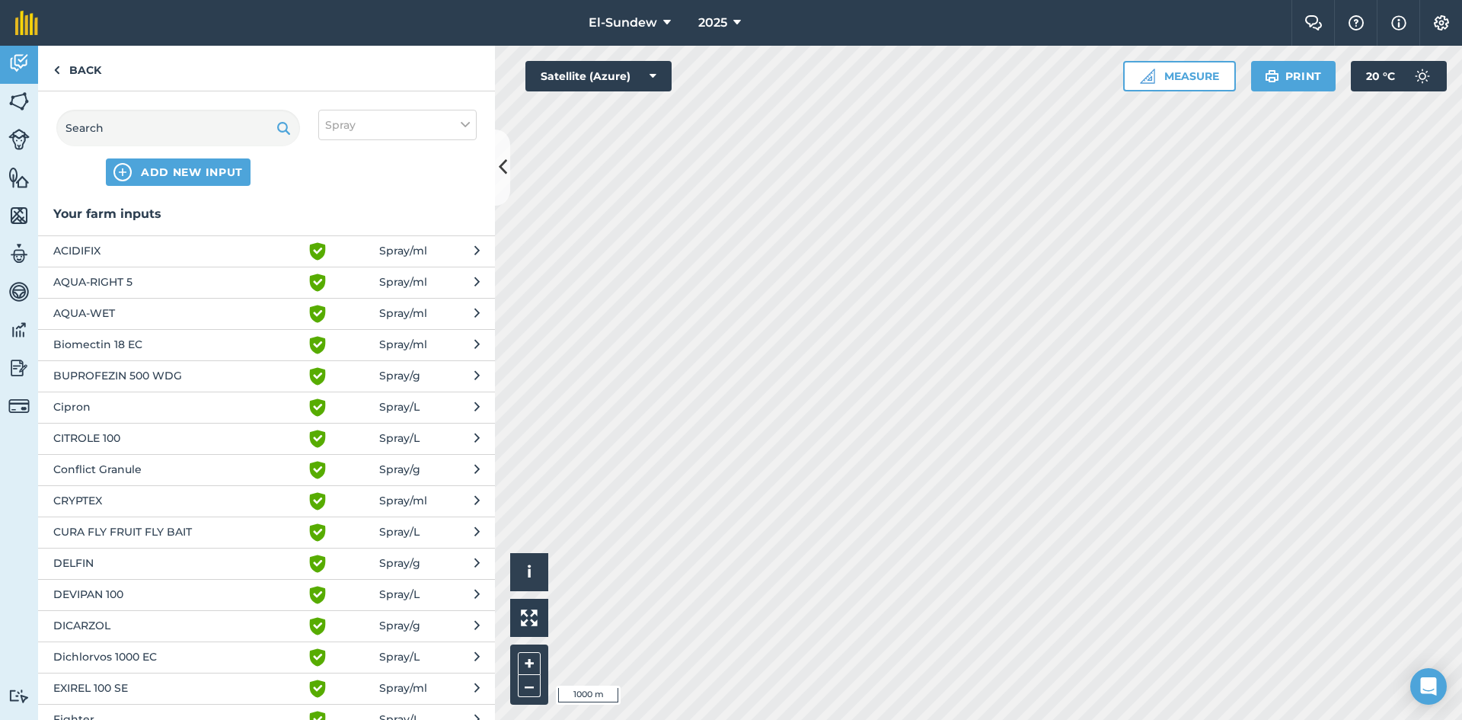
click at [189, 315] on span "AQUA-WET" at bounding box center [177, 314] width 249 height 18
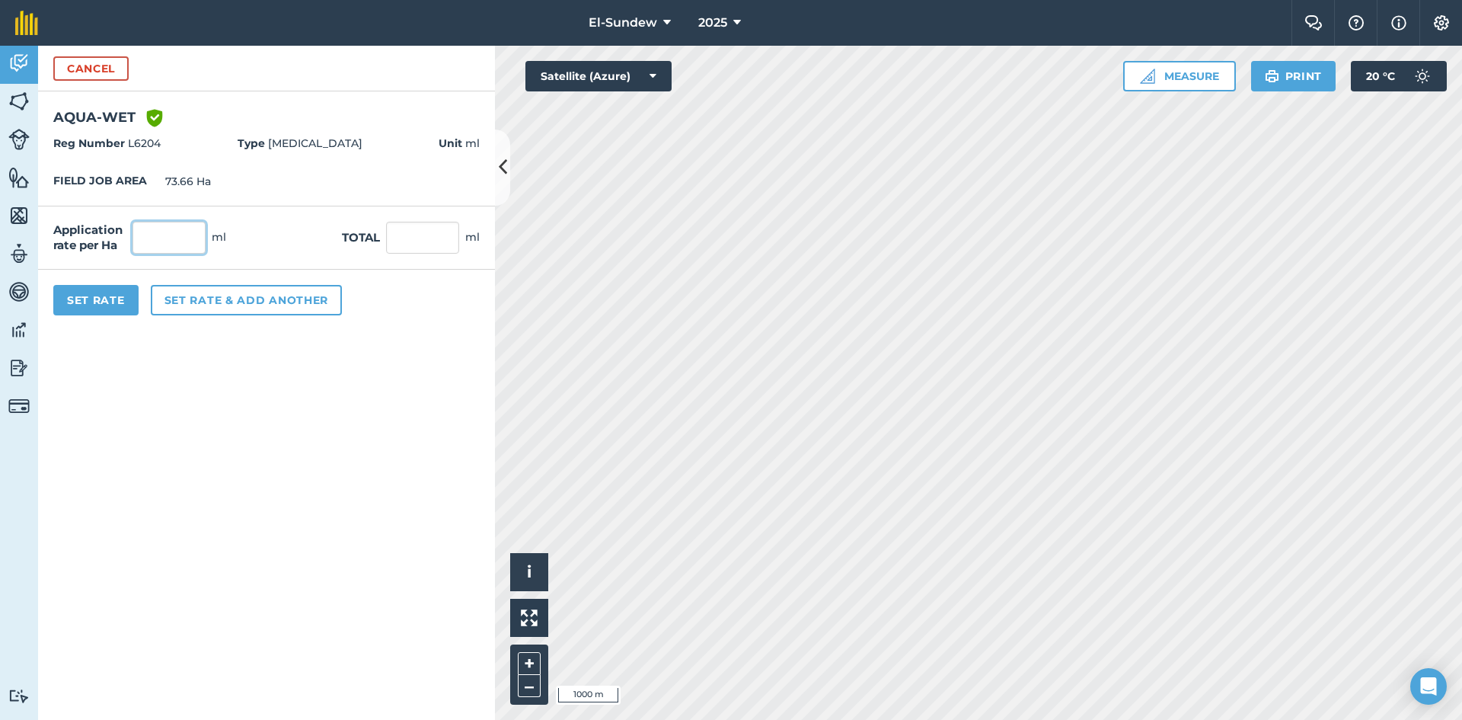
click at [184, 239] on input "text" at bounding box center [169, 238] width 73 height 32
type input "950"
type input "69,977"
click at [110, 296] on button "Set Rate" at bounding box center [95, 300] width 85 height 30
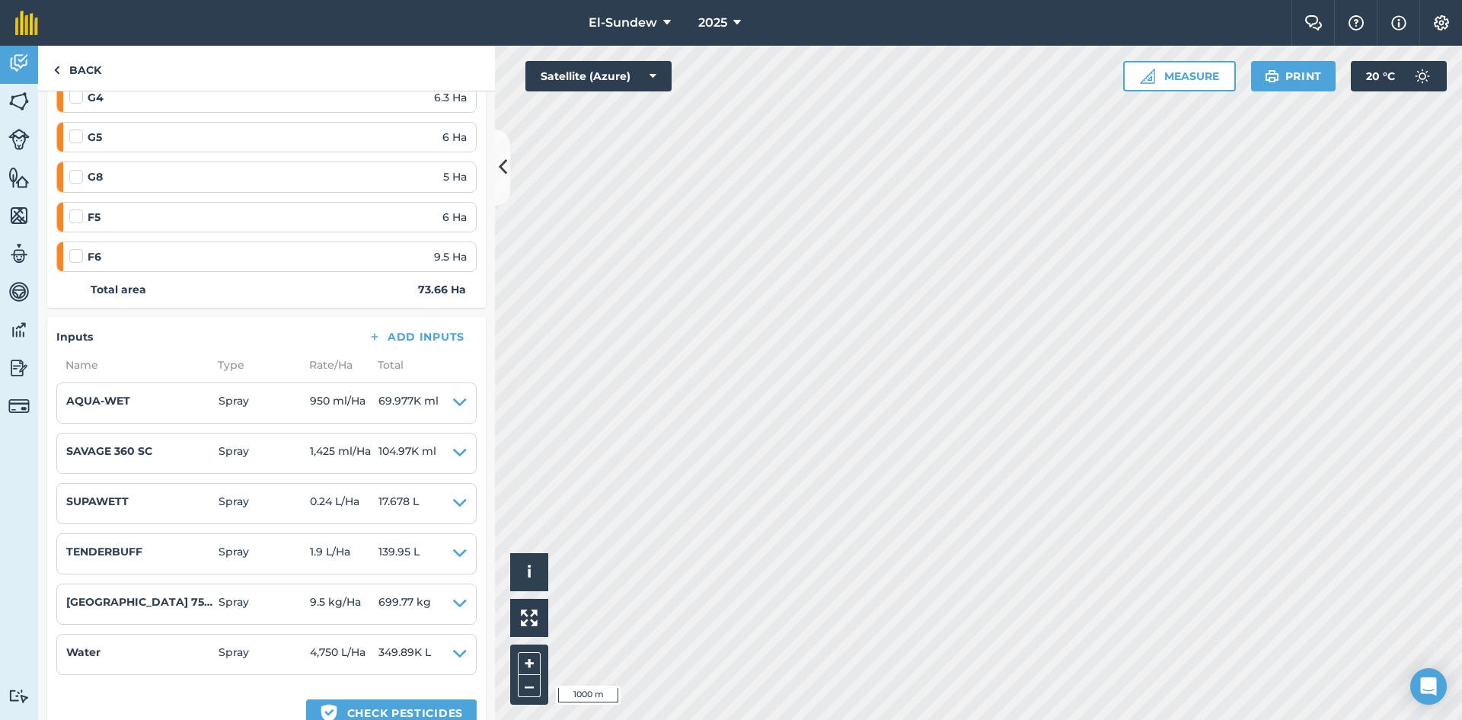
scroll to position [508, 0]
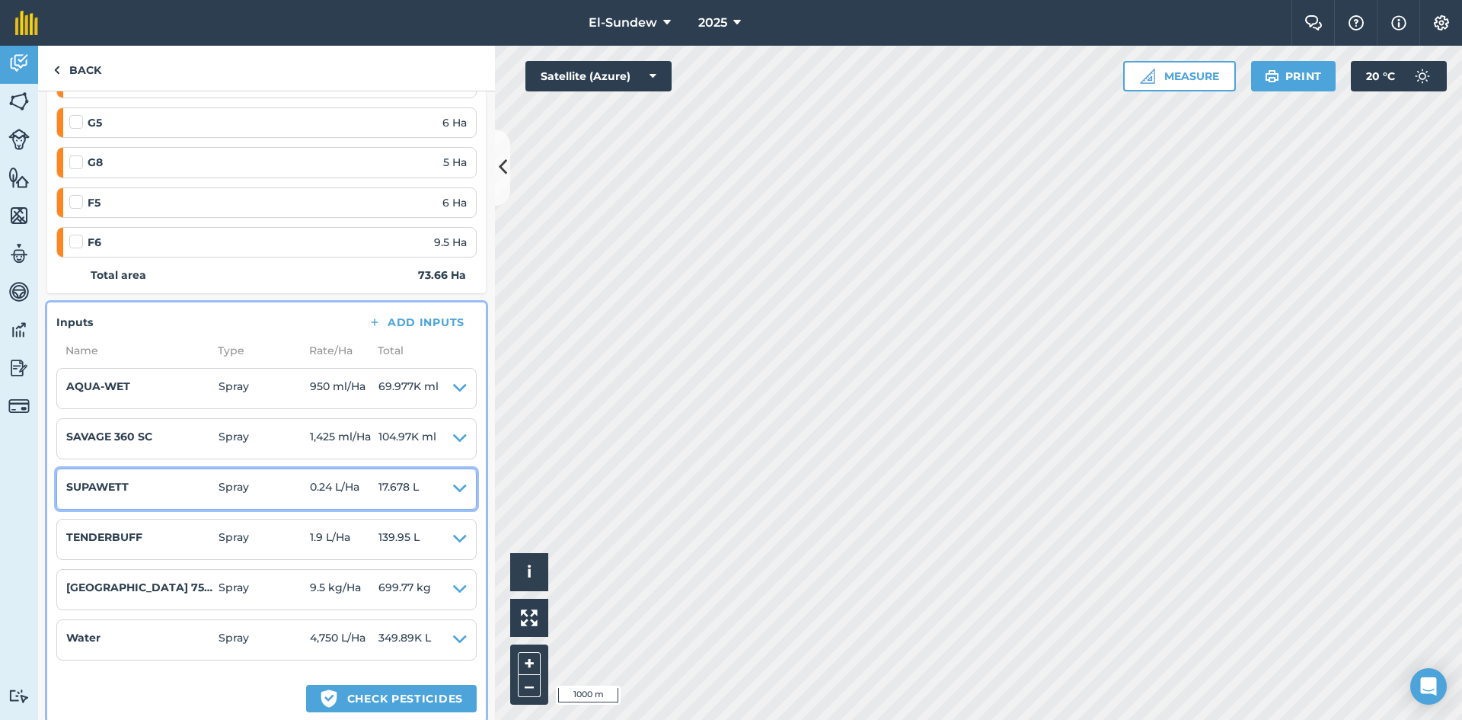
click at [453, 491] on icon at bounding box center [460, 488] width 14 height 21
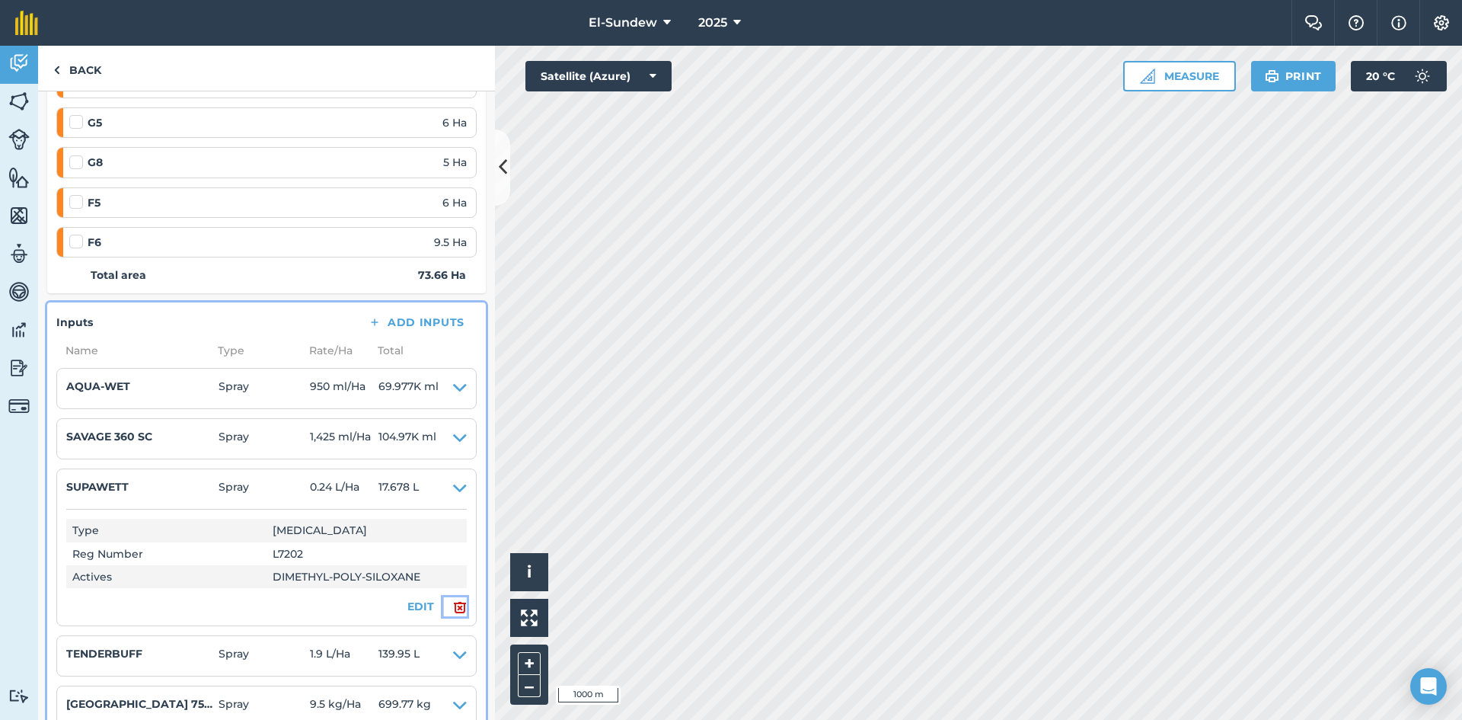
click at [453, 608] on img at bounding box center [460, 607] width 14 height 18
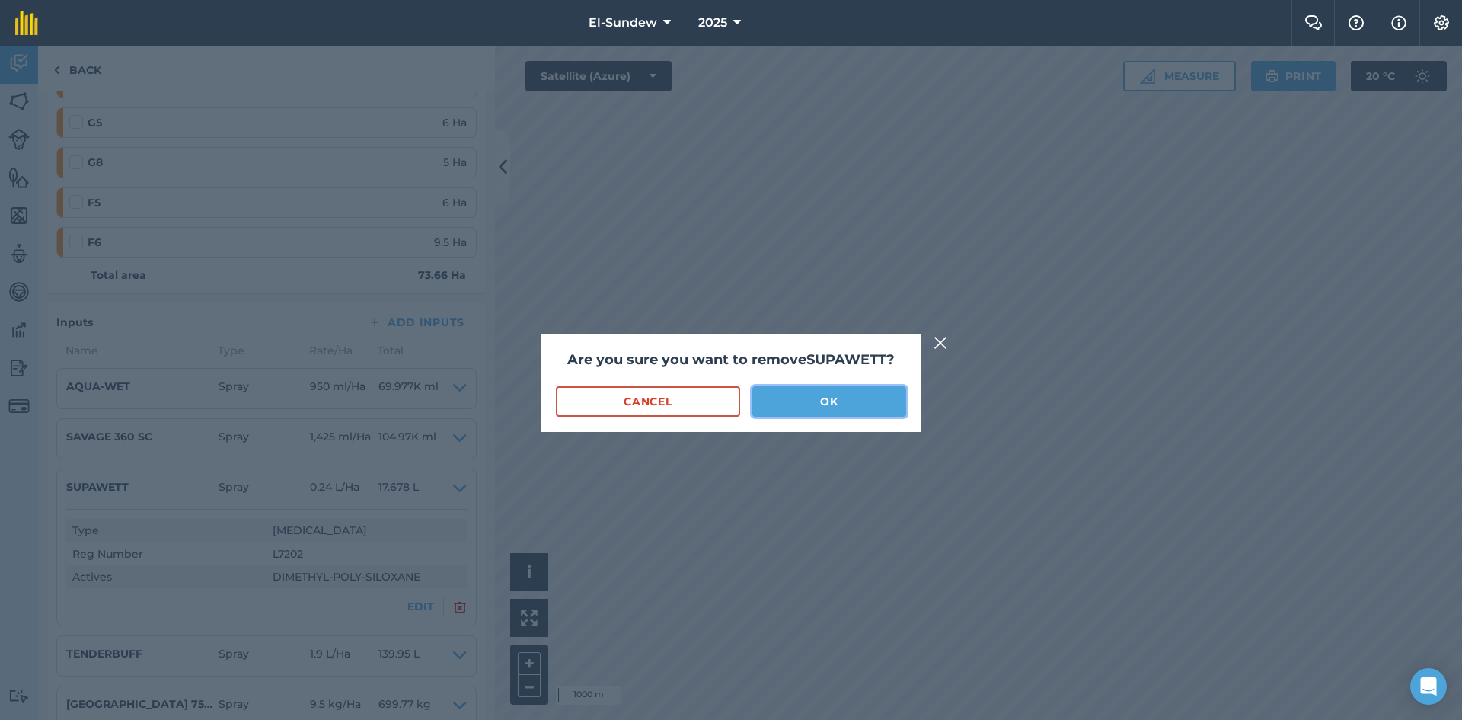
click at [781, 408] on button "OK" at bounding box center [830, 401] width 154 height 30
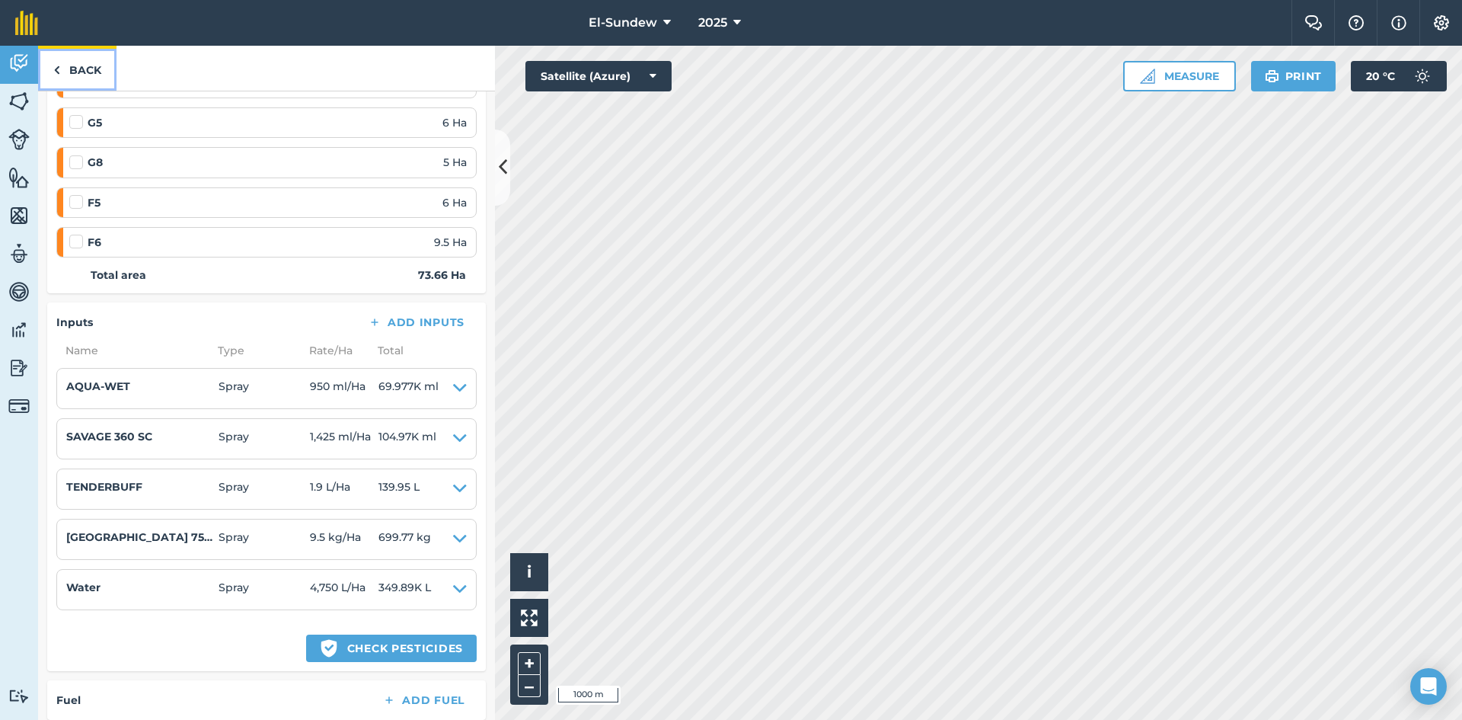
click at [83, 69] on link "Back" at bounding box center [77, 68] width 78 height 45
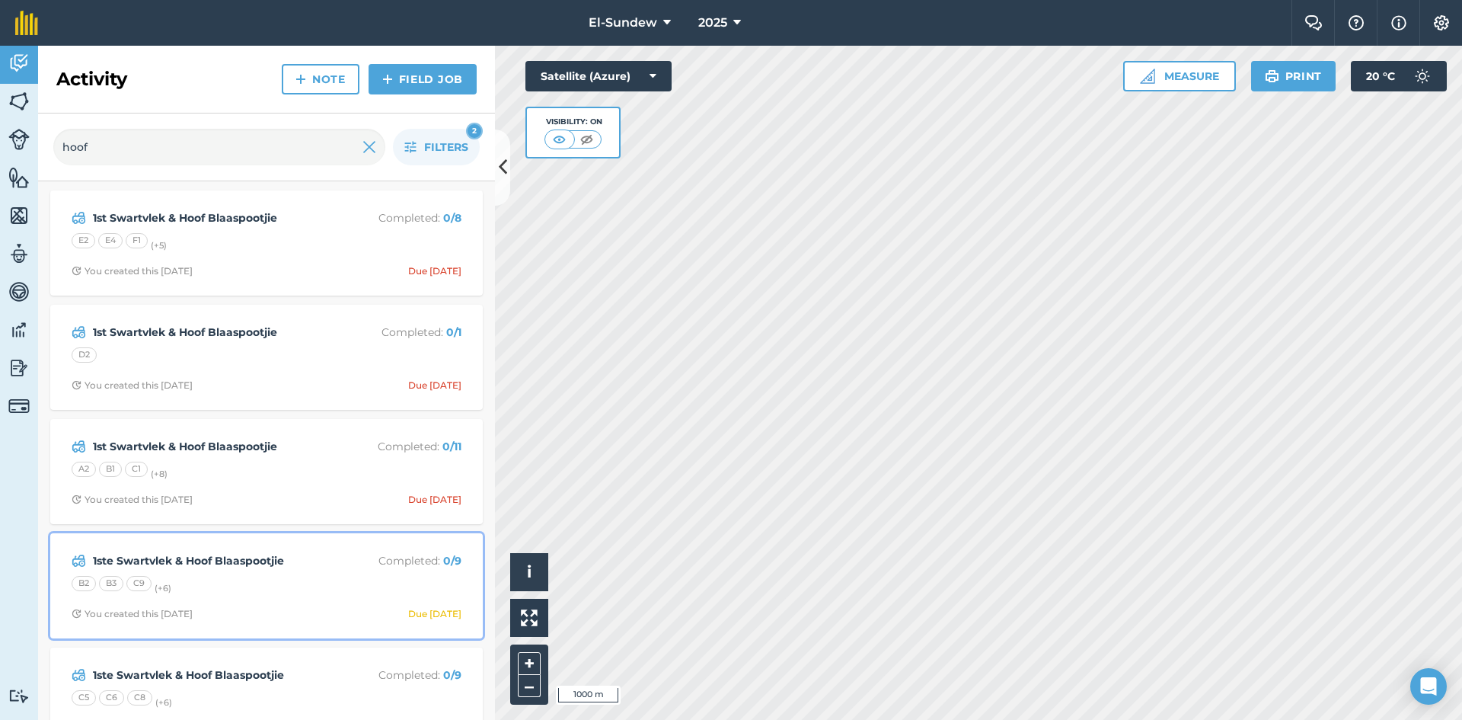
click at [307, 564] on strong "1ste Swartvlek & Hoof Blaaspootjie" at bounding box center [213, 560] width 241 height 17
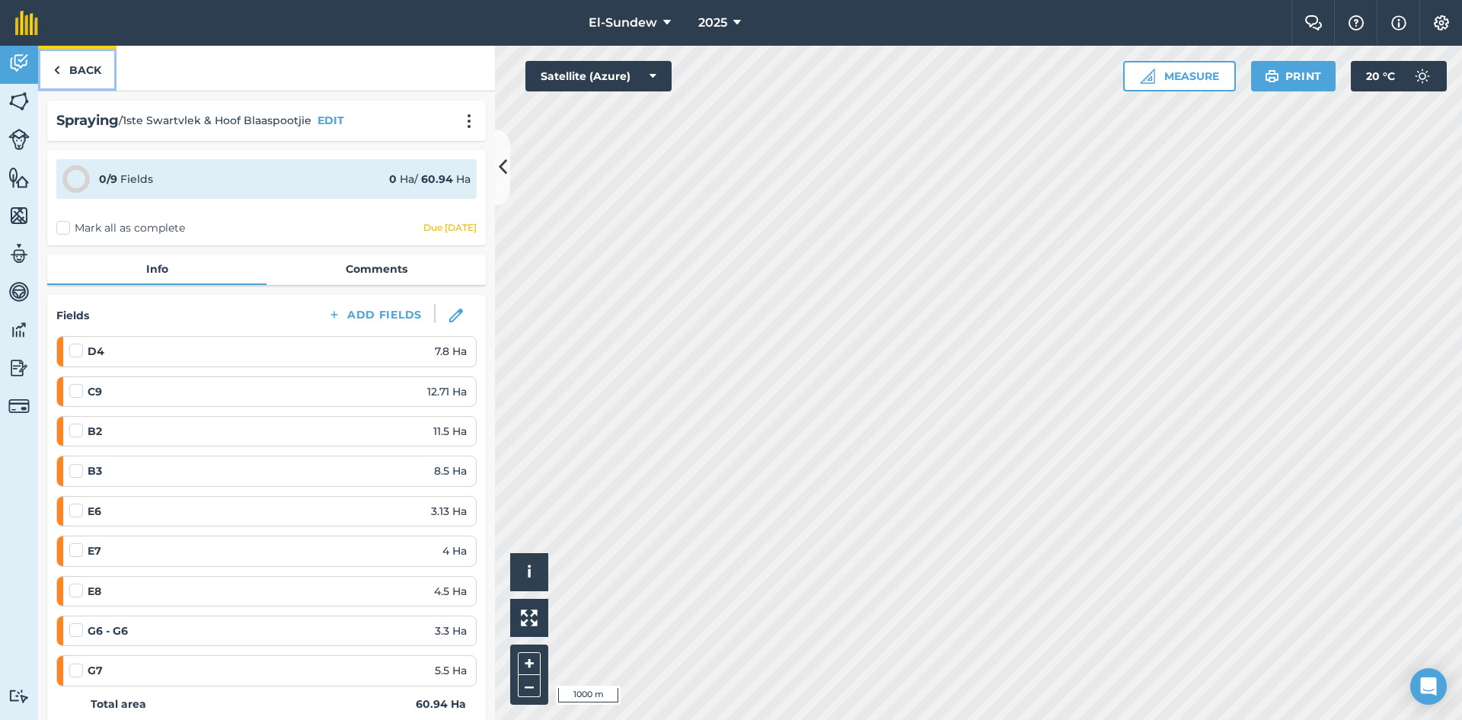
click at [85, 72] on link "Back" at bounding box center [77, 68] width 78 height 45
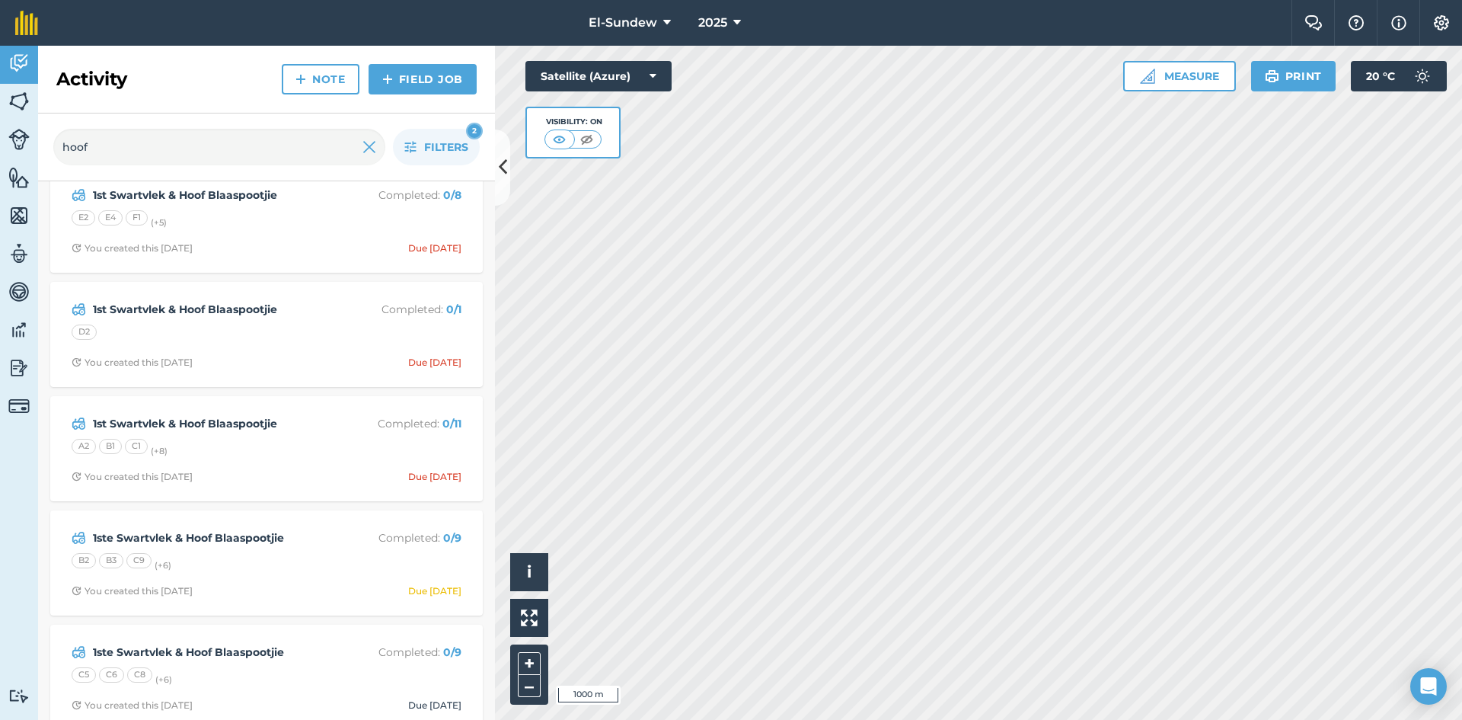
scroll to position [42, 0]
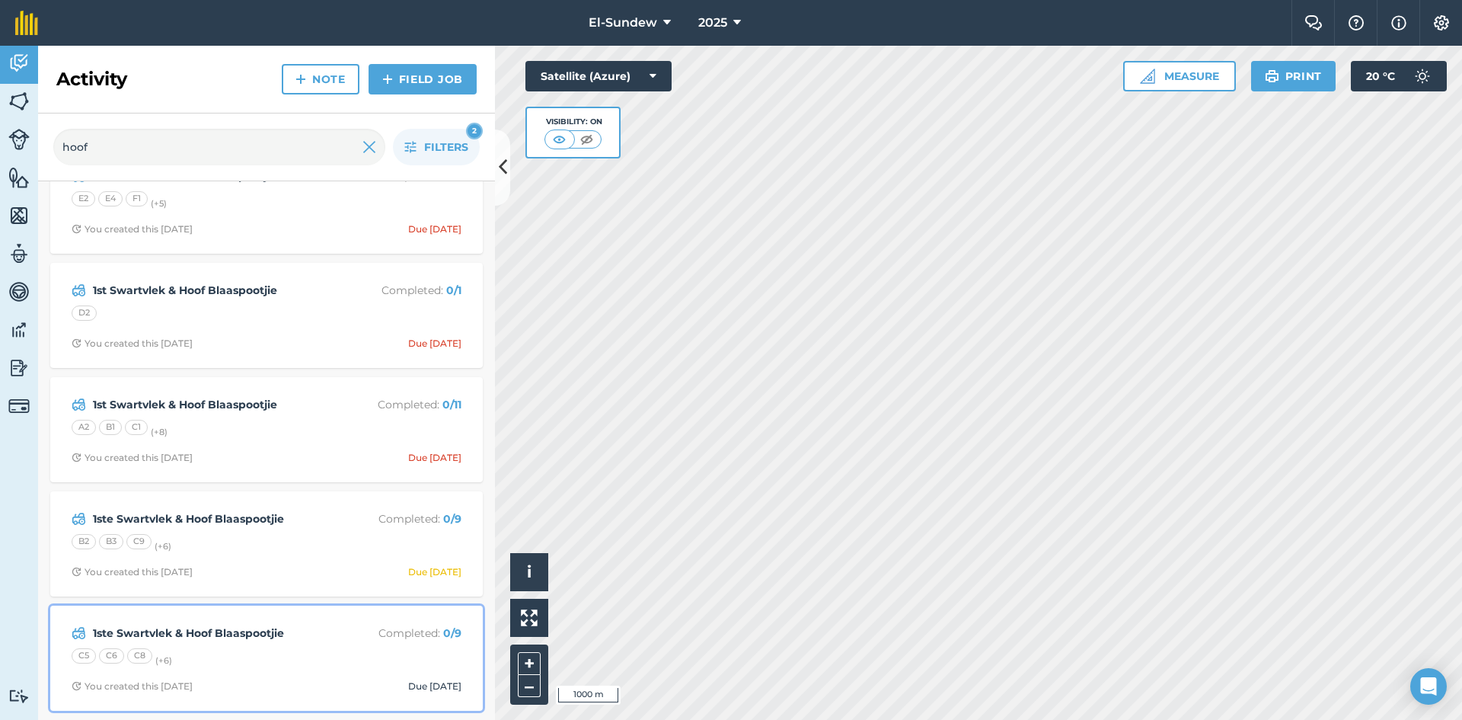
click at [305, 660] on div "C5 C6 C8 (+ 6 )" at bounding box center [267, 658] width 390 height 20
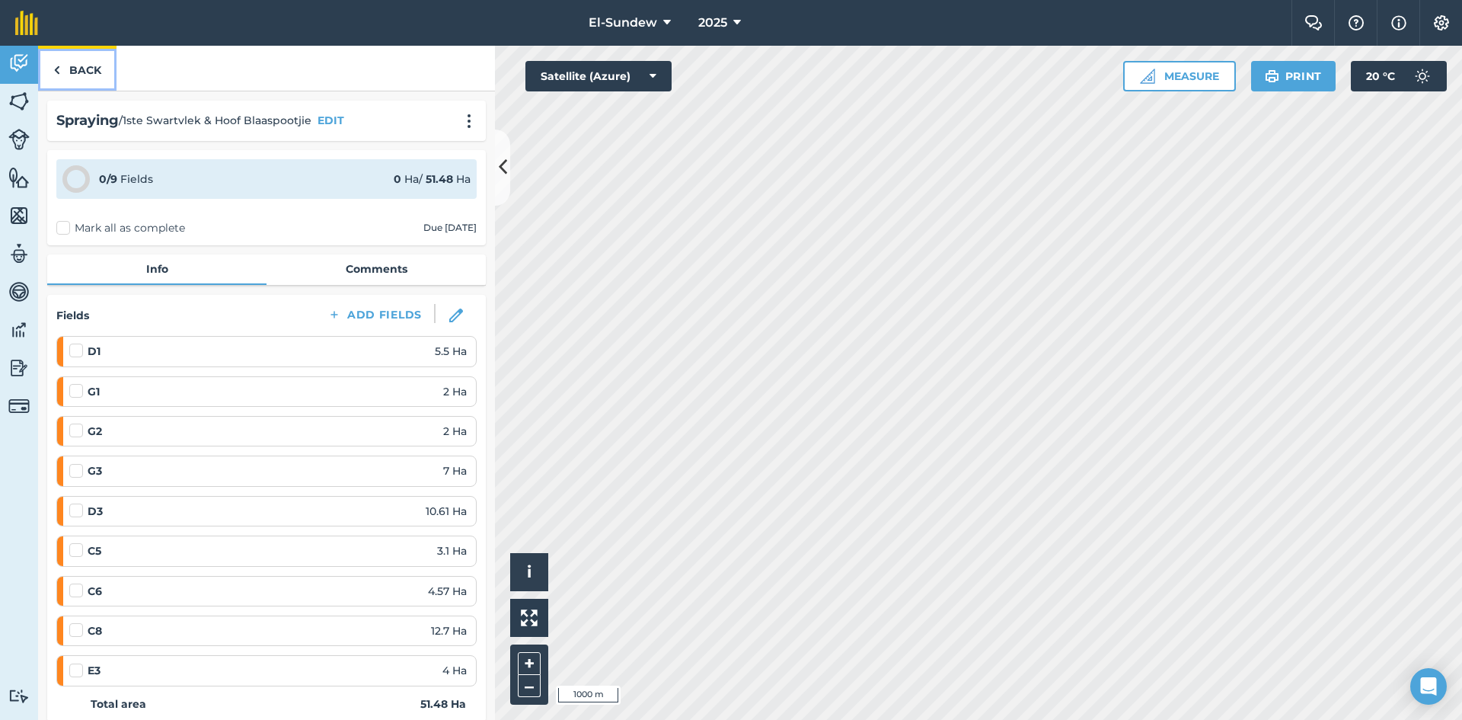
click at [89, 81] on link "Back" at bounding box center [77, 68] width 78 height 45
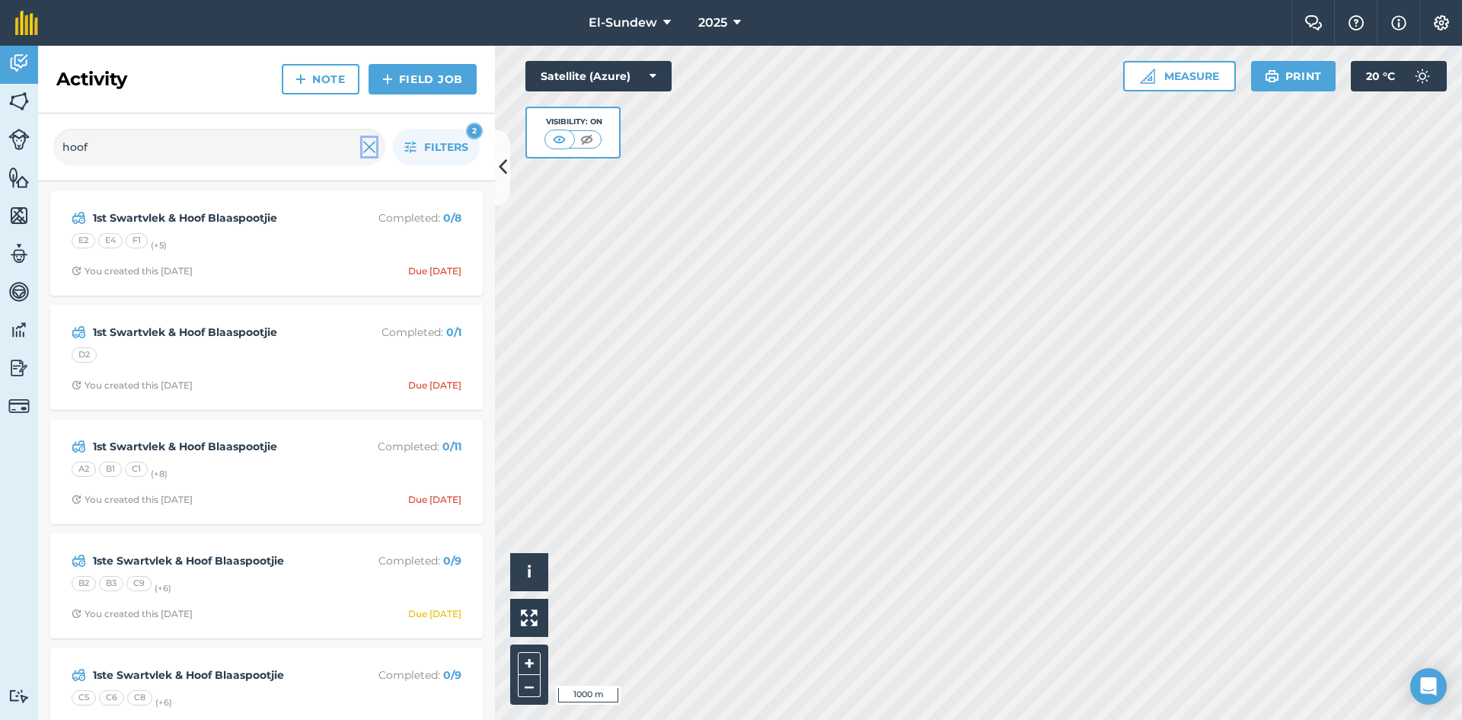
click at [367, 156] on img at bounding box center [370, 147] width 14 height 18
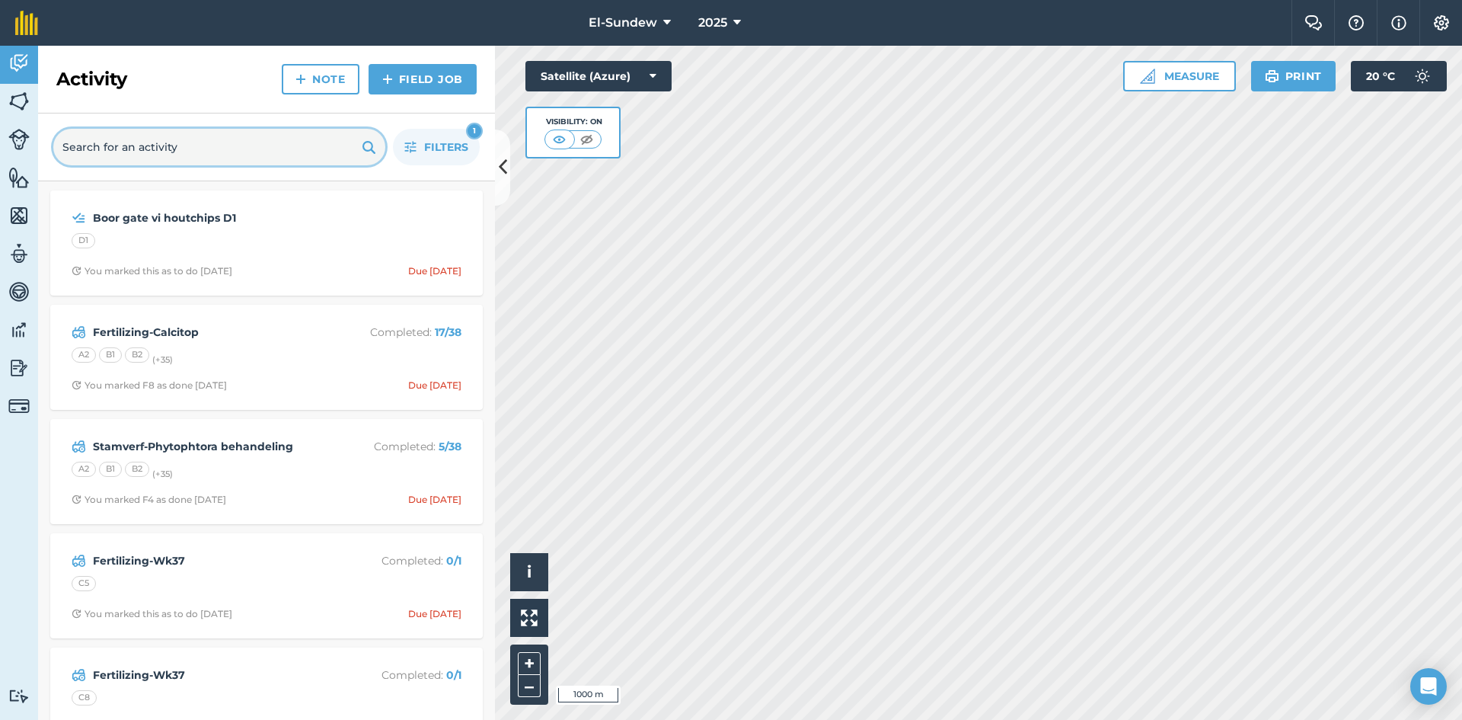
click at [247, 142] on input "text" at bounding box center [219, 147] width 332 height 37
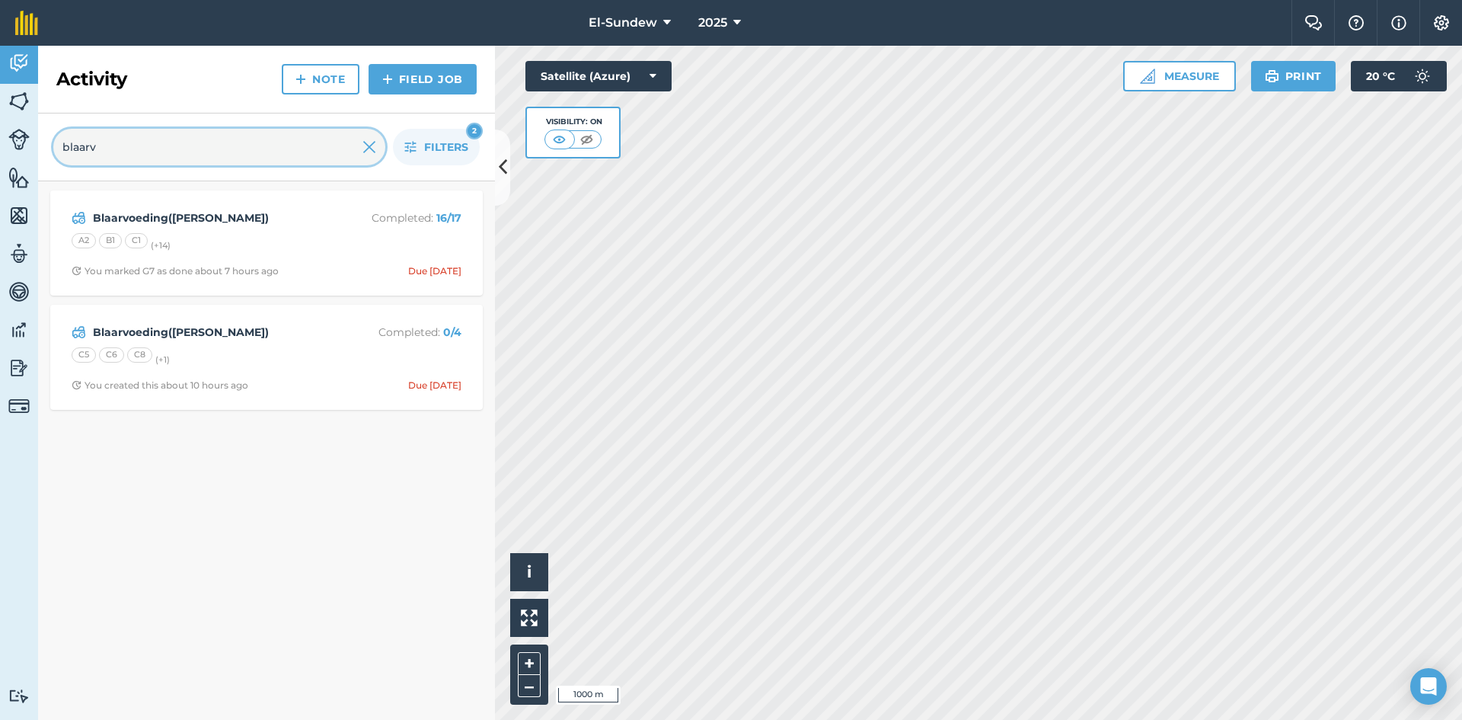
type input "blaarv"
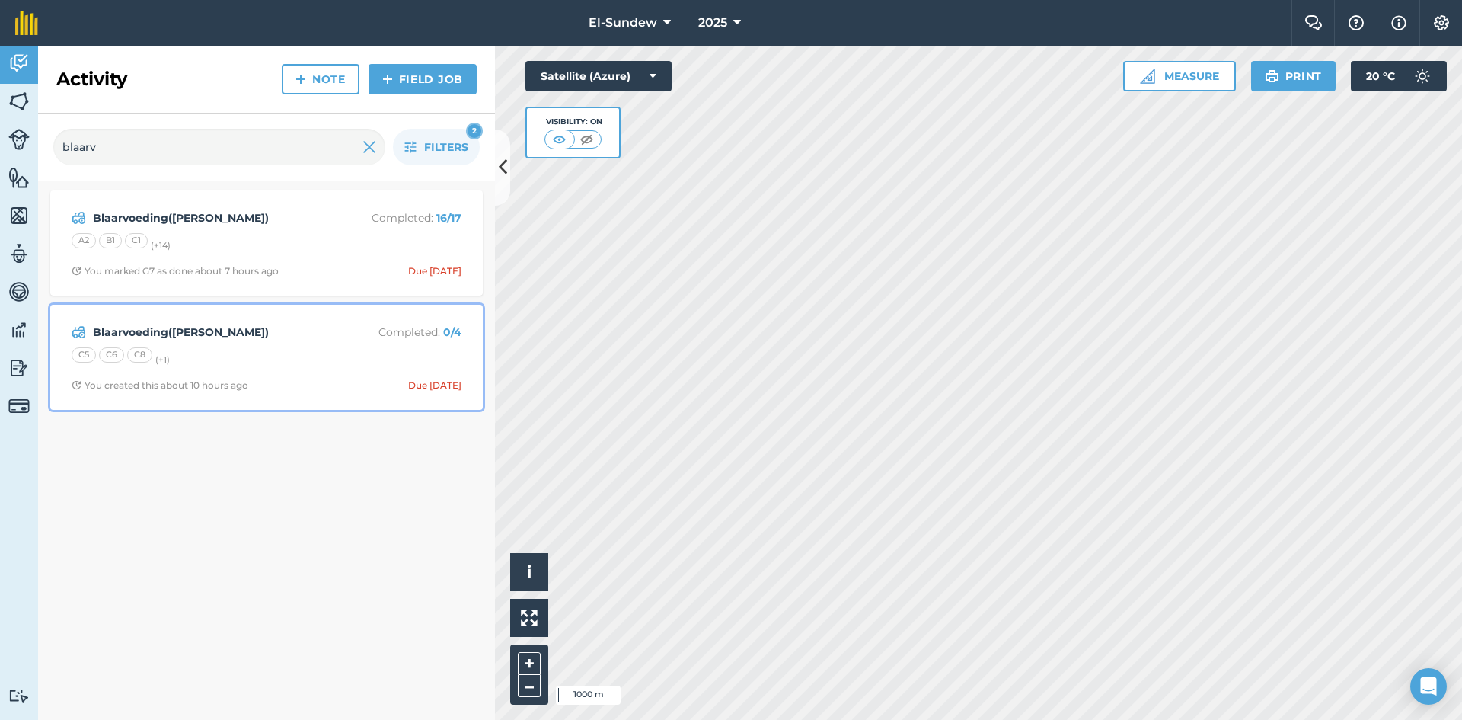
click at [235, 349] on div "C5 C6 C8 (+ 1 )" at bounding box center [267, 357] width 390 height 20
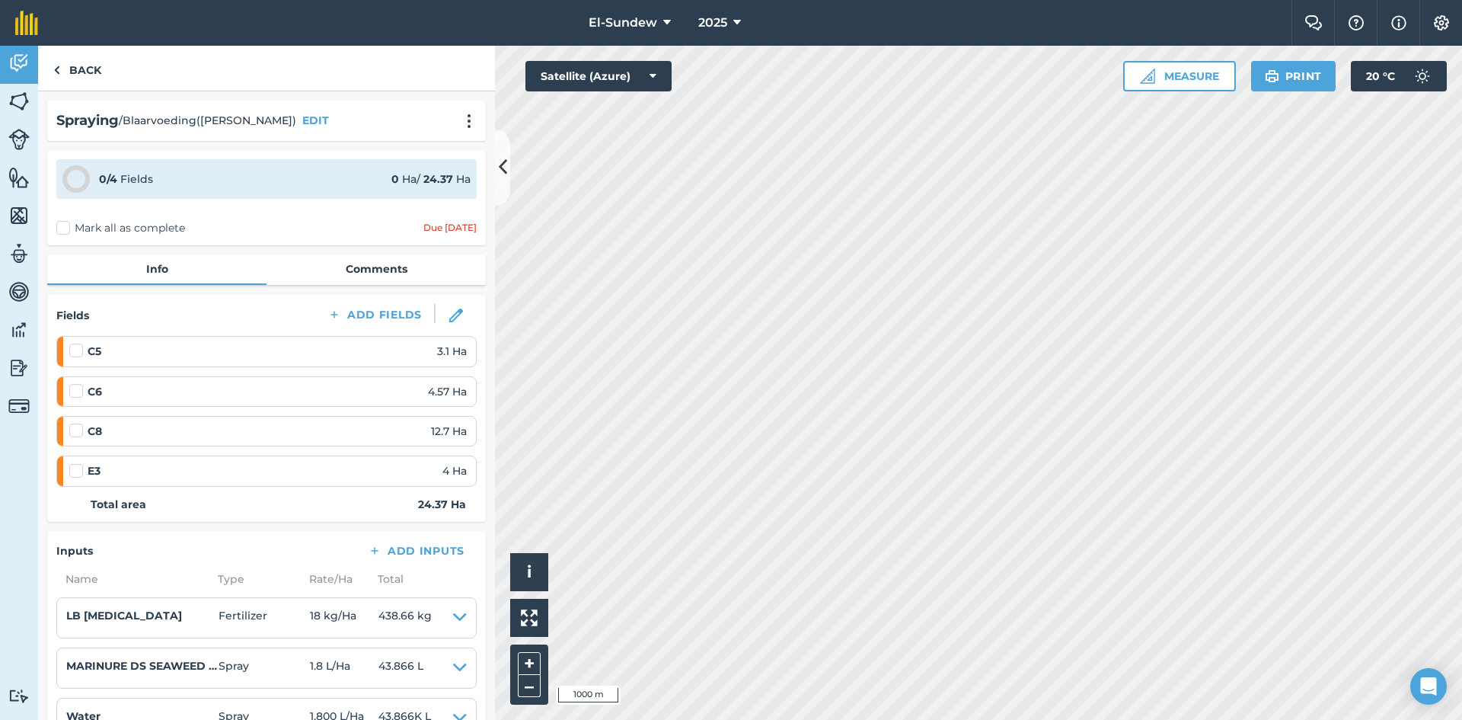
click at [67, 230] on label "Mark all as complete" at bounding box center [120, 228] width 129 height 16
click at [66, 230] on input "Mark all as complete" at bounding box center [61, 225] width 10 height 10
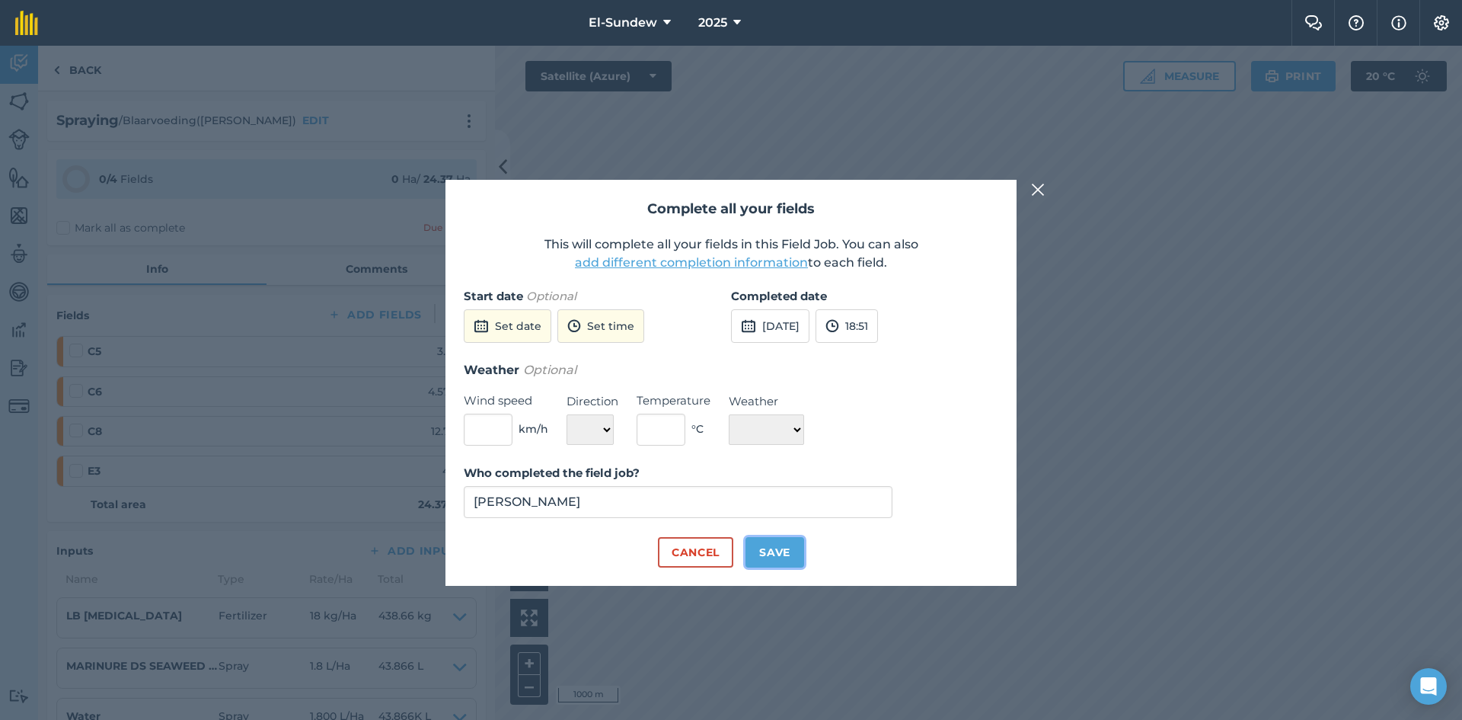
click at [765, 545] on button "Save" at bounding box center [775, 552] width 59 height 30
checkbox input "true"
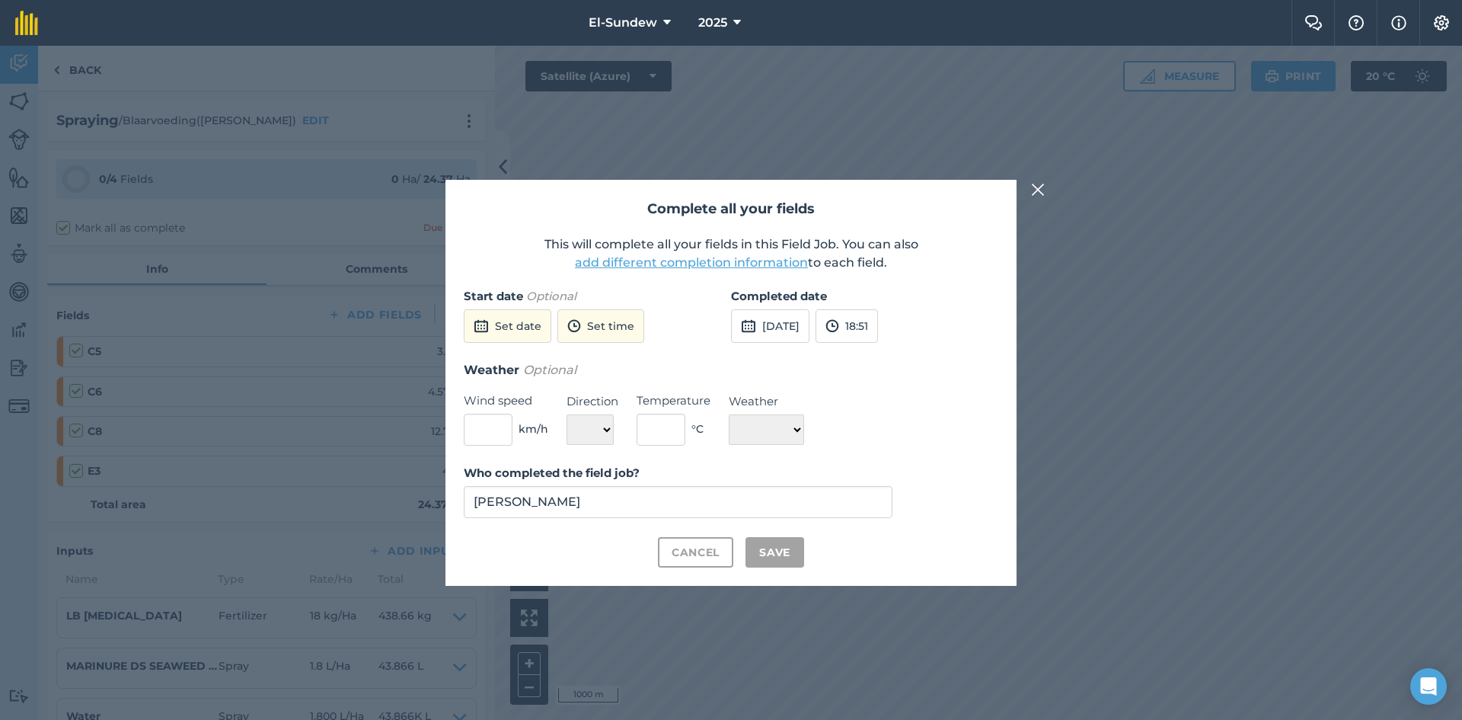
checkbox input "true"
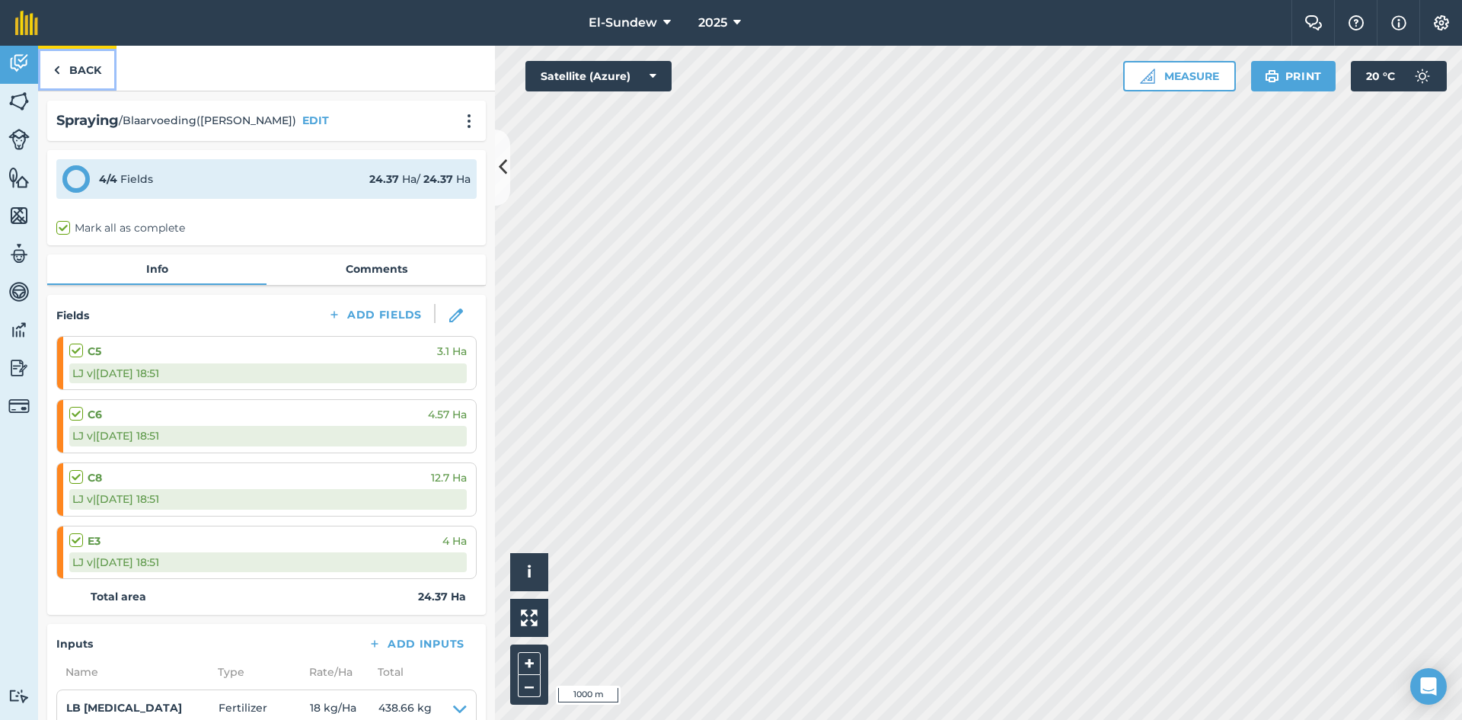
click at [68, 66] on link "Back" at bounding box center [77, 68] width 78 height 45
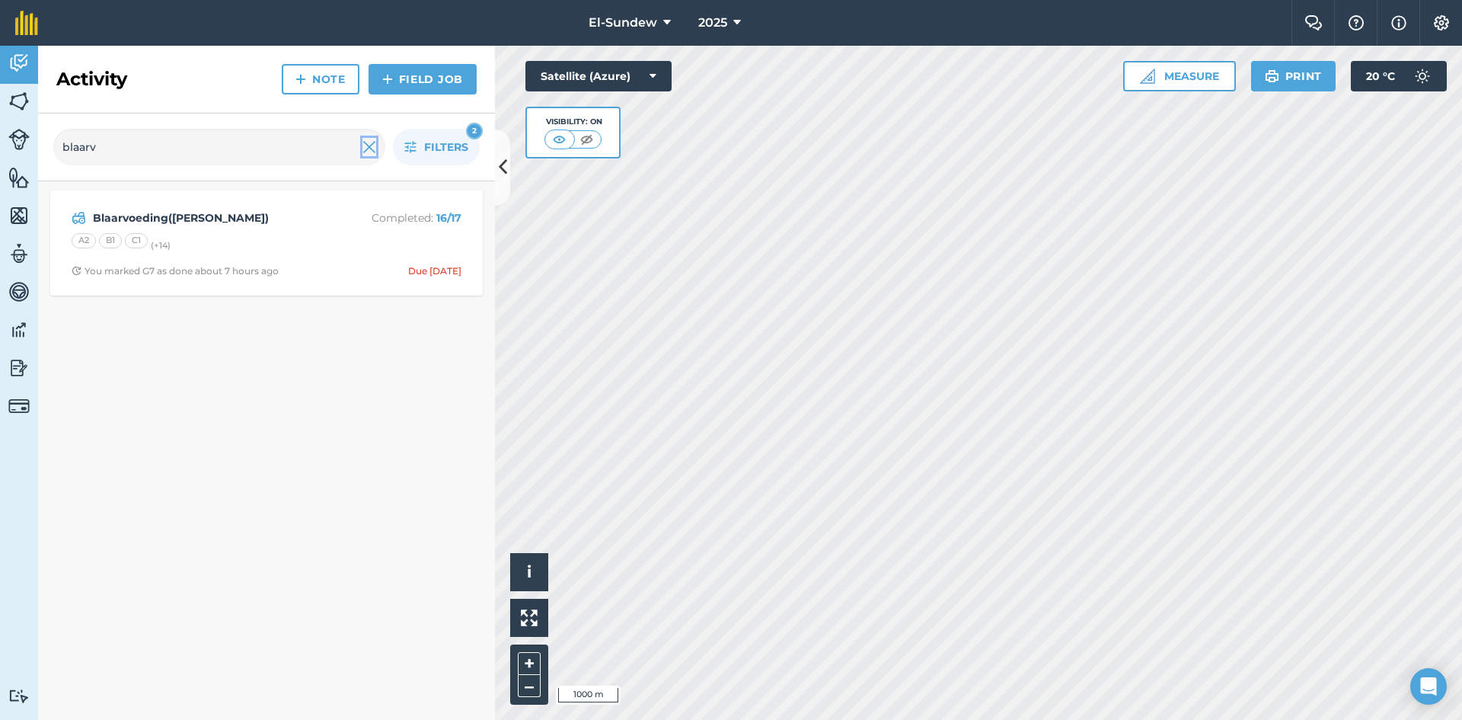
click at [368, 146] on img at bounding box center [370, 147] width 14 height 18
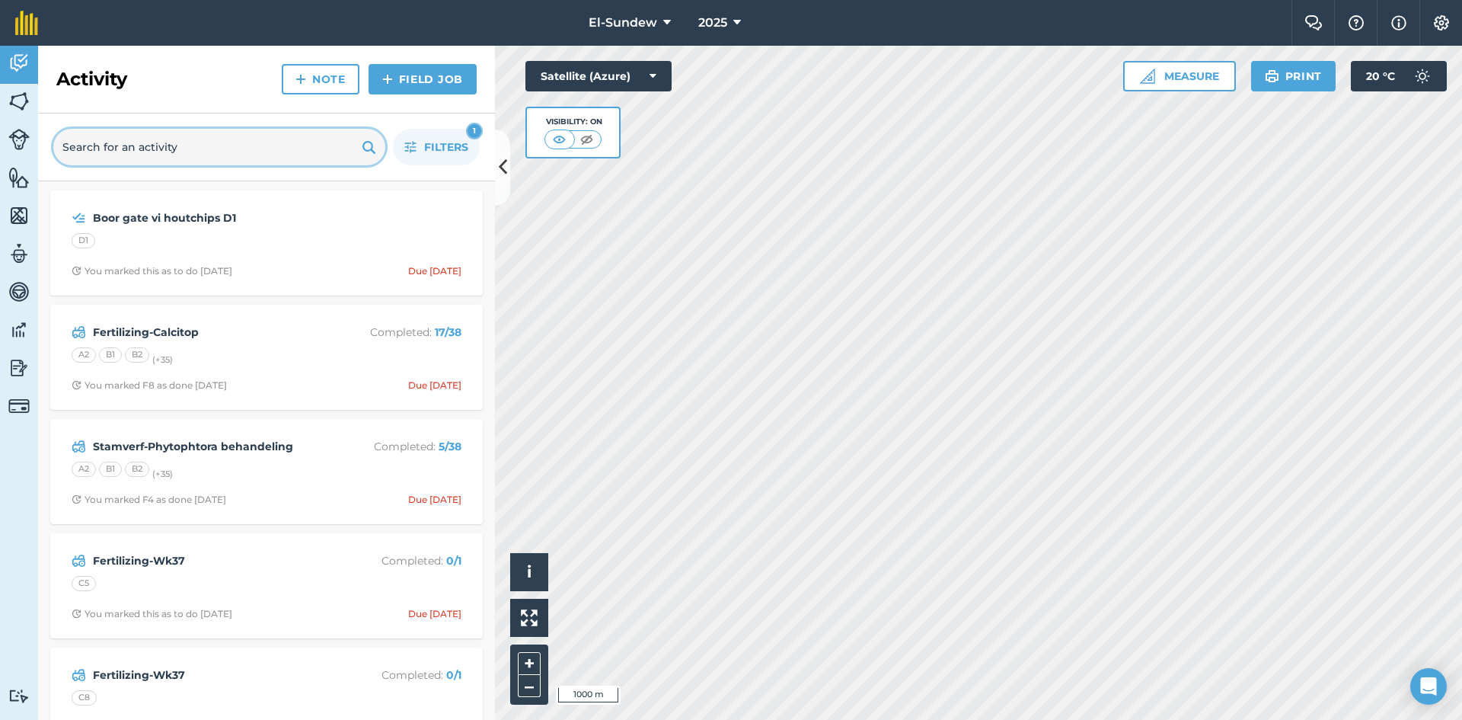
click at [204, 142] on input "text" at bounding box center [219, 147] width 332 height 37
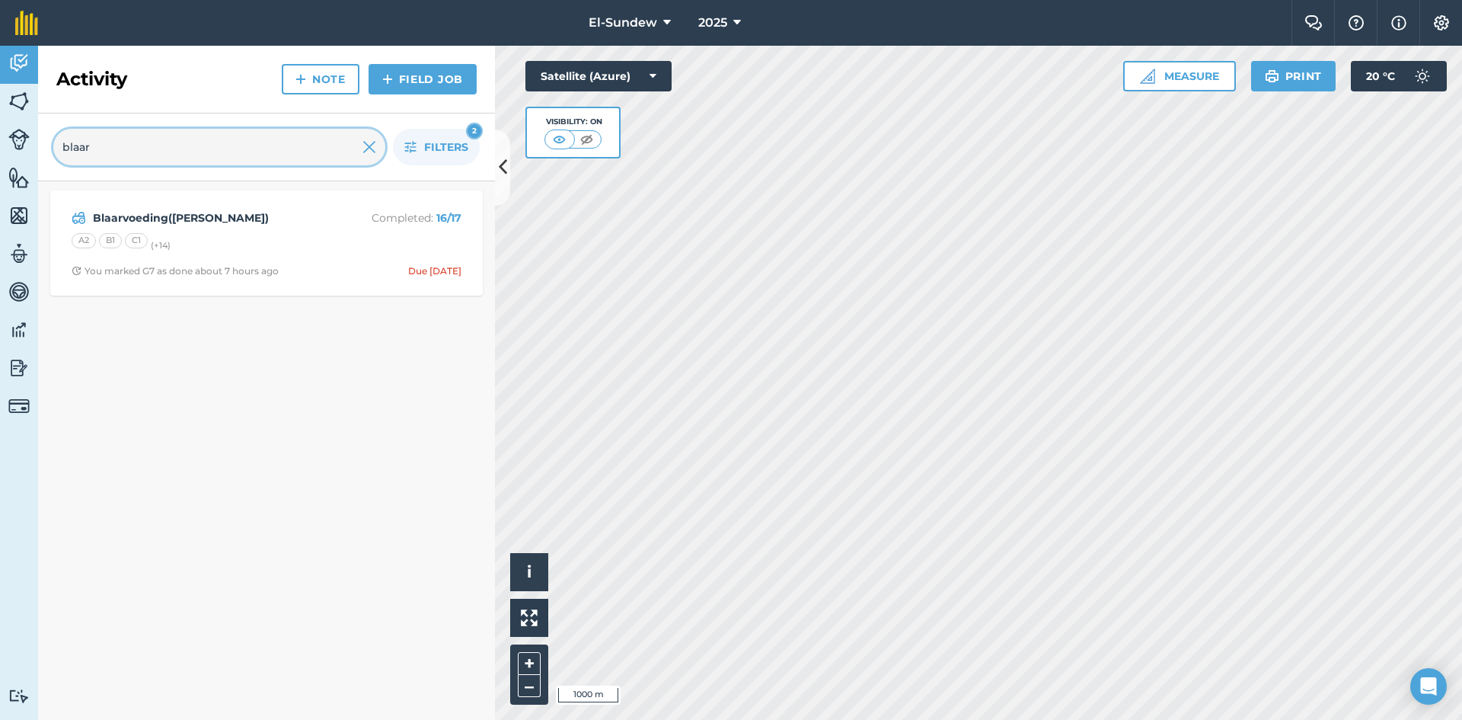
type input "blaar"
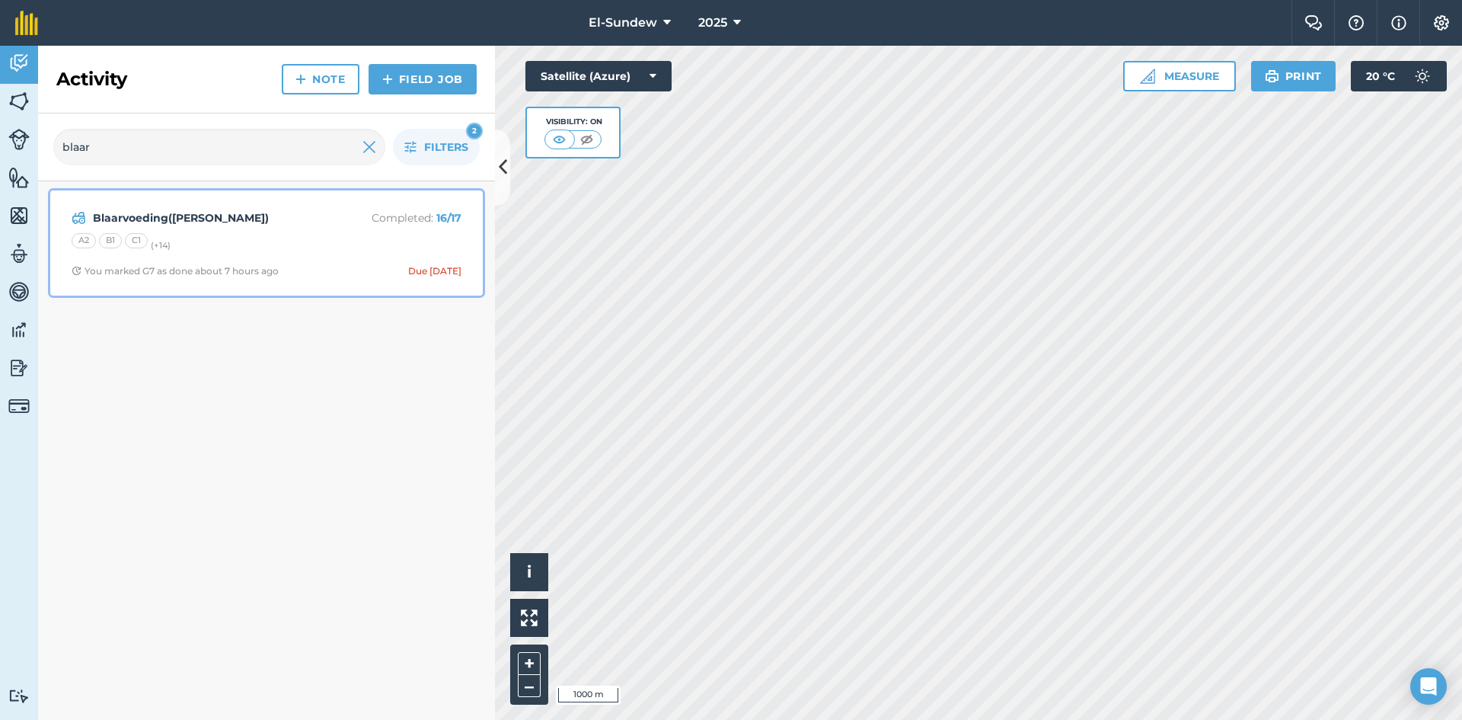
click at [282, 233] on div "A2 B1 C1 (+ 14 )" at bounding box center [267, 243] width 390 height 20
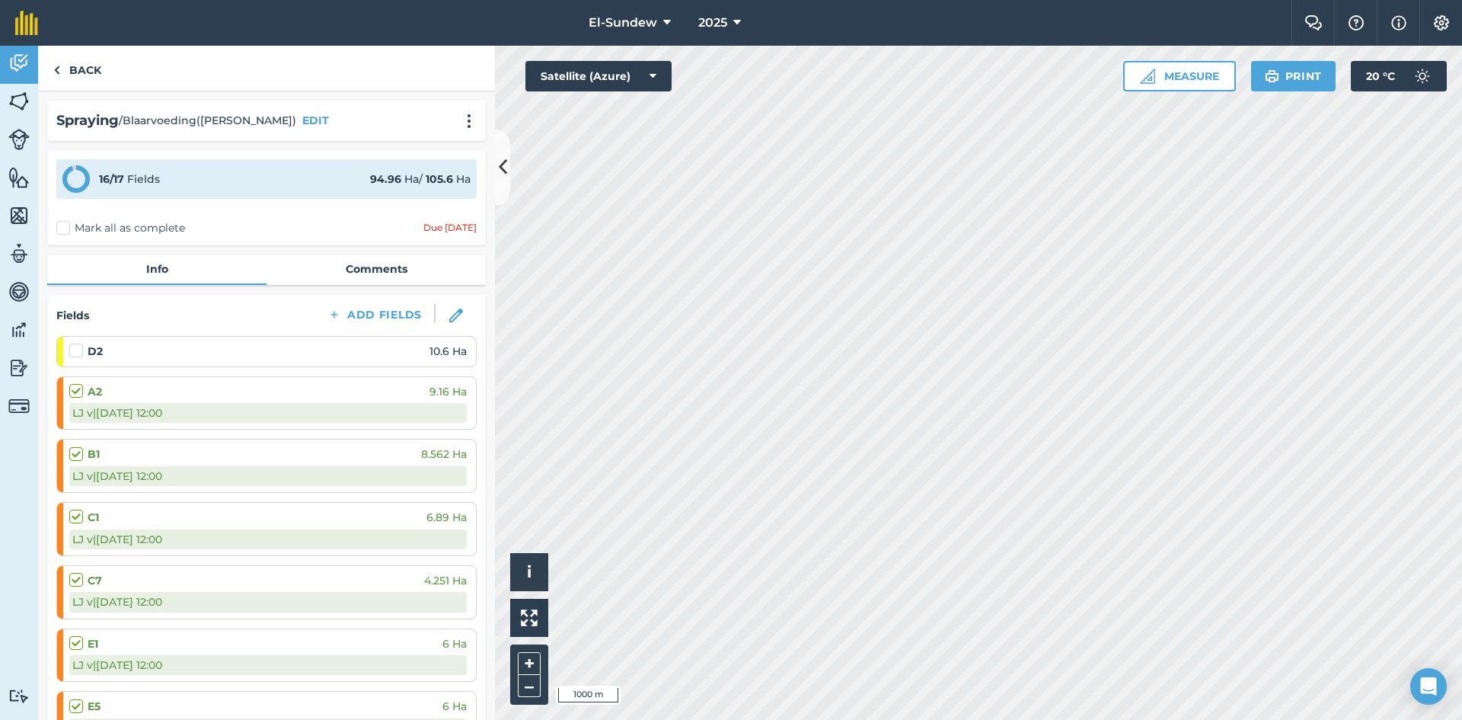
click at [73, 343] on label at bounding box center [78, 343] width 18 height 0
click at [73, 346] on input "checkbox" at bounding box center [74, 348] width 10 height 10
checkbox input "false"
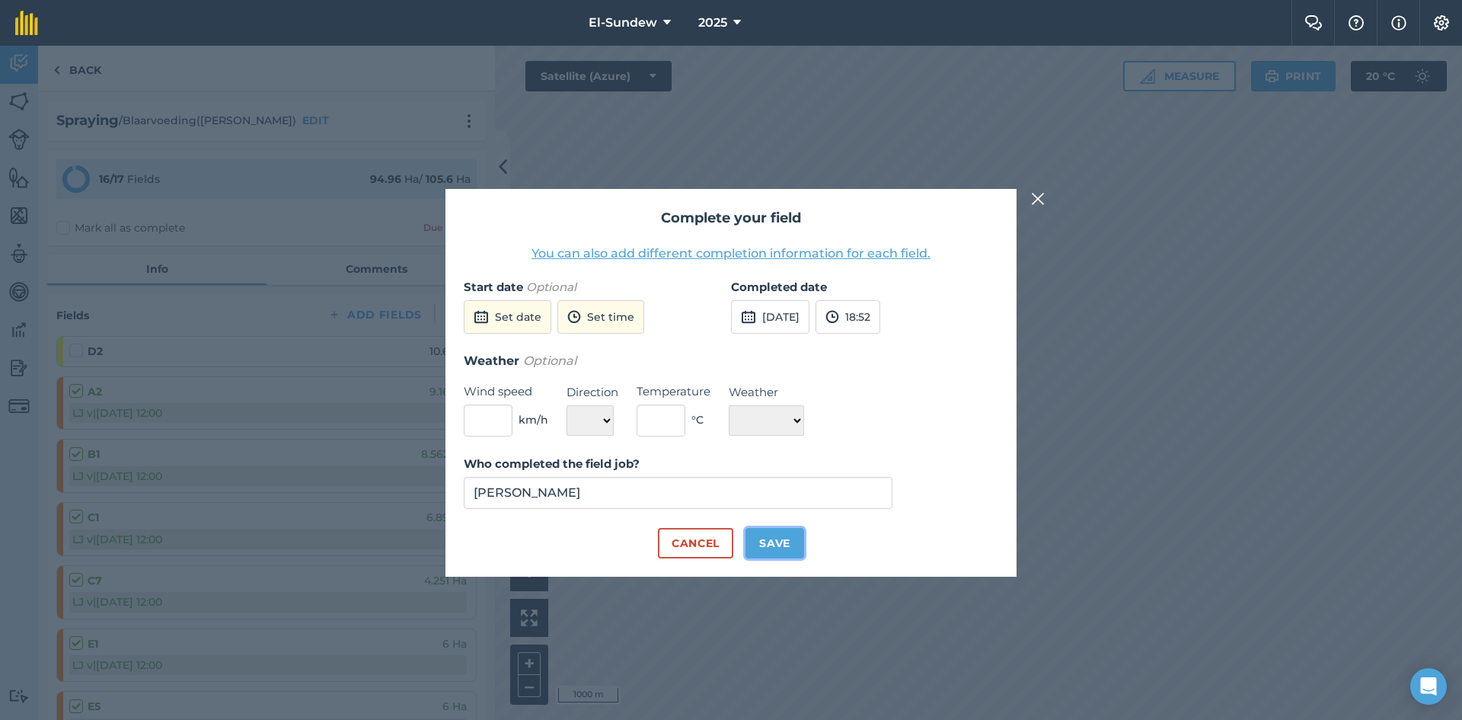
click at [791, 540] on button "Save" at bounding box center [775, 543] width 59 height 30
checkbox input "true"
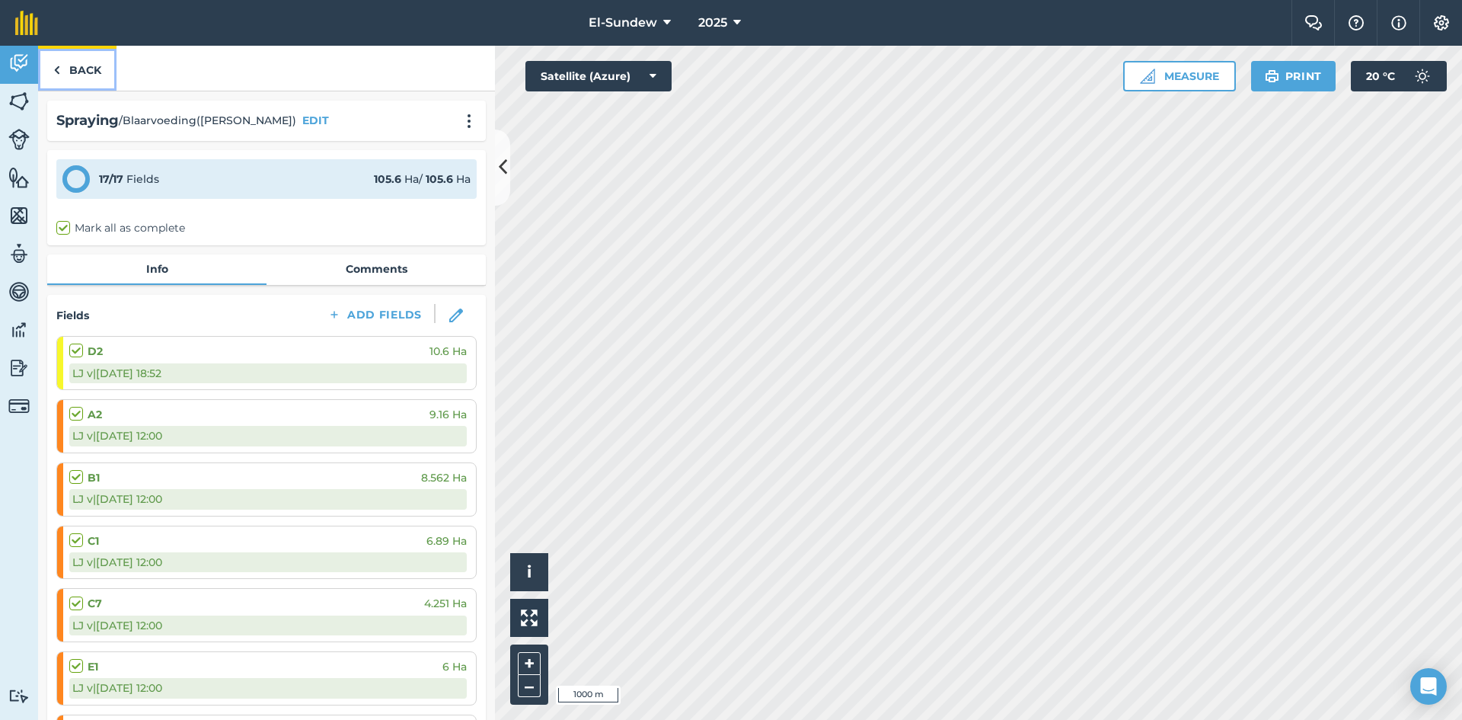
click at [89, 79] on link "Back" at bounding box center [77, 68] width 78 height 45
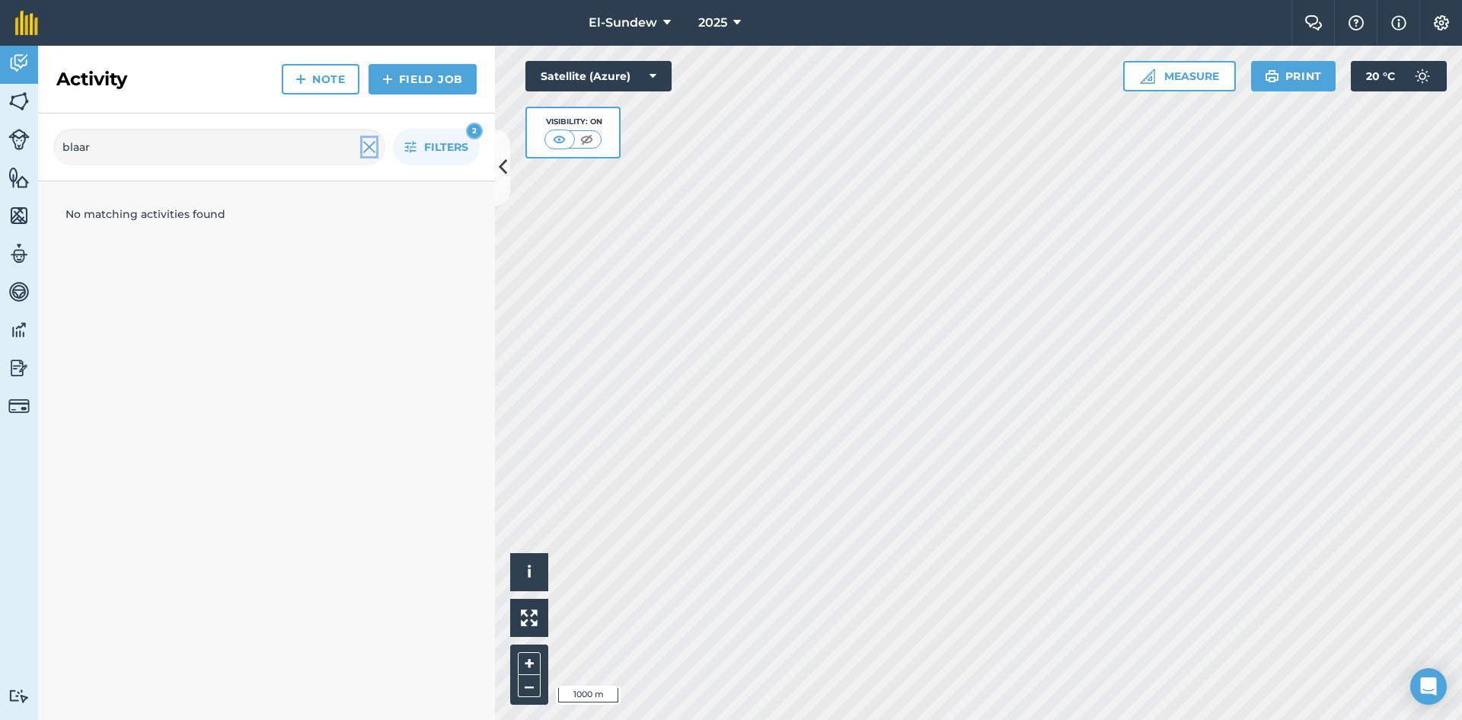
click at [365, 149] on img at bounding box center [370, 147] width 14 height 18
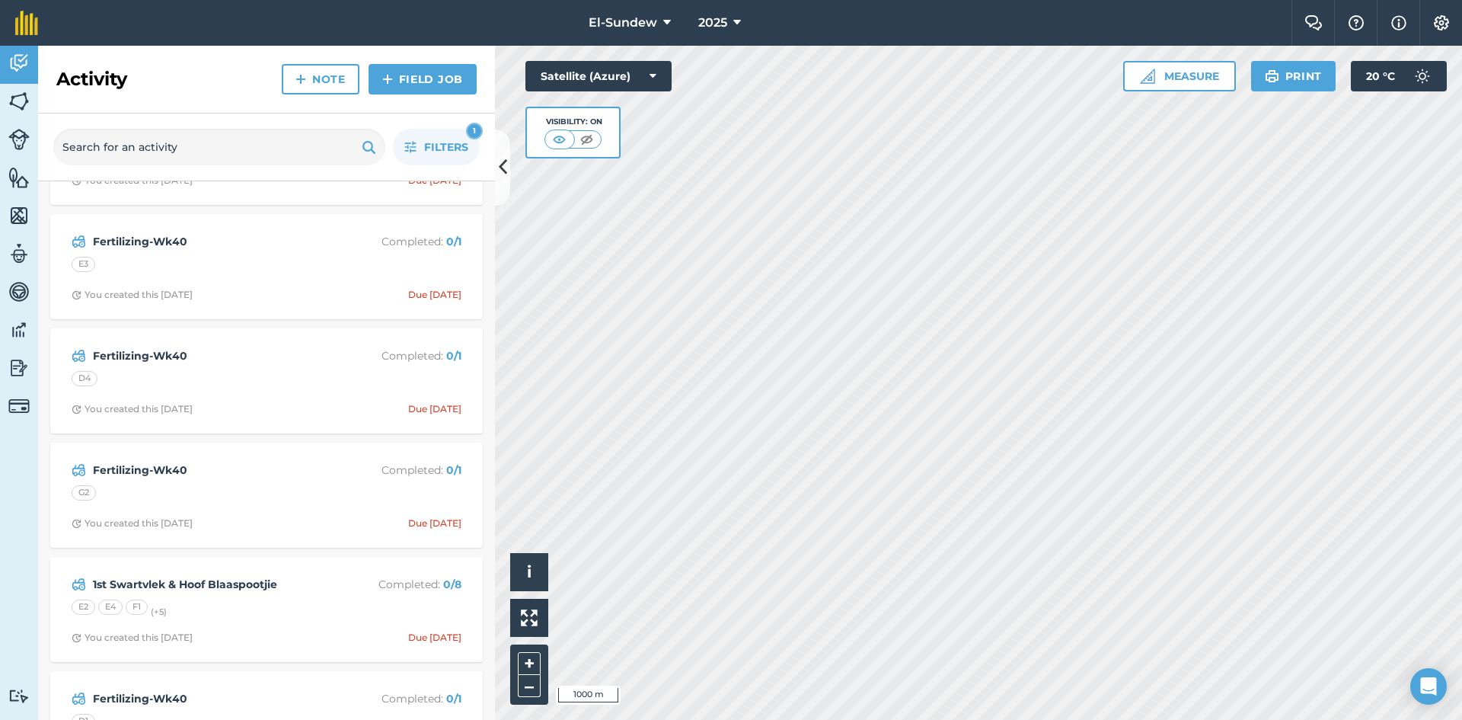
scroll to position [11425, 0]
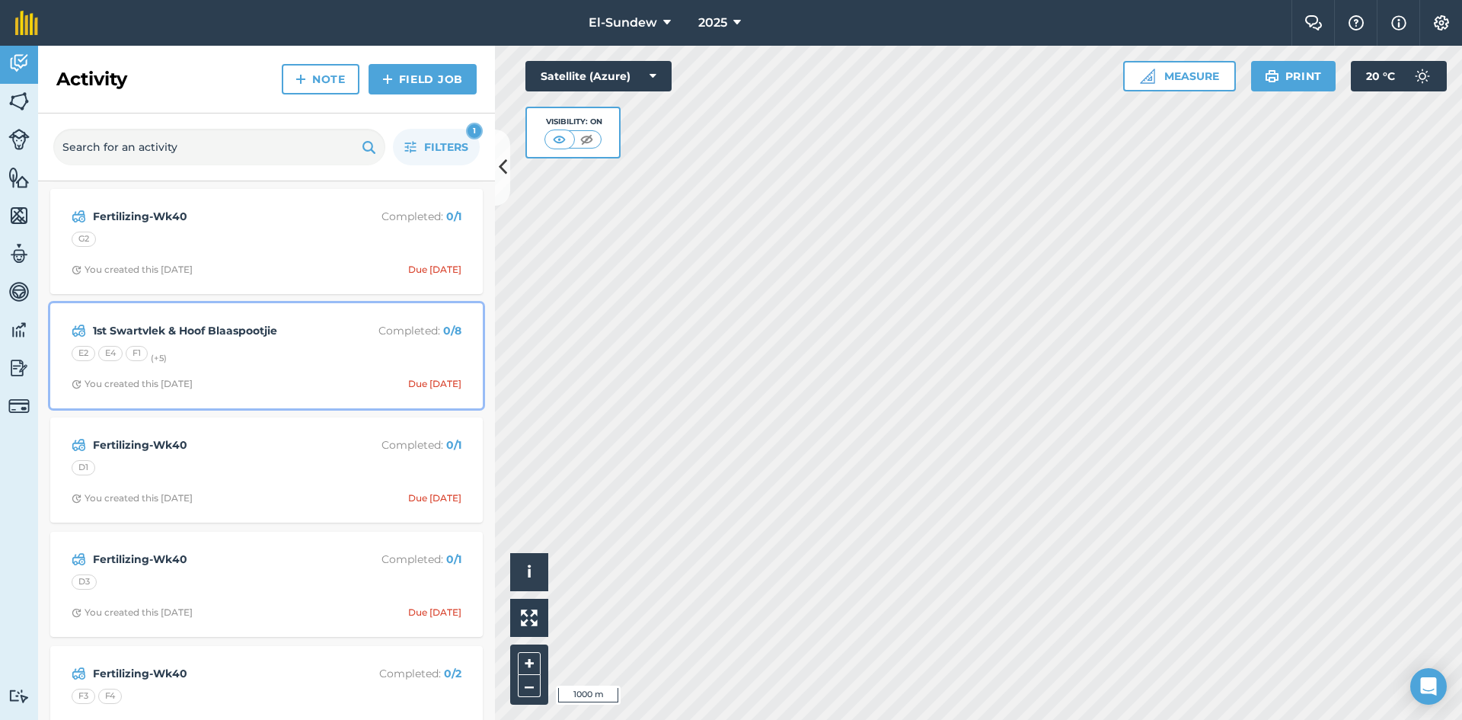
click at [283, 334] on strong "1st Swartvlek & Hoof Blaaspootjie" at bounding box center [213, 330] width 241 height 17
